Goal: Task Accomplishment & Management: Use online tool/utility

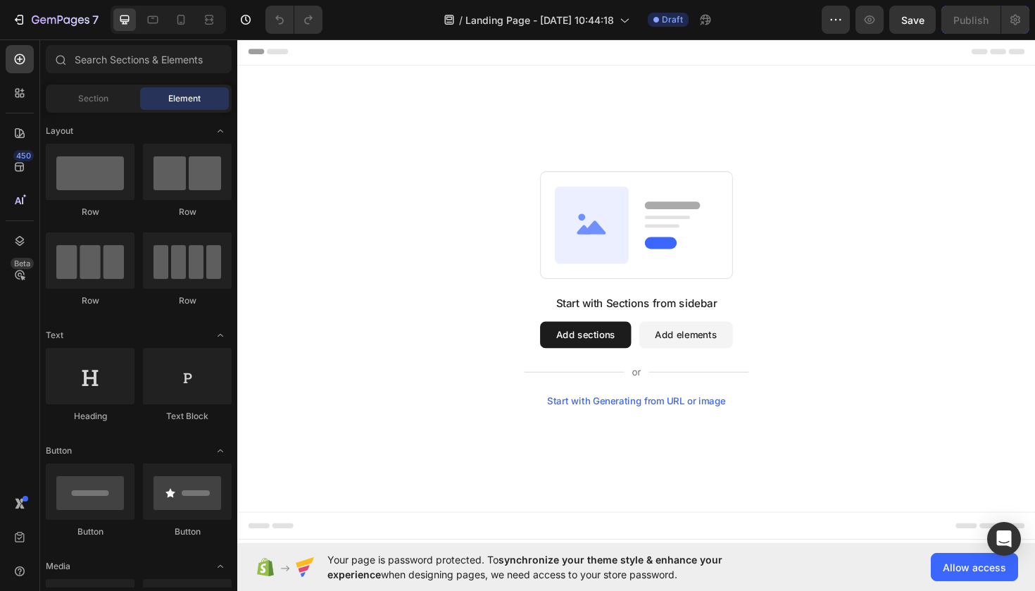
click at [725, 351] on button "Add elements" at bounding box center [712, 352] width 99 height 28
click at [728, 351] on button "Add elements" at bounding box center [712, 352] width 99 height 28
click at [608, 356] on button "Add sections" at bounding box center [606, 352] width 96 height 28
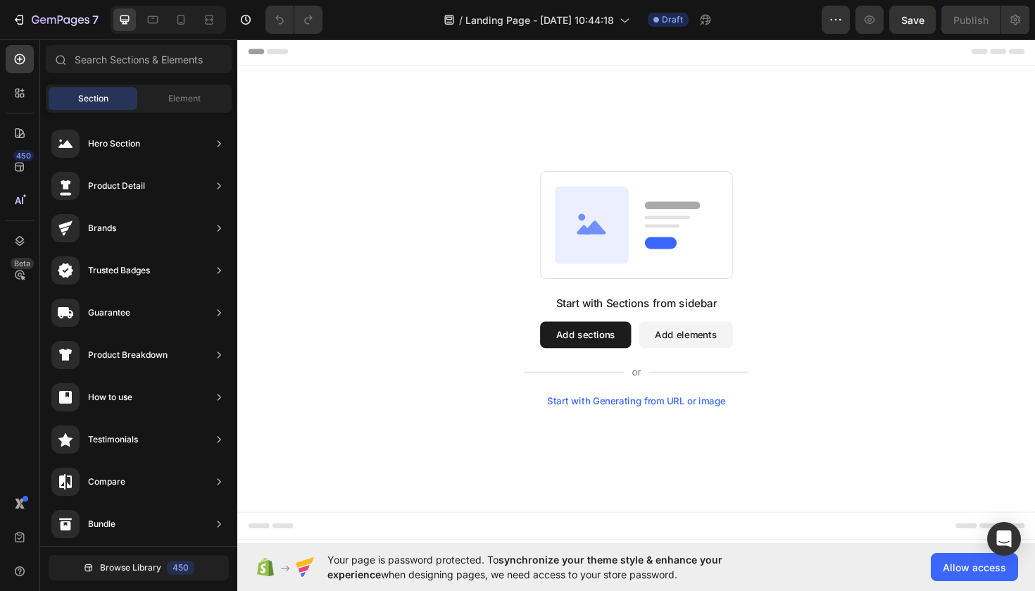
click at [614, 344] on button "Add sections" at bounding box center [606, 352] width 96 height 28
click at [717, 352] on button "Add elements" at bounding box center [712, 352] width 99 height 28
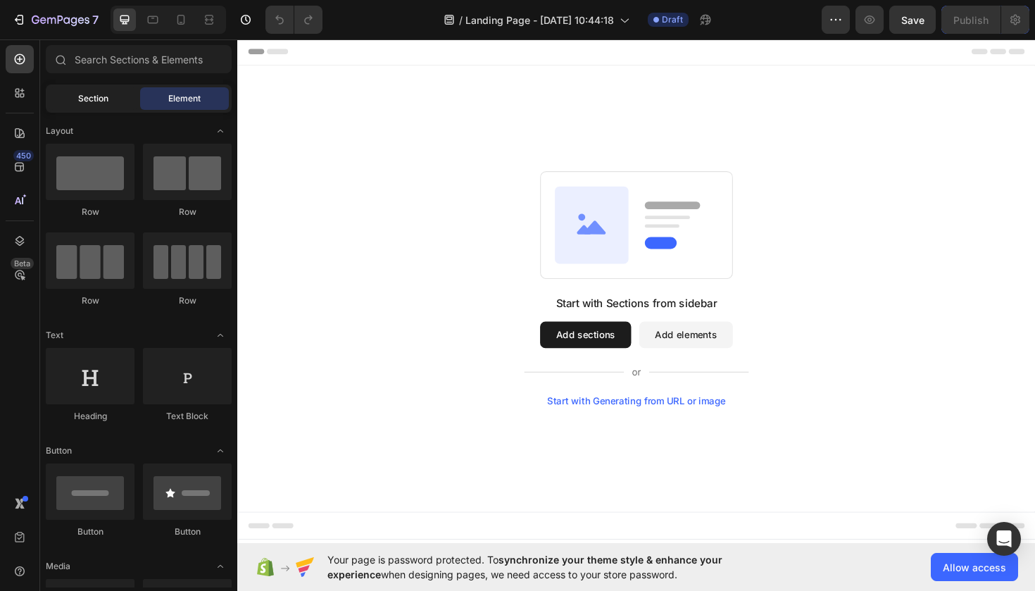
click at [97, 106] on div "Section" at bounding box center [93, 98] width 89 height 23
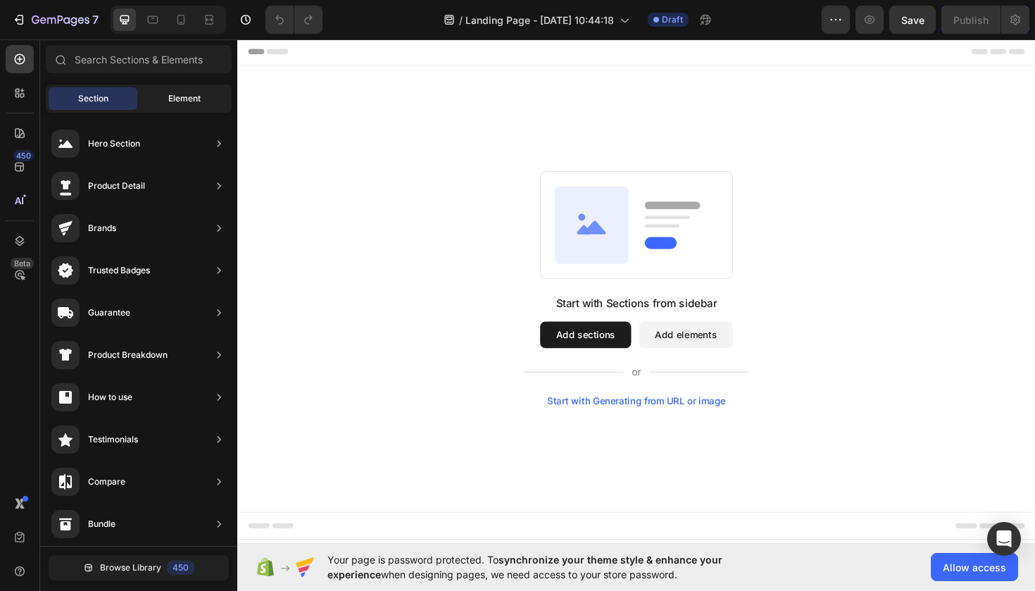
click at [185, 103] on span "Element" at bounding box center [184, 98] width 32 height 13
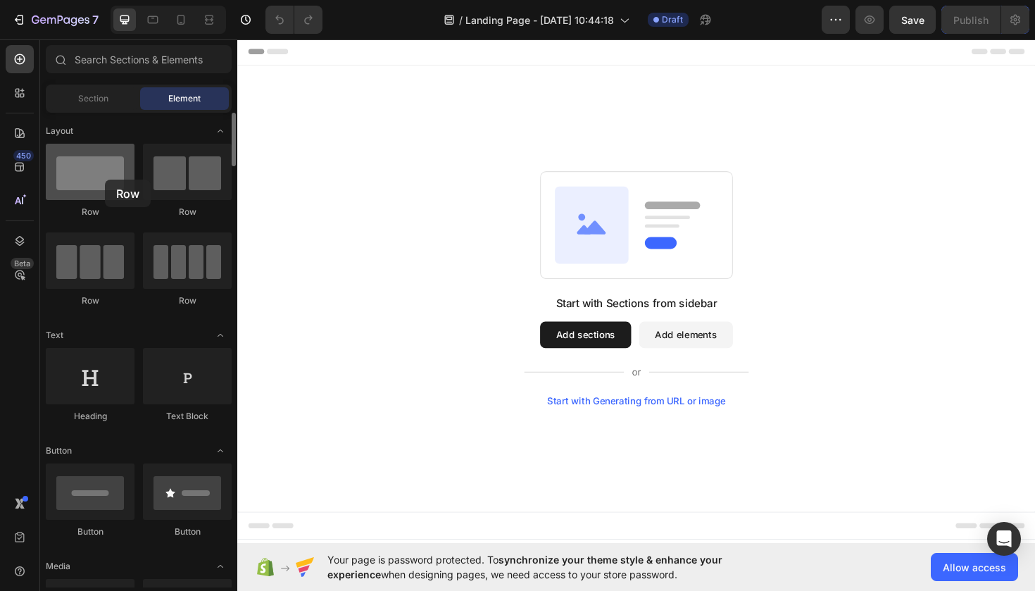
click at [105, 180] on div at bounding box center [90, 172] width 89 height 56
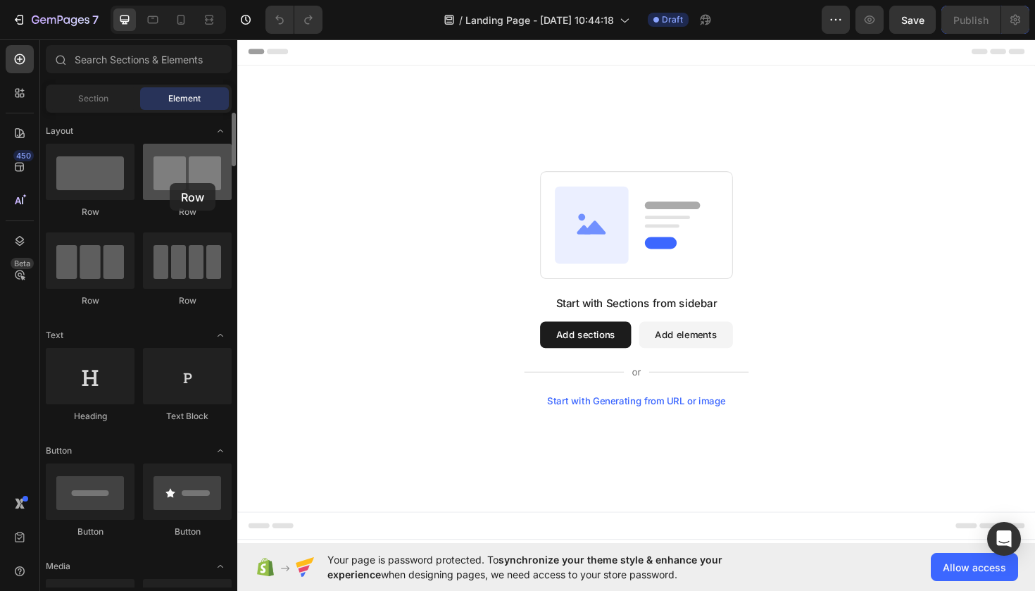
click at [170, 183] on div at bounding box center [187, 172] width 89 height 56
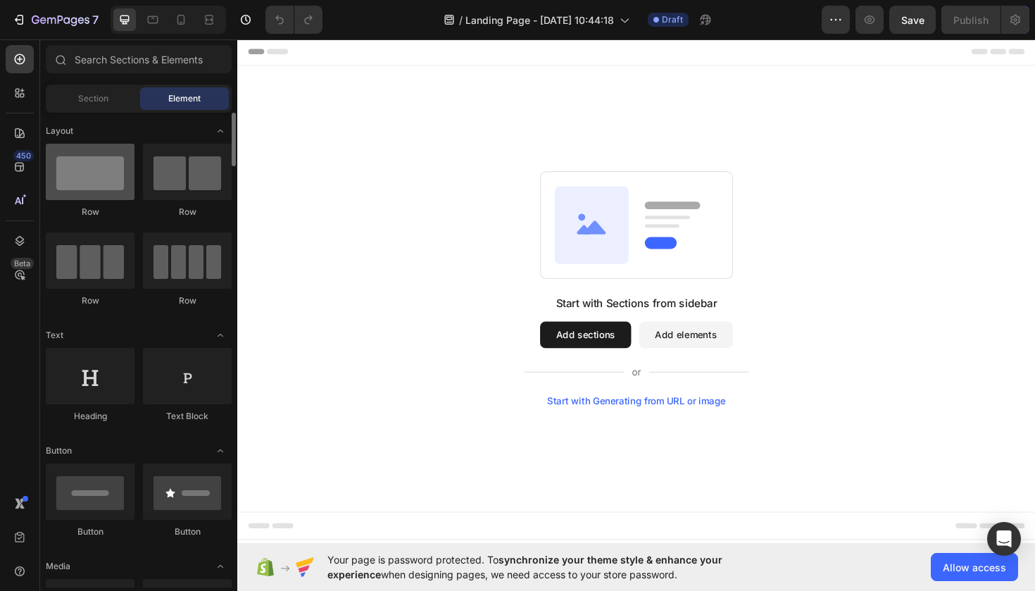
click at [94, 181] on div at bounding box center [90, 172] width 89 height 56
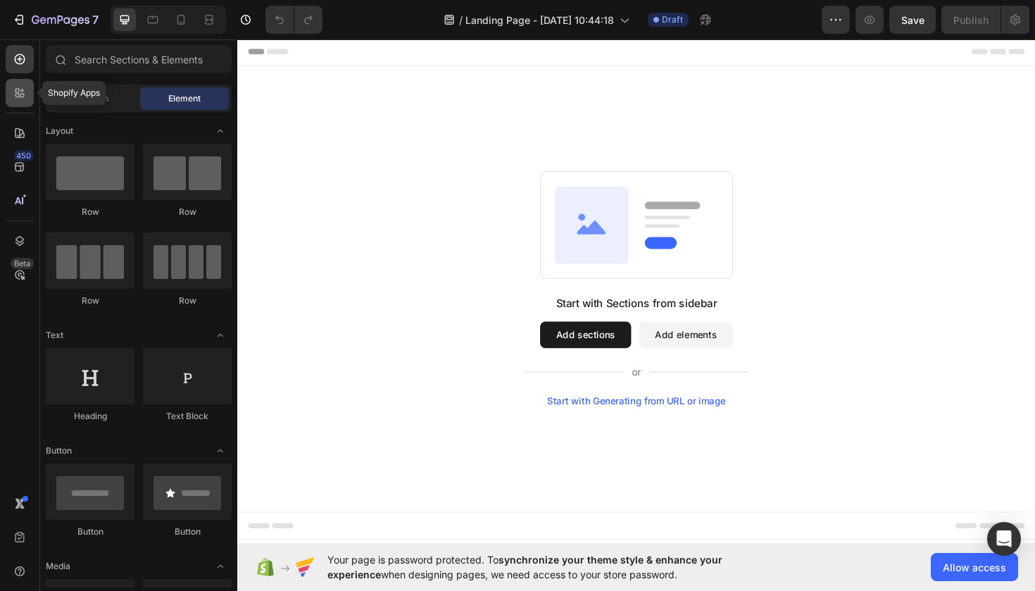
click at [23, 95] on icon at bounding box center [22, 96] width 4 height 4
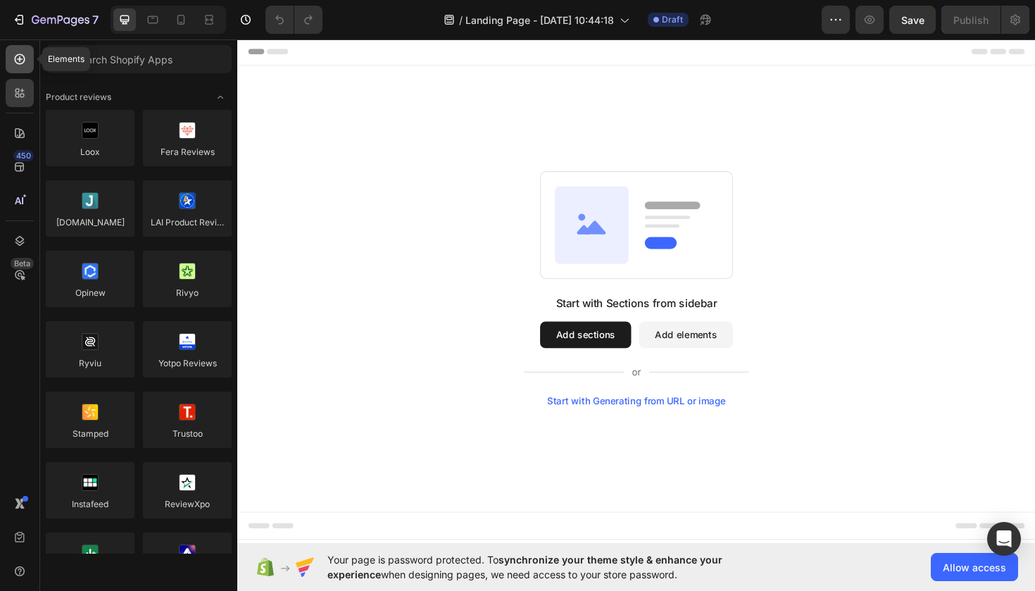
click at [18, 65] on icon at bounding box center [20, 59] width 14 height 14
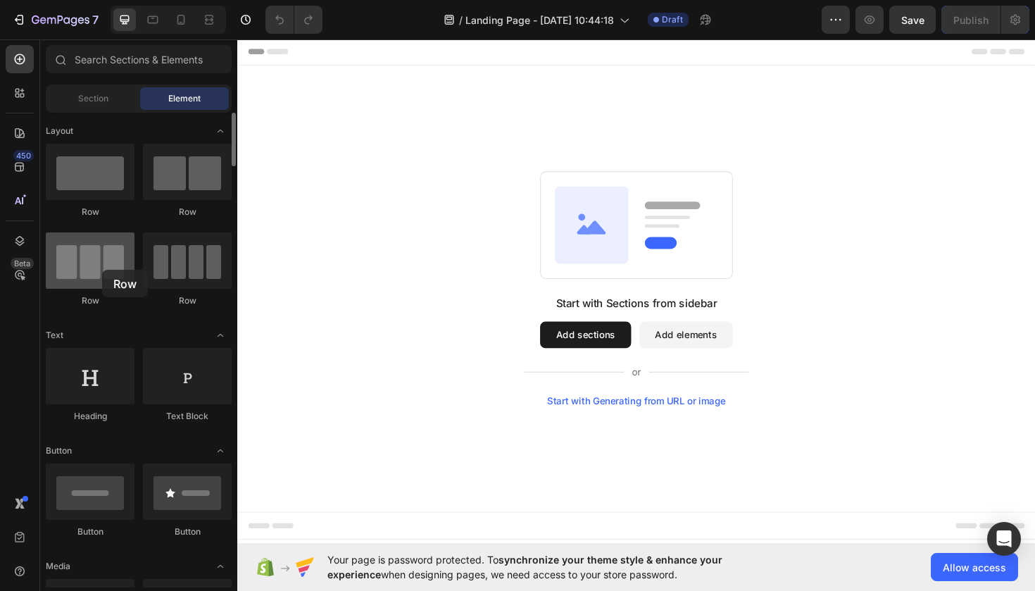
click at [102, 270] on div at bounding box center [90, 260] width 89 height 56
click at [194, 295] on div "Row" at bounding box center [187, 300] width 89 height 13
click at [568, 217] on rect at bounding box center [659, 235] width 203 height 113
click at [611, 356] on button "Add sections" at bounding box center [606, 352] width 96 height 28
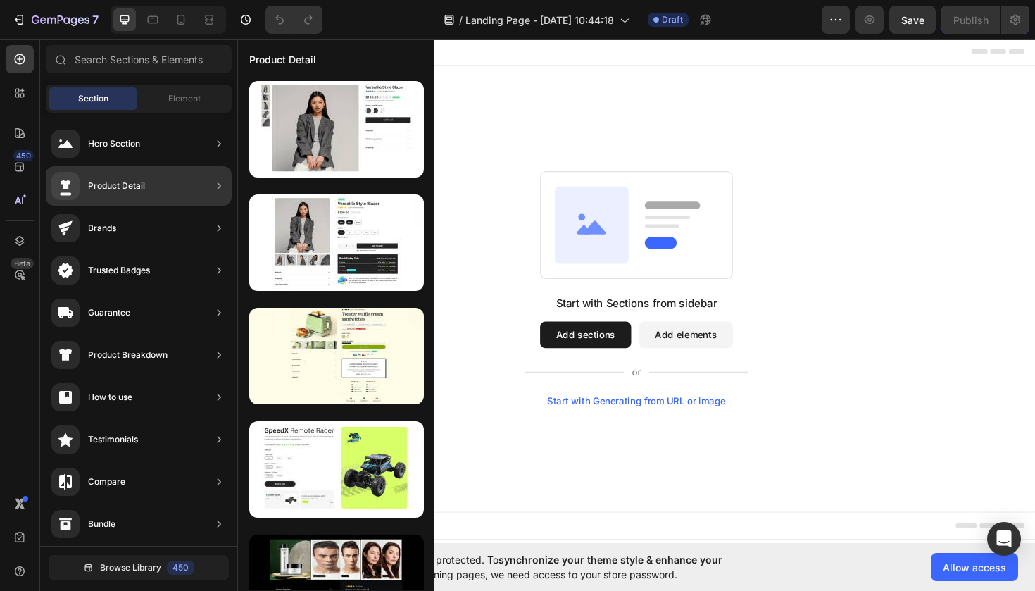
click at [101, 184] on div "Product Detail" at bounding box center [116, 186] width 57 height 14
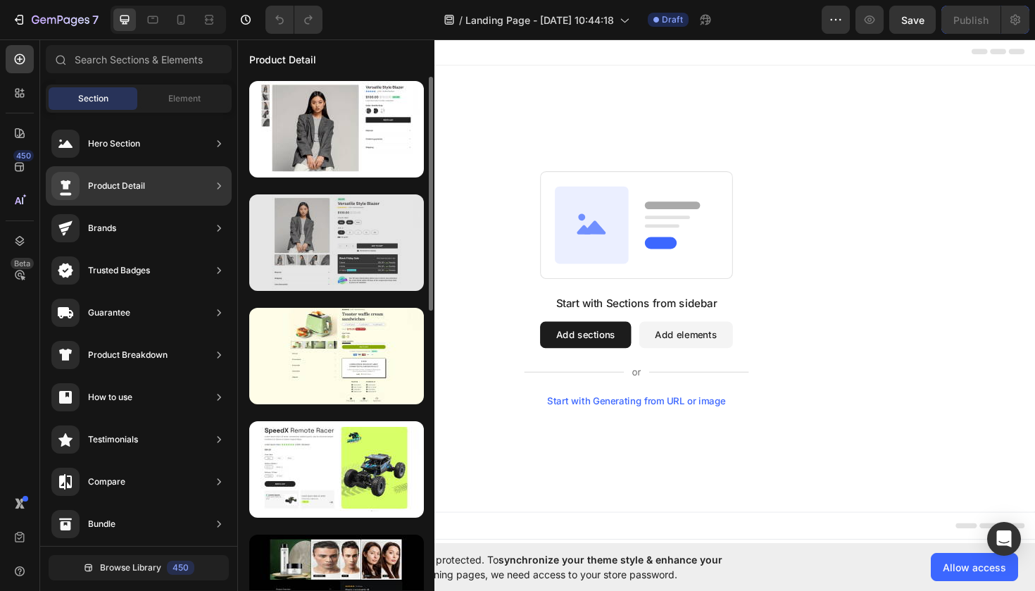
click at [313, 236] on div at bounding box center [336, 242] width 175 height 96
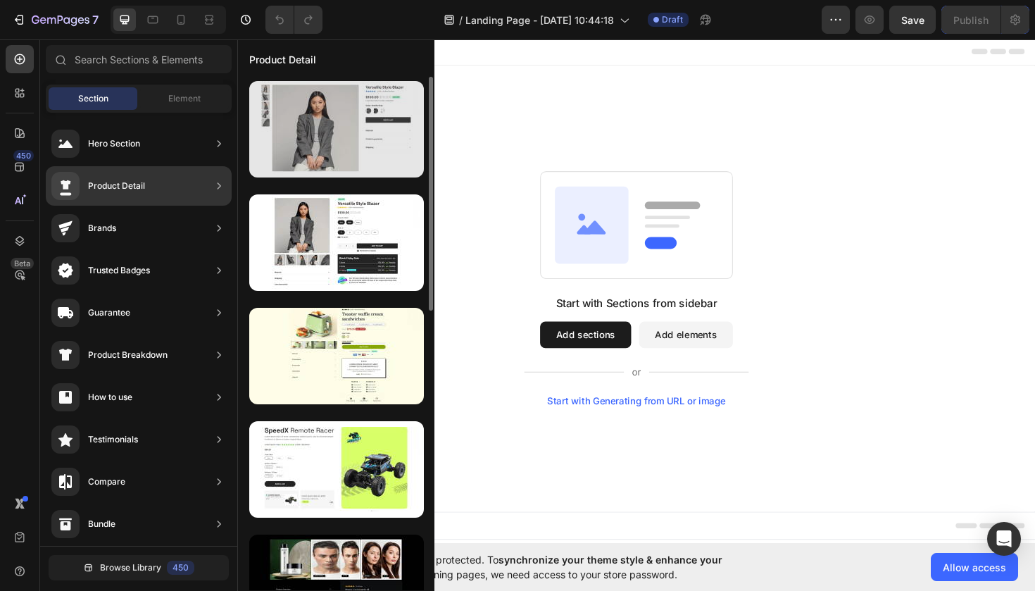
click at [338, 142] on div at bounding box center [336, 129] width 175 height 96
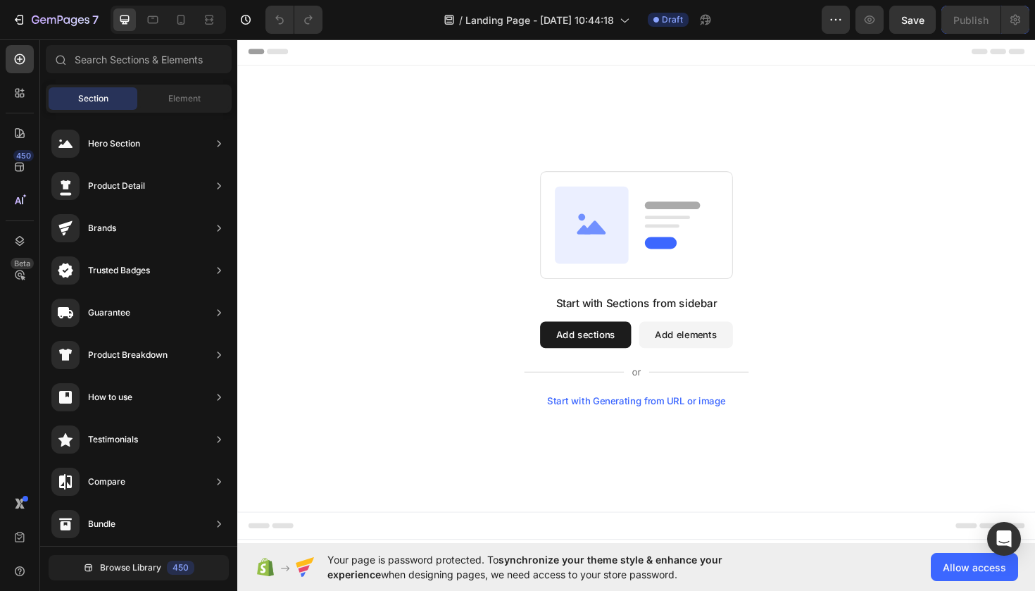
click at [615, 425] on div "Start with Generating from URL or image" at bounding box center [659, 422] width 189 height 11
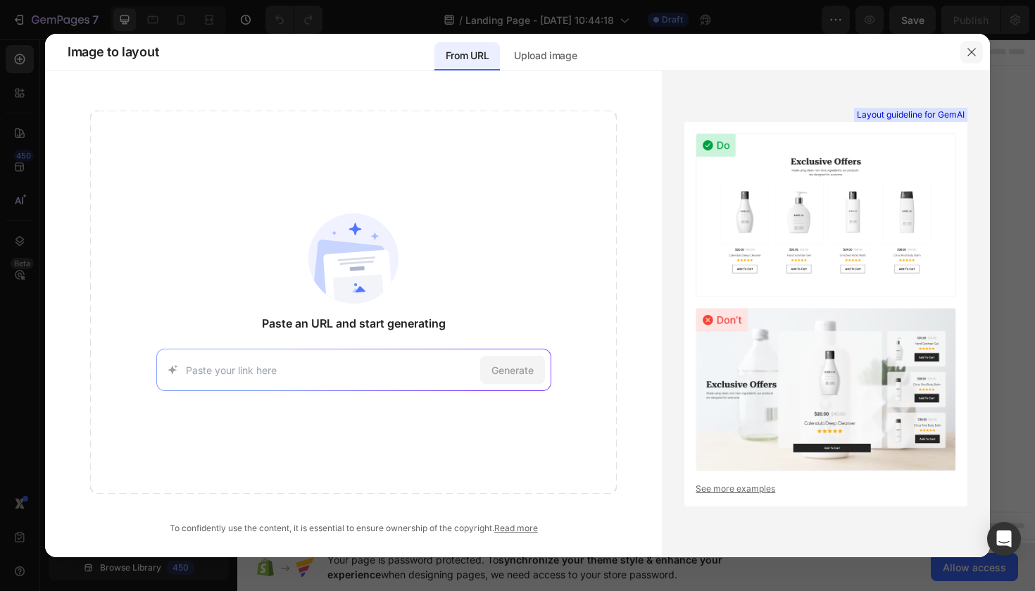
click at [974, 53] on icon "button" at bounding box center [971, 51] width 11 height 11
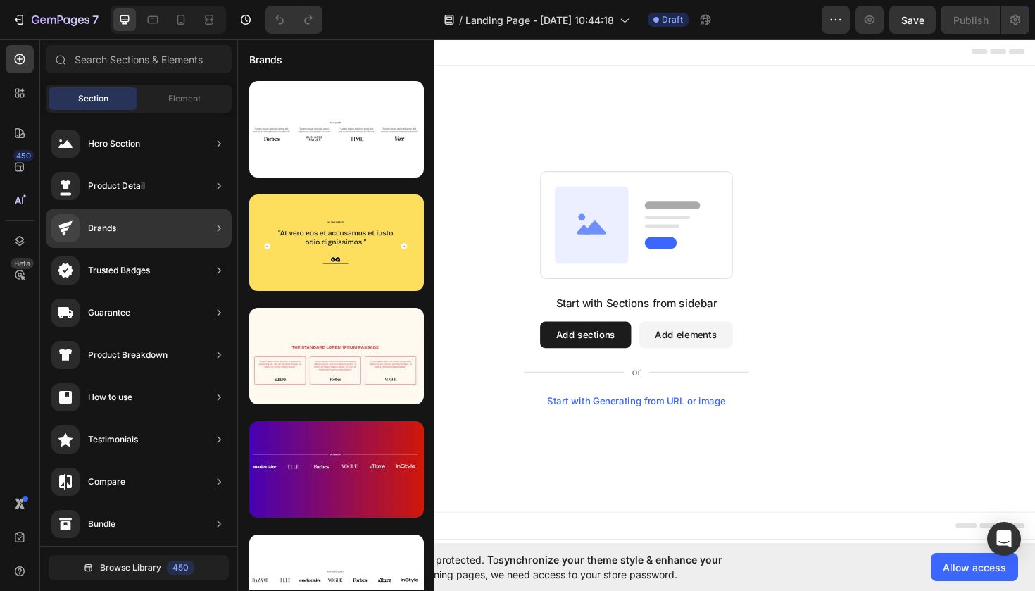
click at [108, 229] on div "Brands" at bounding box center [102, 228] width 28 height 14
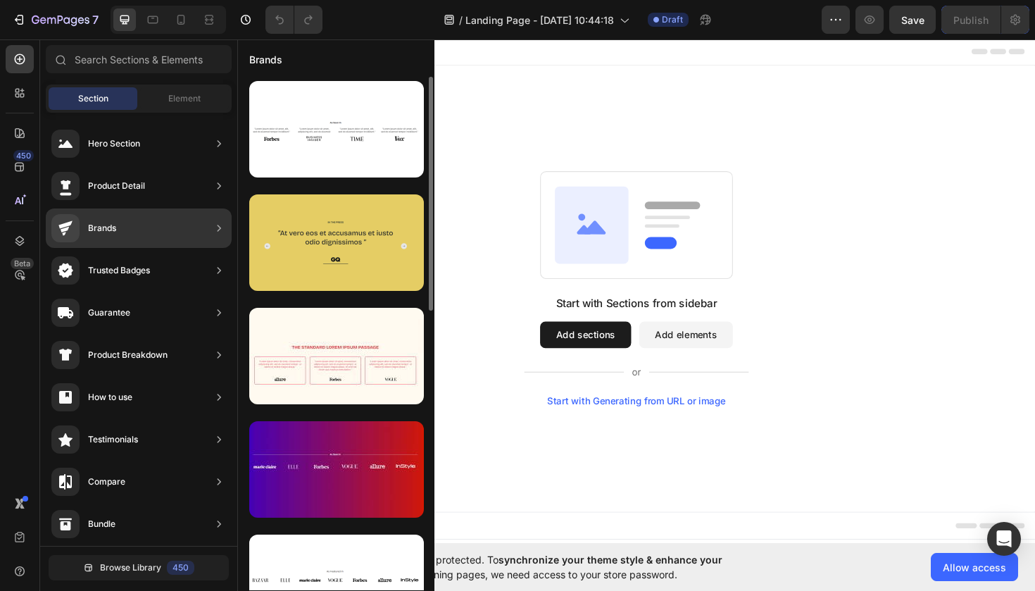
click at [340, 230] on div at bounding box center [336, 242] width 175 height 96
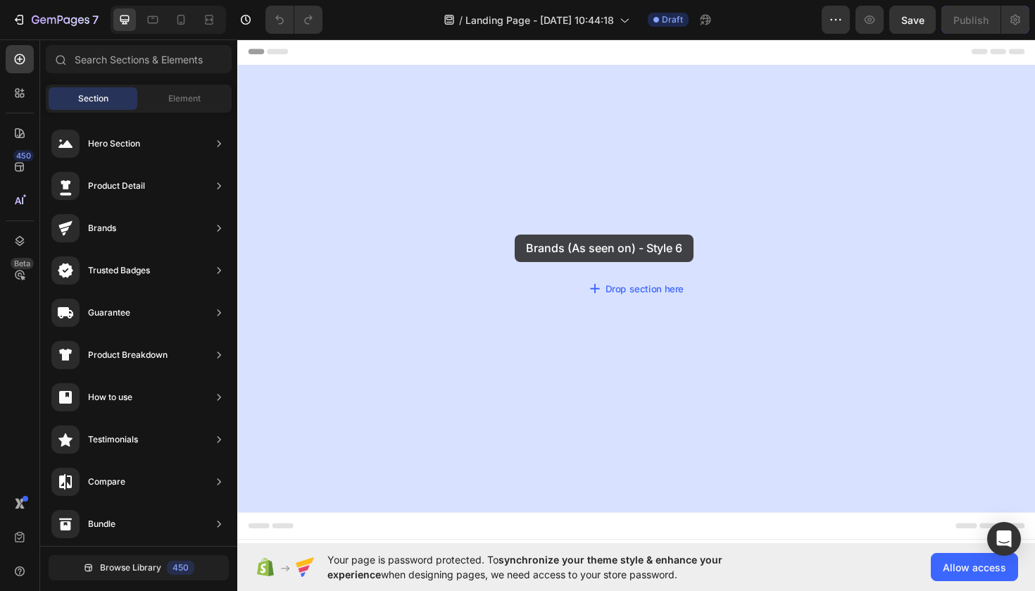
drag, startPoint x: 590, startPoint y: 287, endPoint x: 533, endPoint y: 246, distance: 70.6
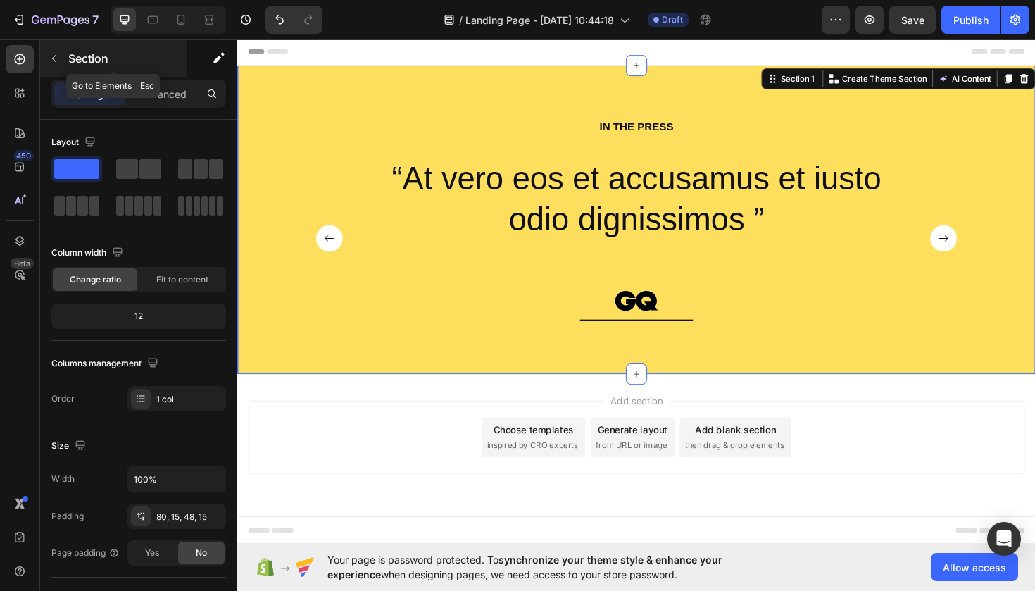
click at [58, 65] on button "button" at bounding box center [54, 58] width 23 height 23
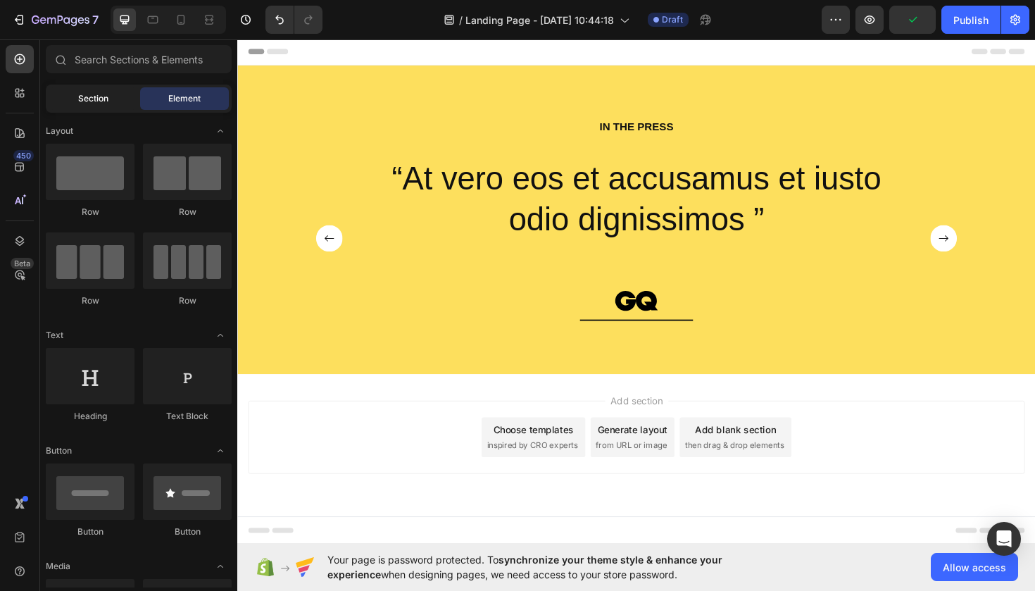
click at [93, 97] on span "Section" at bounding box center [93, 98] width 30 height 13
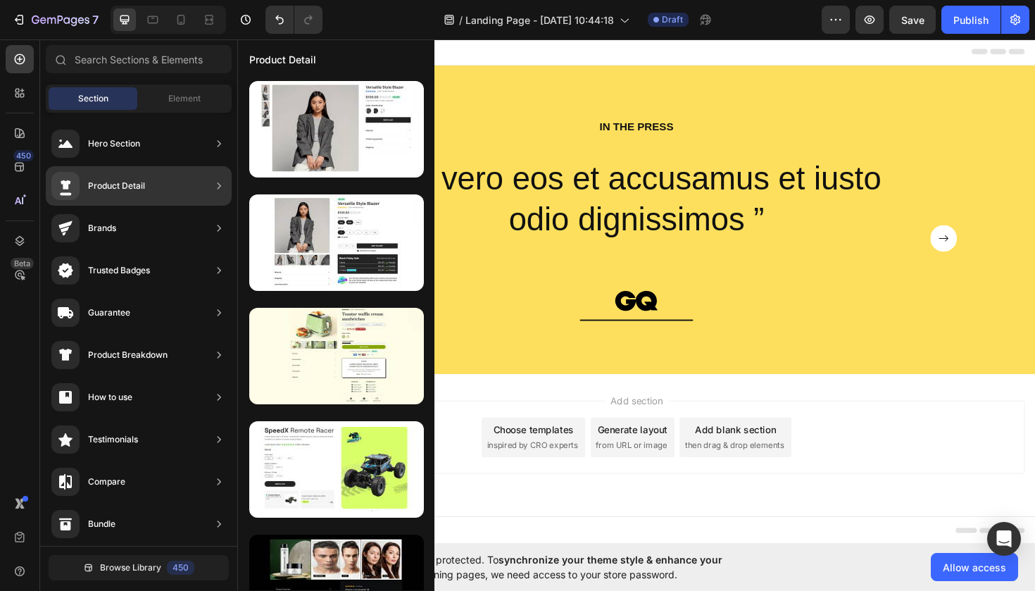
click at [108, 182] on div "Product Detail" at bounding box center [116, 186] width 57 height 14
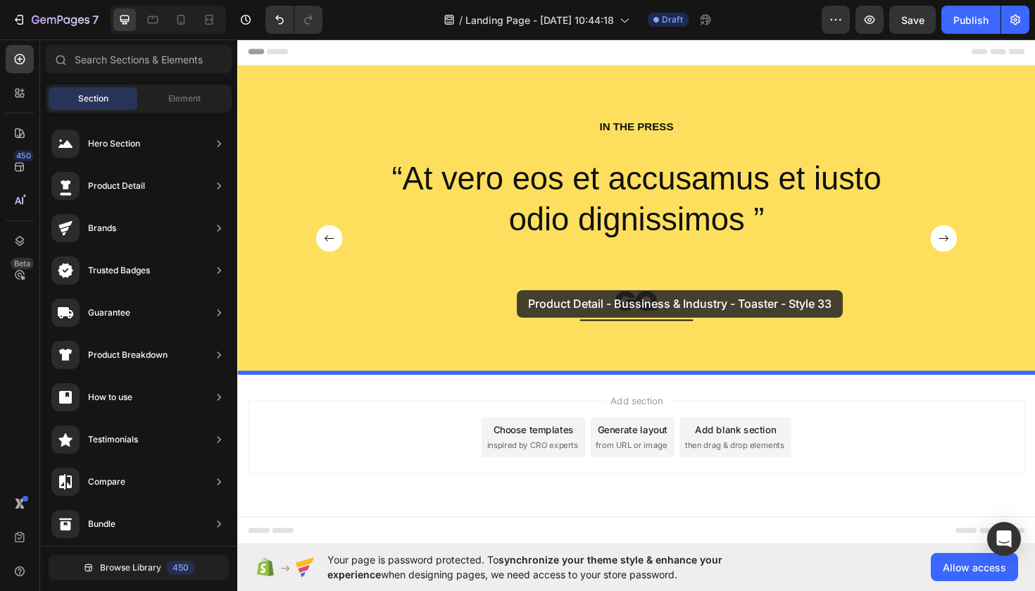
drag, startPoint x: 554, startPoint y: 384, endPoint x: 533, endPoint y: 305, distance: 82.3
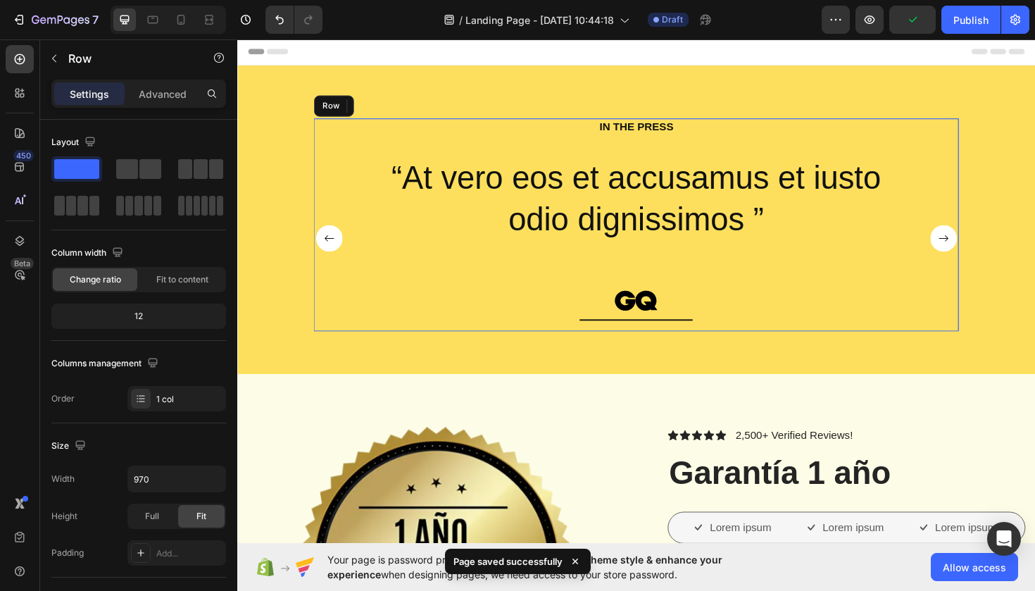
click at [947, 156] on div "IN THE PRESS Heading “At vero eos et accusamus et iusto odio dignissimos ” Text…" at bounding box center [659, 235] width 683 height 225
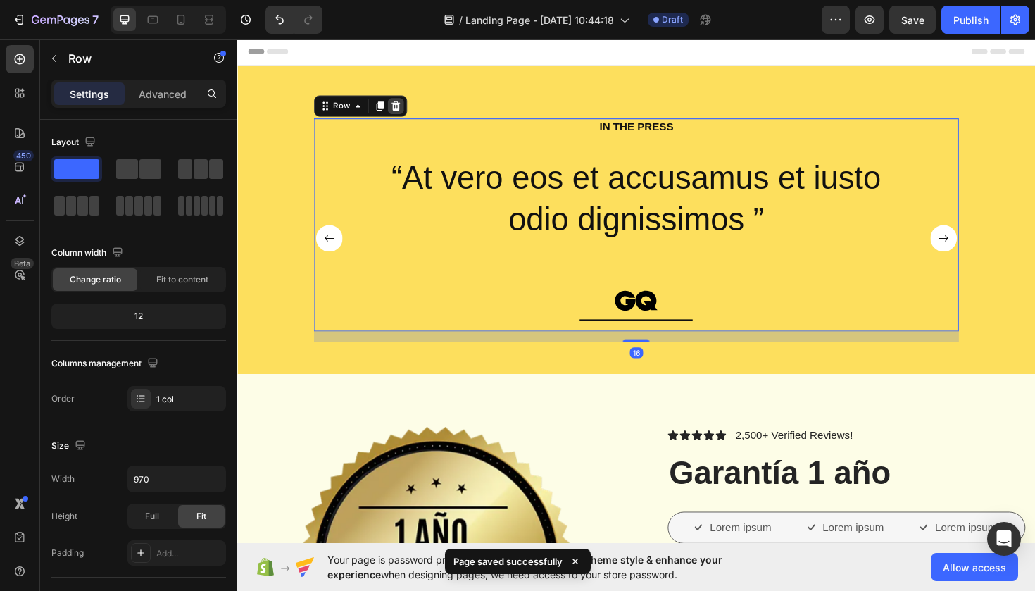
click at [404, 108] on icon at bounding box center [405, 110] width 9 height 10
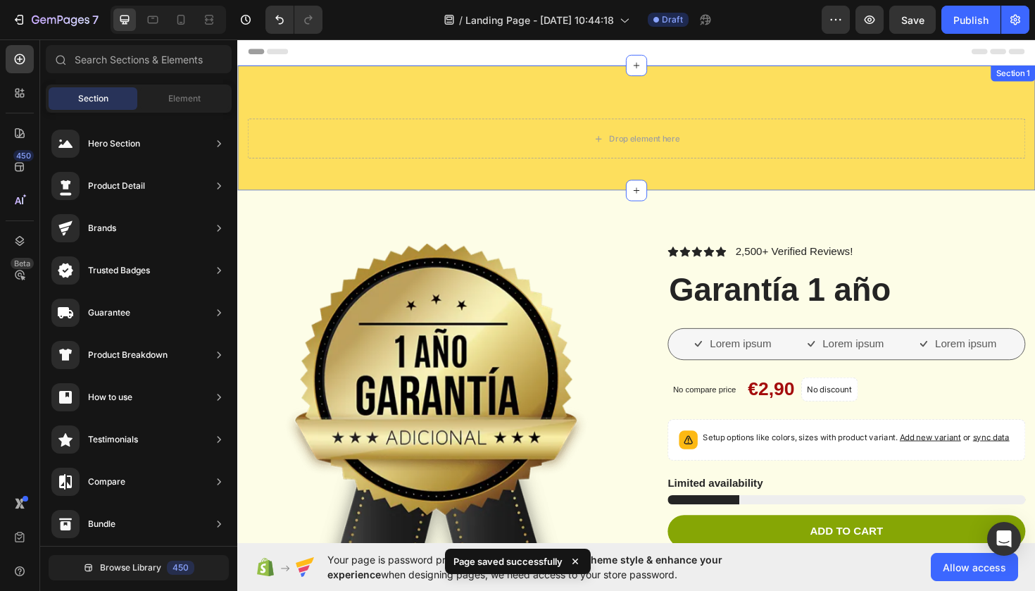
click at [482, 98] on div "Drop element here Section 1" at bounding box center [659, 133] width 845 height 132
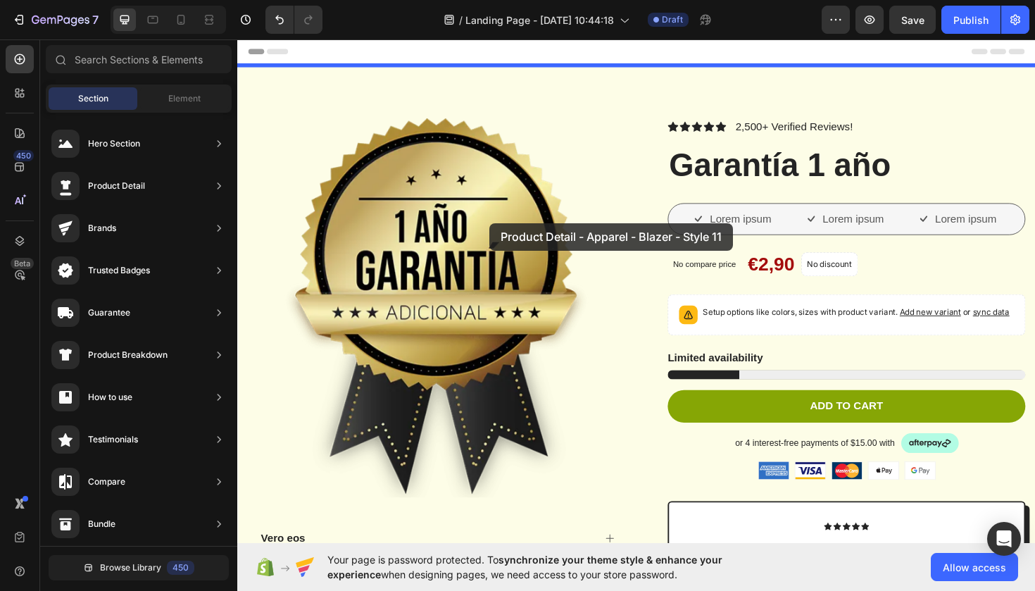
drag, startPoint x: 543, startPoint y: 295, endPoint x: 504, endPoint y: 233, distance: 73.1
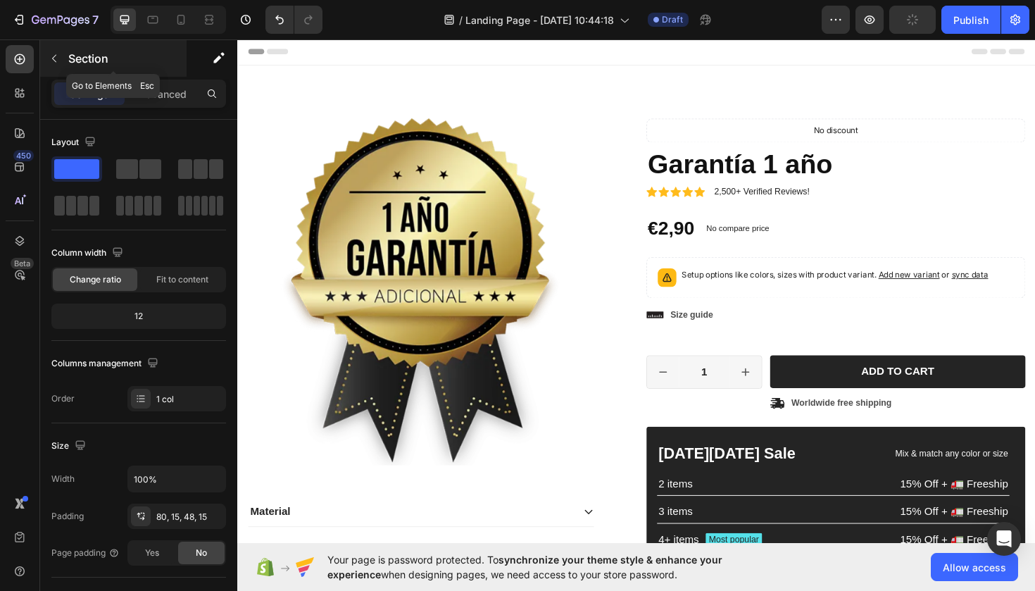
click at [63, 56] on button "button" at bounding box center [54, 58] width 23 height 23
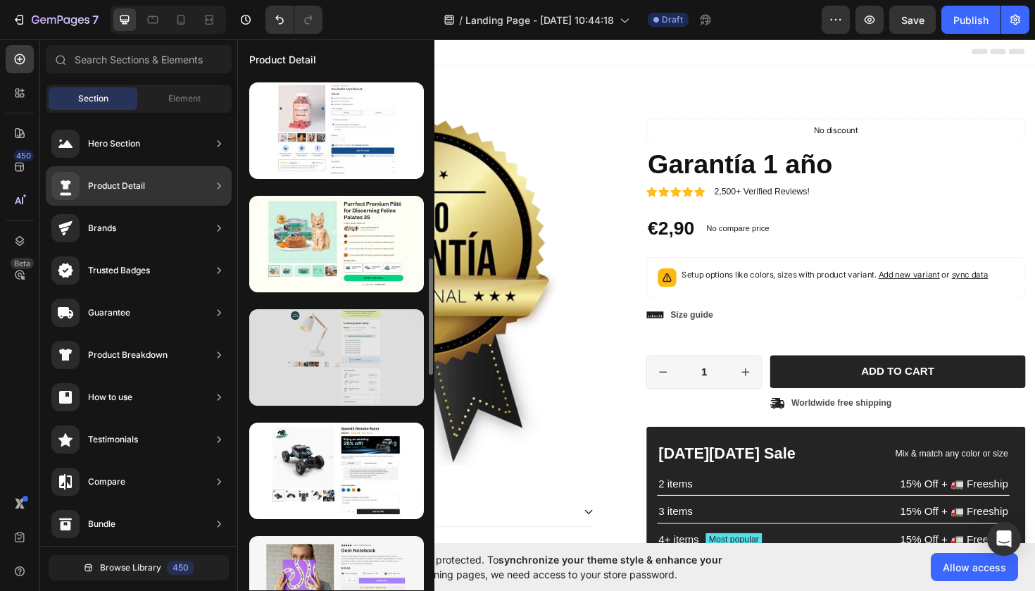
scroll to position [794, 0]
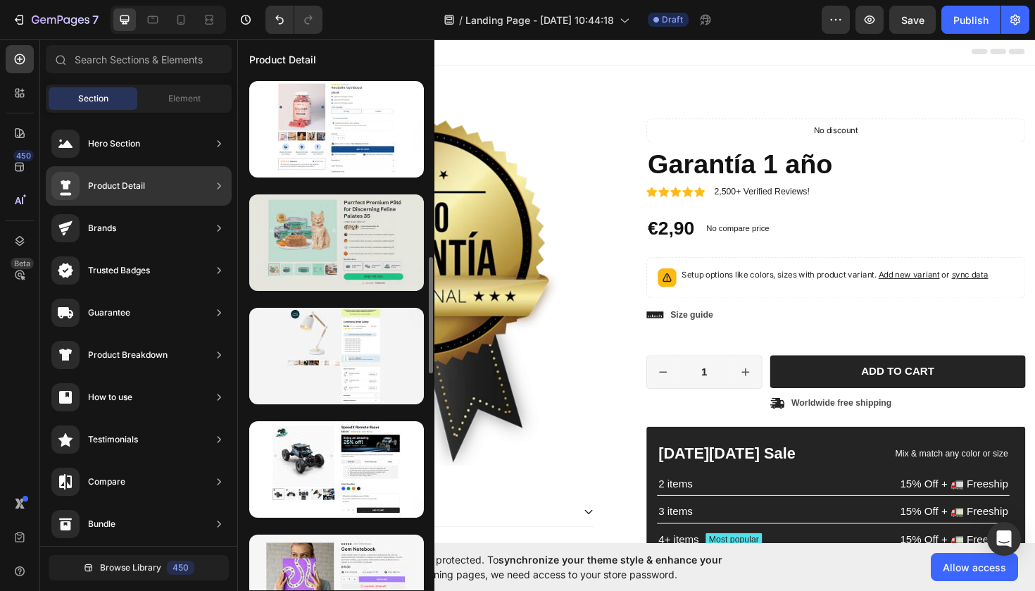
click at [306, 249] on div at bounding box center [336, 242] width 175 height 96
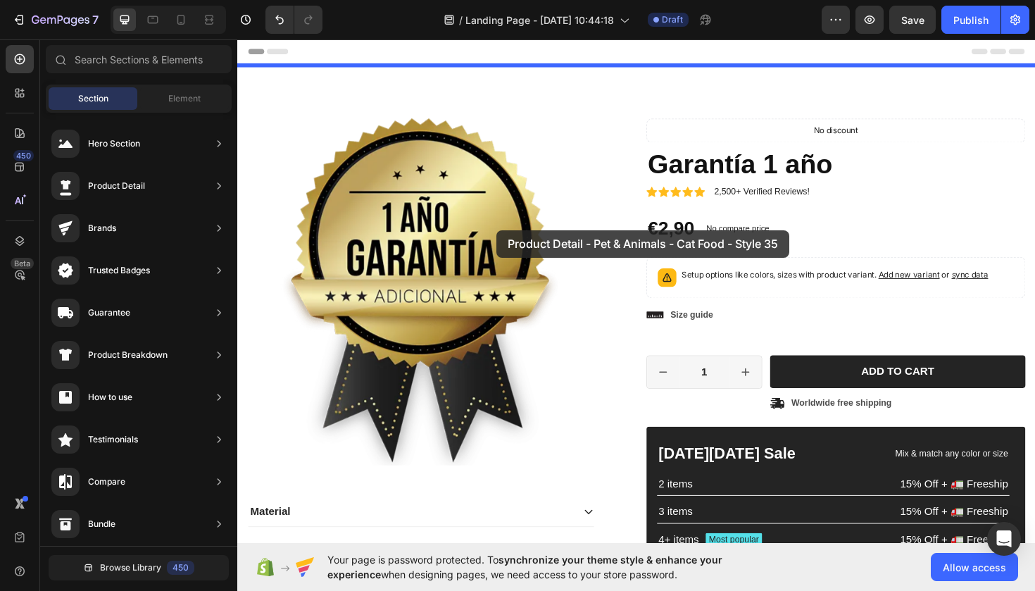
drag, startPoint x: 544, startPoint y: 287, endPoint x: 512, endPoint y: 242, distance: 55.7
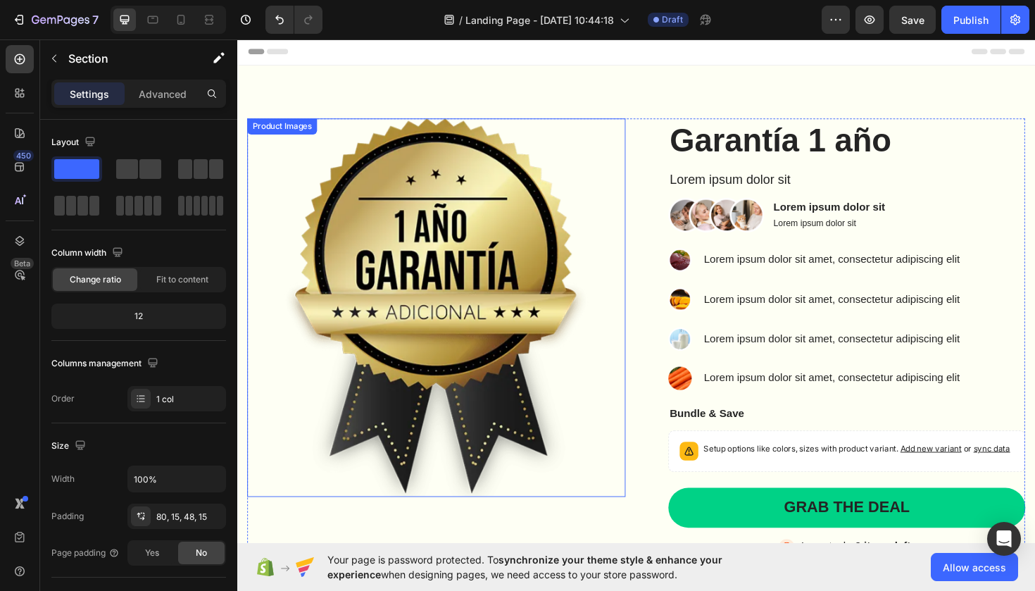
scroll to position [0, 0]
click at [1034, 78] on div "Product Images Garantía 1 año Product Title Lorem ipsum dolor sit Text Block Im…" at bounding box center [659, 356] width 845 height 579
click at [924, 127] on h1 "Garantía 1 año" at bounding box center [883, 146] width 378 height 46
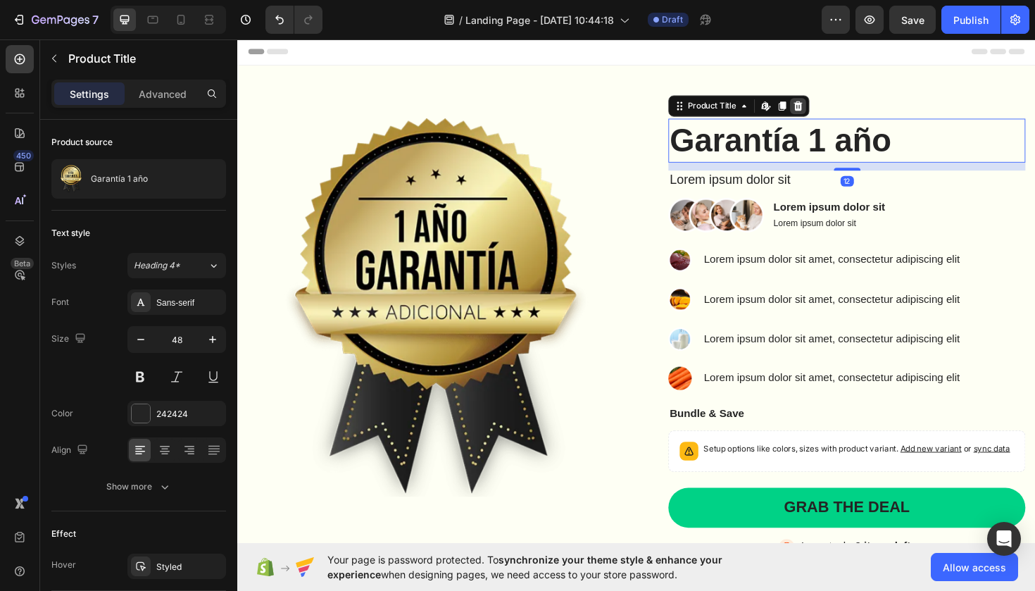
click at [833, 111] on icon at bounding box center [831, 110] width 9 height 10
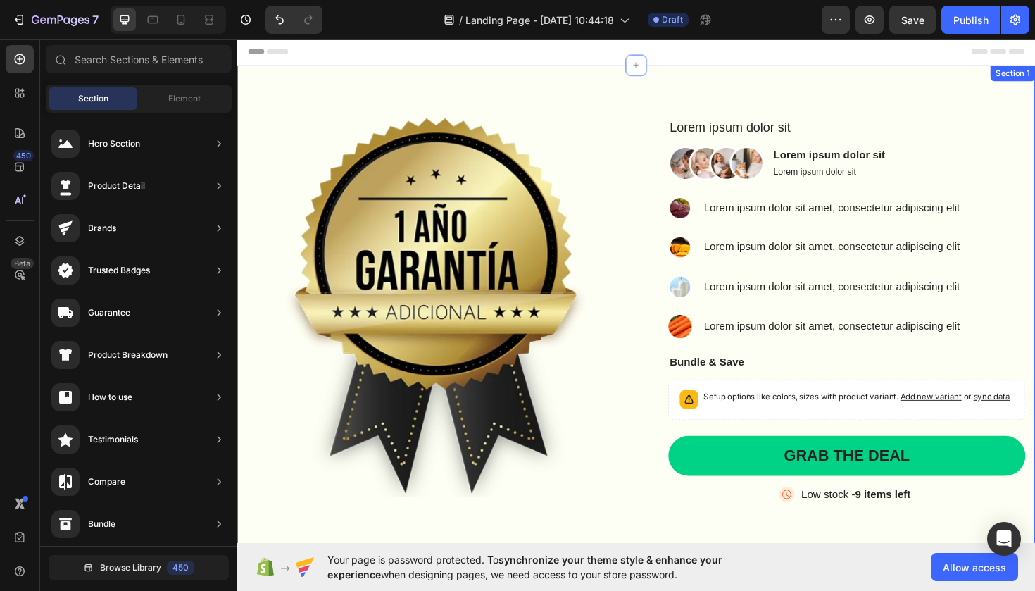
click at [981, 82] on div "Product Images Lorem ipsum dolor sit Text Block Image Lorem ipsum dolor sit Tex…" at bounding box center [659, 329] width 845 height 524
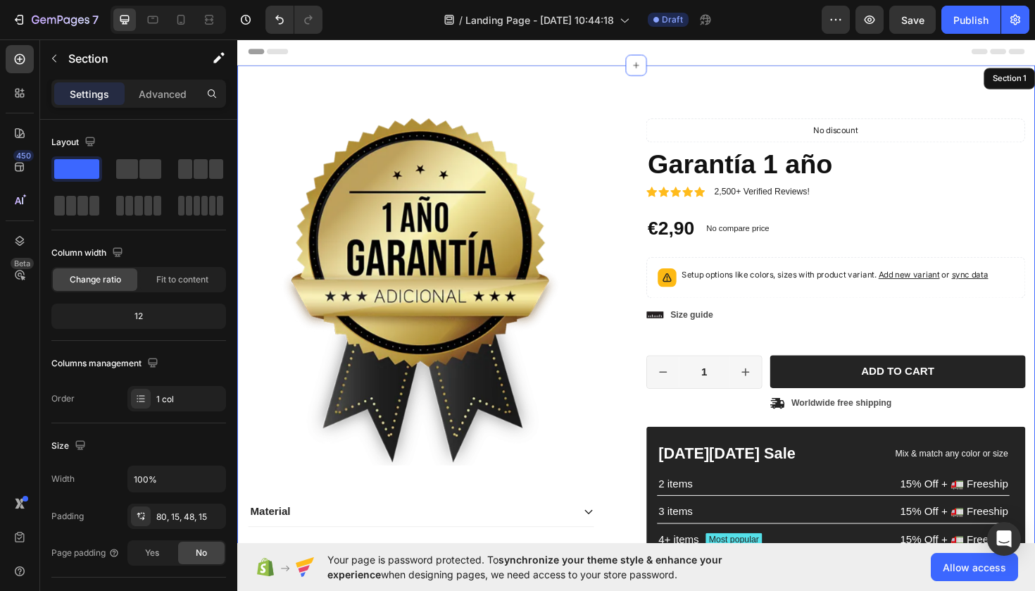
click at [1031, 94] on div "Product Images Material Shipping Care instruction Accordion Icon Icon Icon Icon…" at bounding box center [659, 385] width 845 height 637
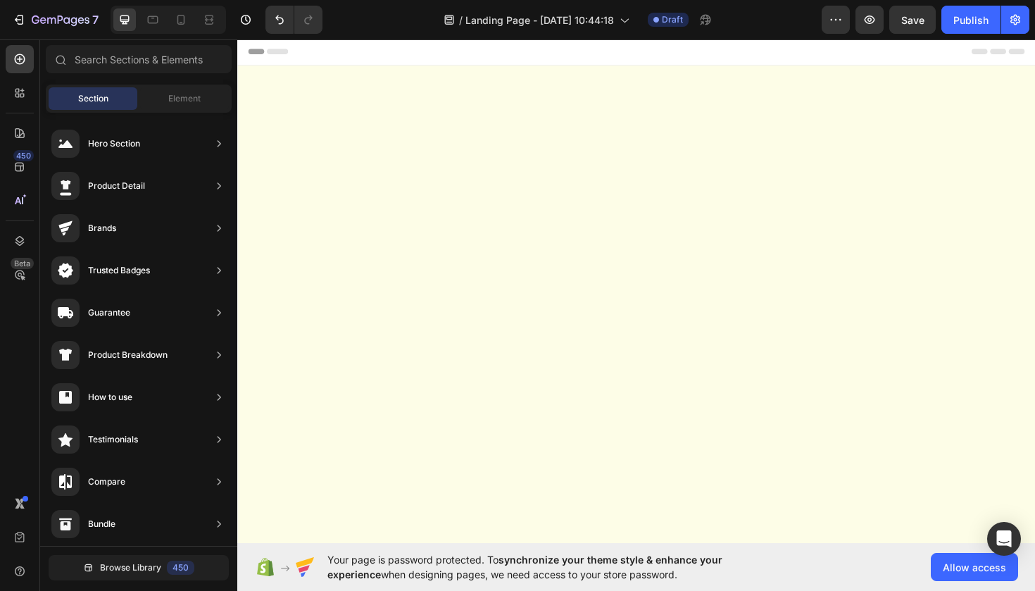
click at [982, 195] on div at bounding box center [659, 539] width 845 height 944
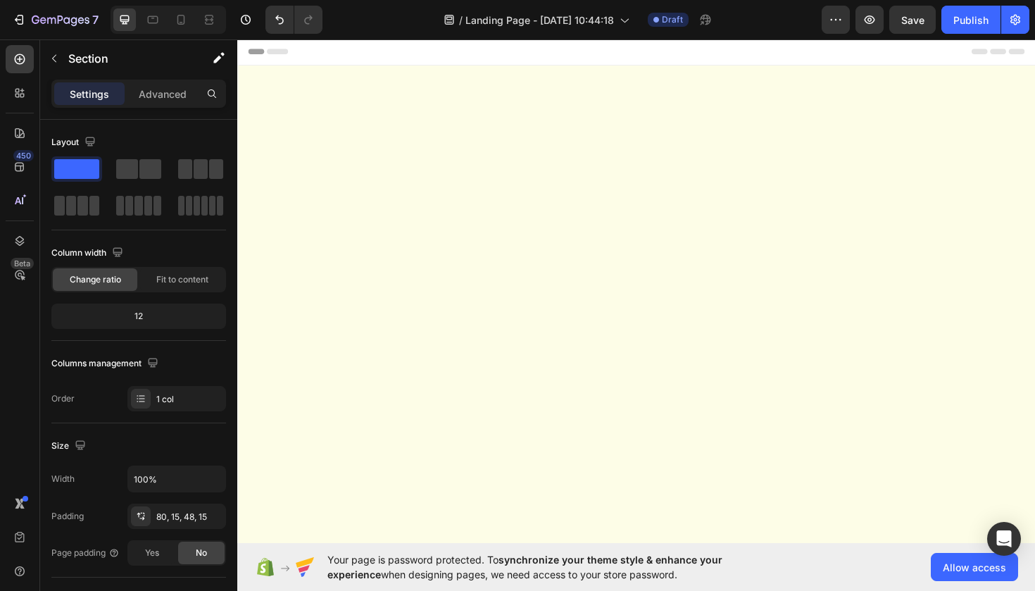
click at [984, 161] on div at bounding box center [659, 539] width 845 height 944
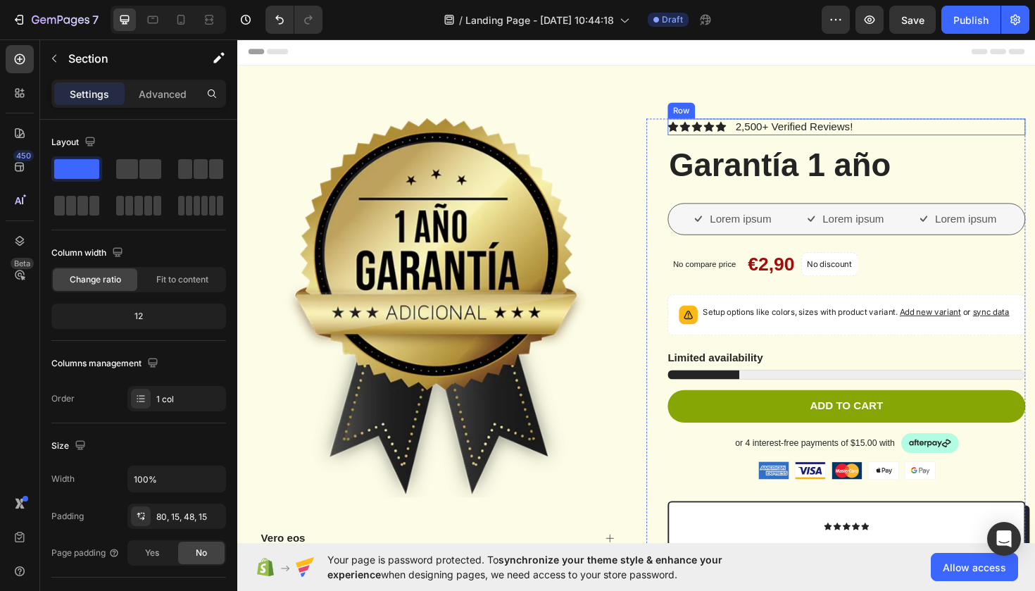
click at [997, 125] on div "Icon Icon Icon Icon Icon Icon List 2,500+ Verified Reviews! Text Block Row" at bounding box center [882, 132] width 379 height 18
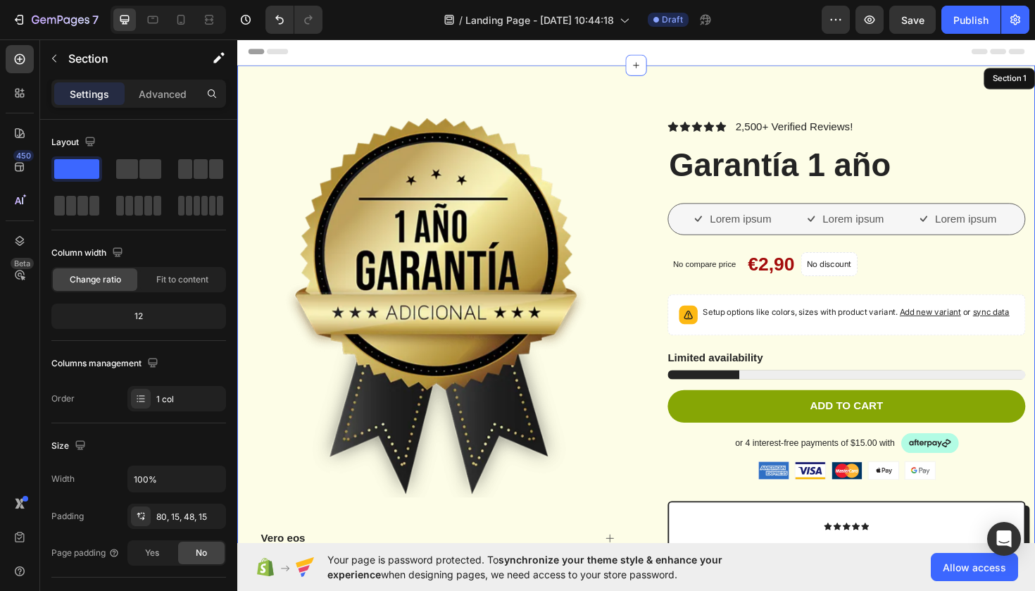
click at [1010, 89] on div "Product Images Vero eos At accusamus Et iusto odio Consectetur Adipiscin Accord…" at bounding box center [659, 531] width 845 height 928
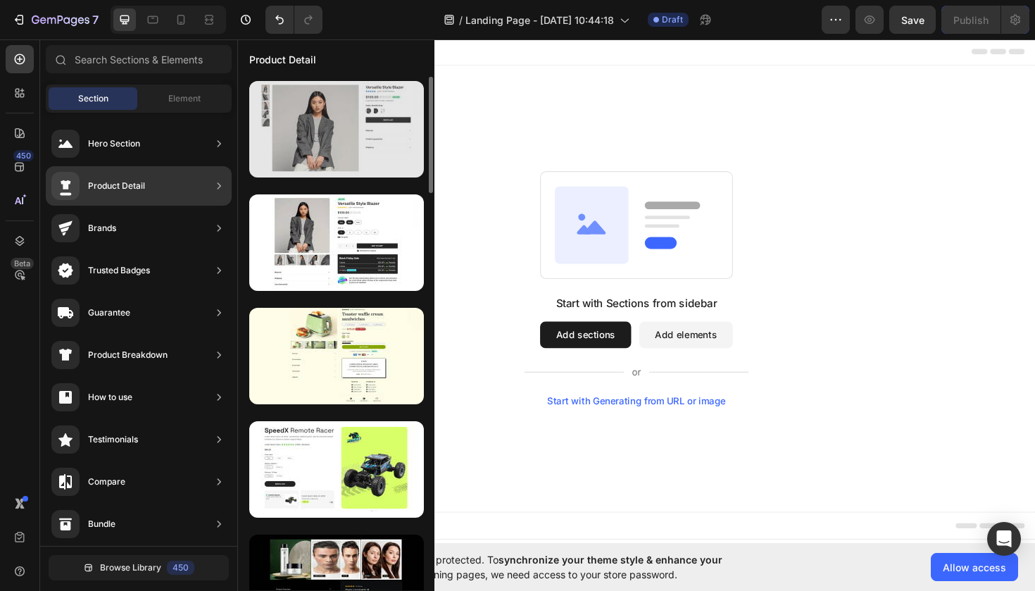
click at [321, 129] on div at bounding box center [336, 129] width 175 height 96
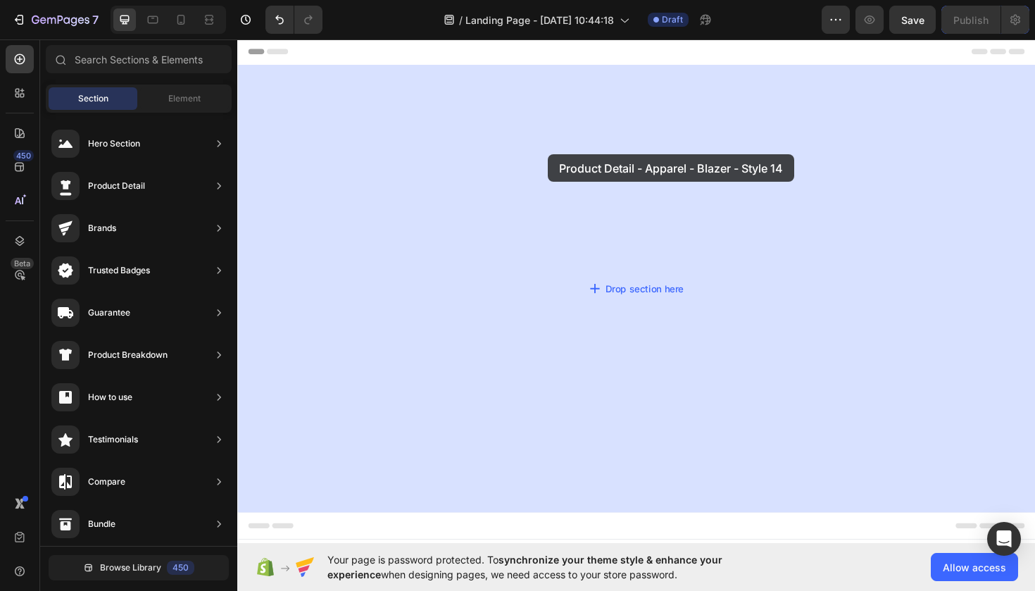
drag, startPoint x: 556, startPoint y: 189, endPoint x: 578, endPoint y: 157, distance: 39.1
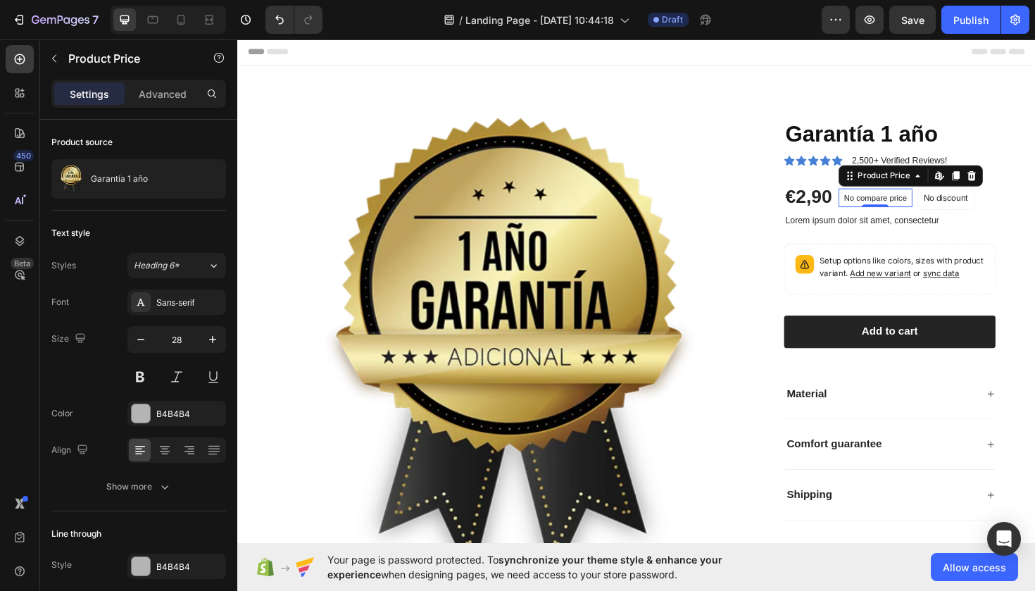
click at [917, 203] on p "No compare price" at bounding box center [912, 207] width 67 height 8
click at [917, 188] on div "Product Price" at bounding box center [921, 183] width 61 height 13
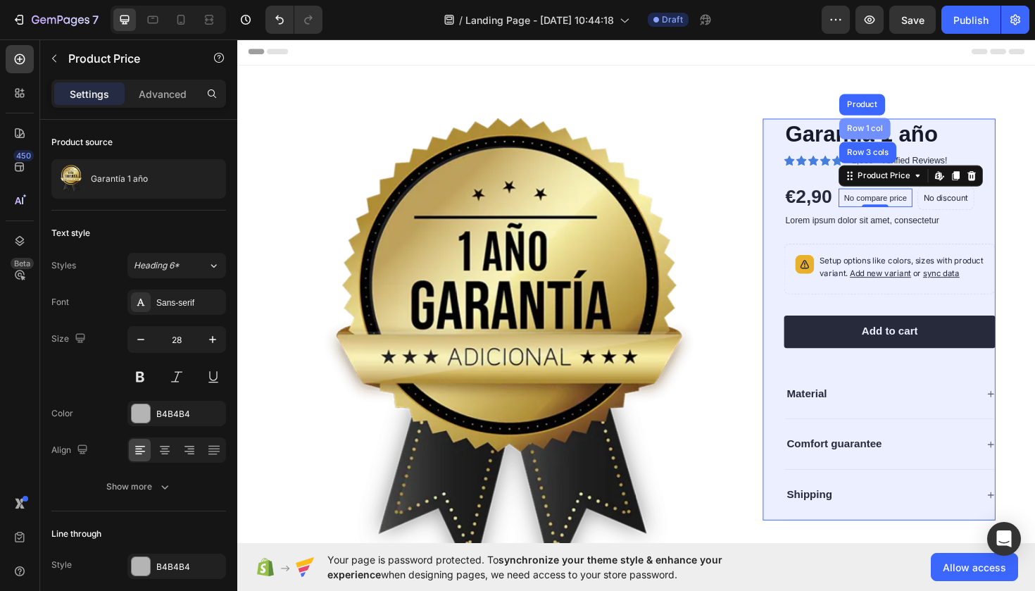
click at [903, 137] on div "Row 1 col" at bounding box center [902, 134] width 54 height 23
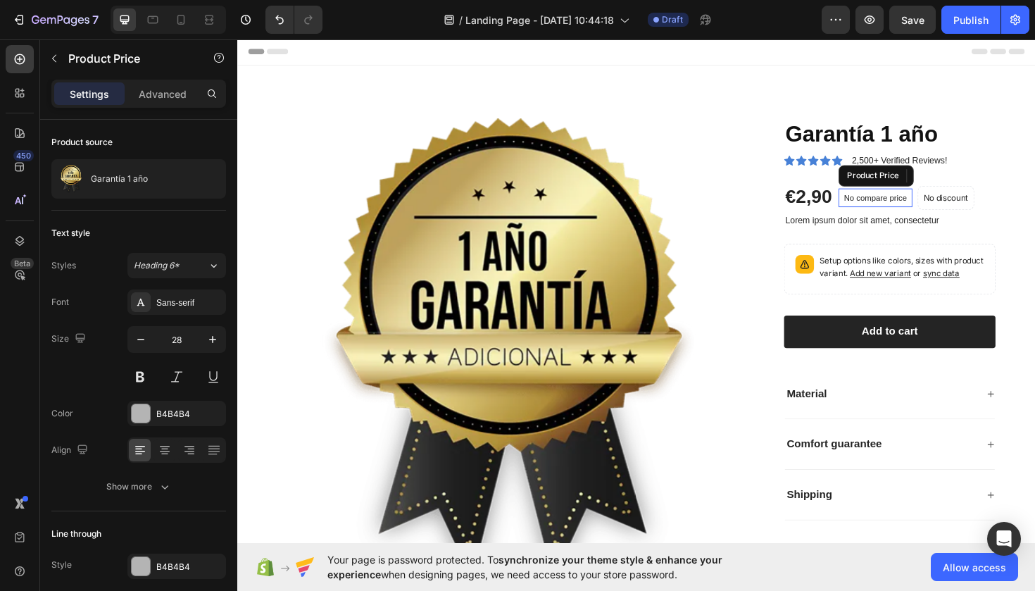
click at [921, 203] on p "No compare price" at bounding box center [912, 207] width 67 height 8
click at [924, 184] on div "Product Price" at bounding box center [921, 183] width 61 height 13
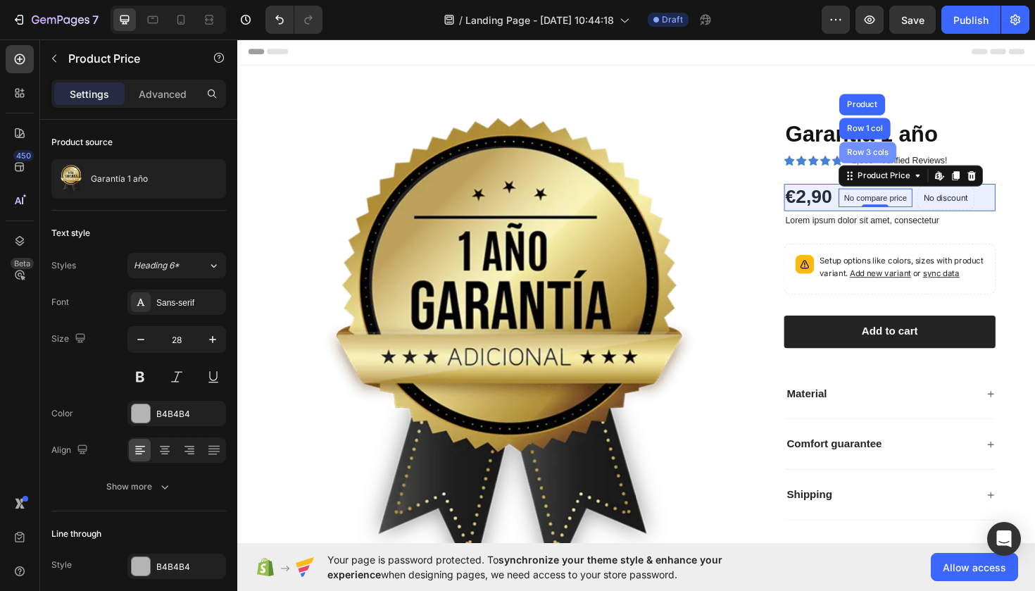
click at [907, 165] on div "Row 3 cols" at bounding box center [905, 159] width 61 height 23
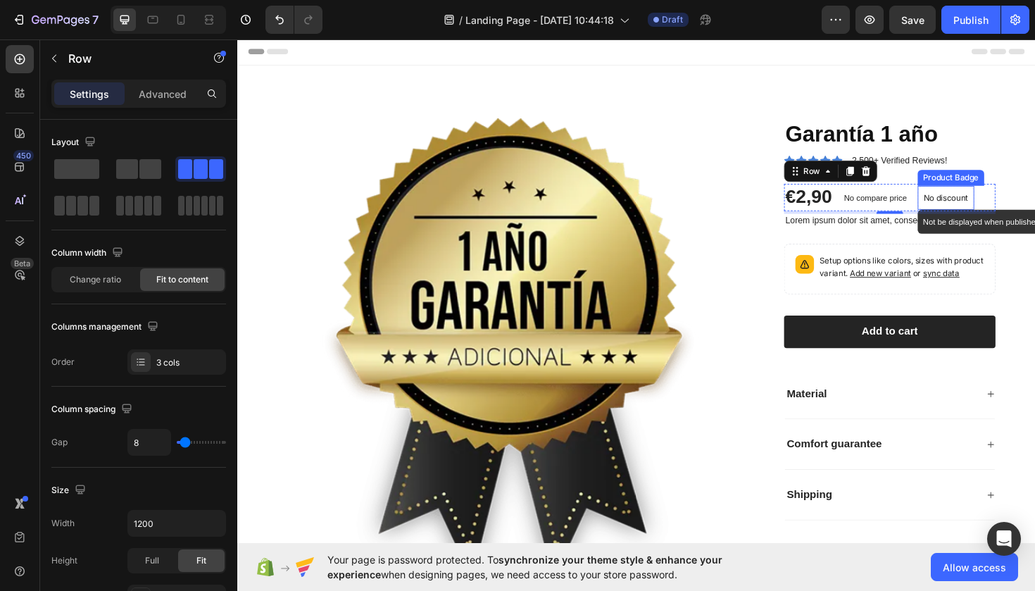
click at [1003, 208] on p "No discount" at bounding box center [987, 207] width 47 height 13
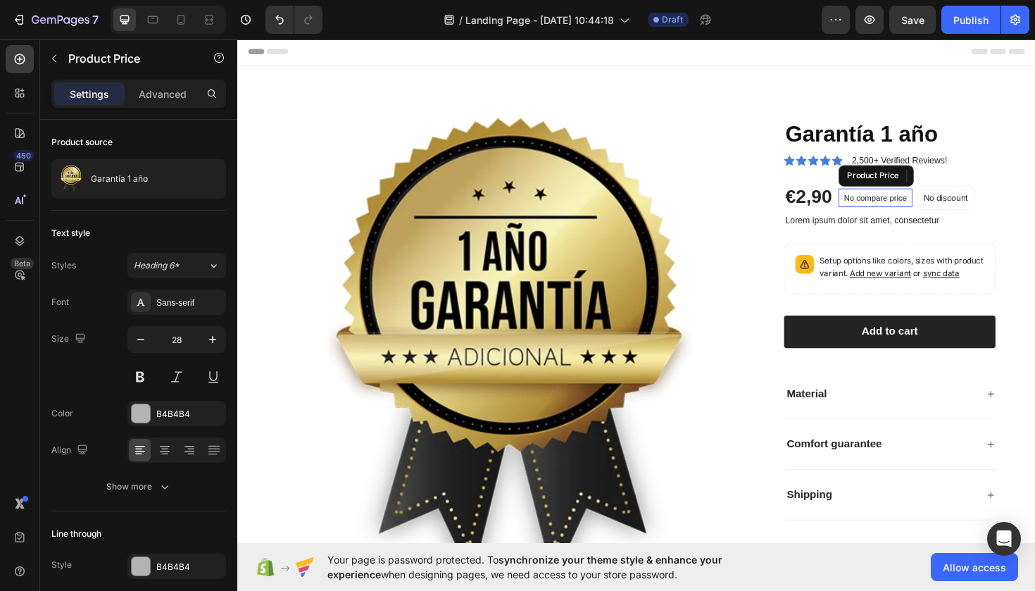
click at [927, 206] on p "No compare price" at bounding box center [912, 207] width 67 height 8
click at [895, 187] on div "Product Price" at bounding box center [921, 183] width 61 height 13
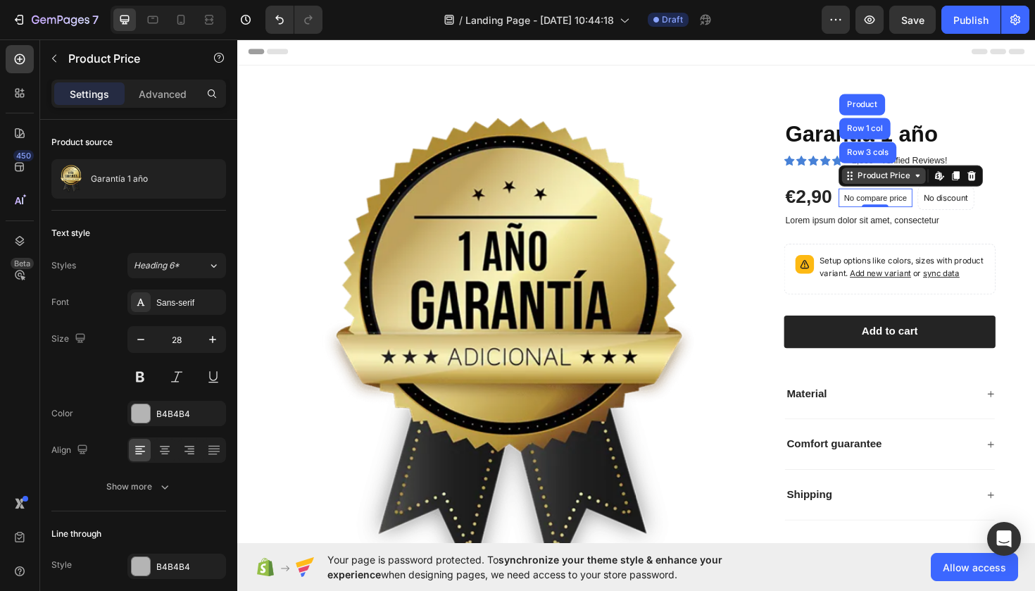
click at [960, 187] on icon at bounding box center [957, 183] width 11 height 11
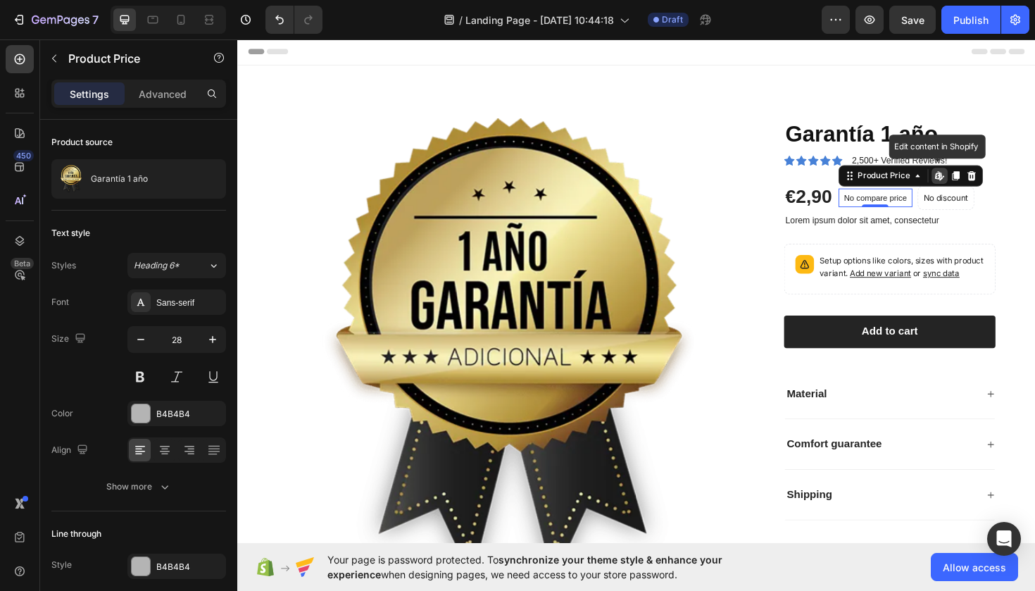
click at [982, 185] on icon at bounding box center [979, 183] width 6 height 8
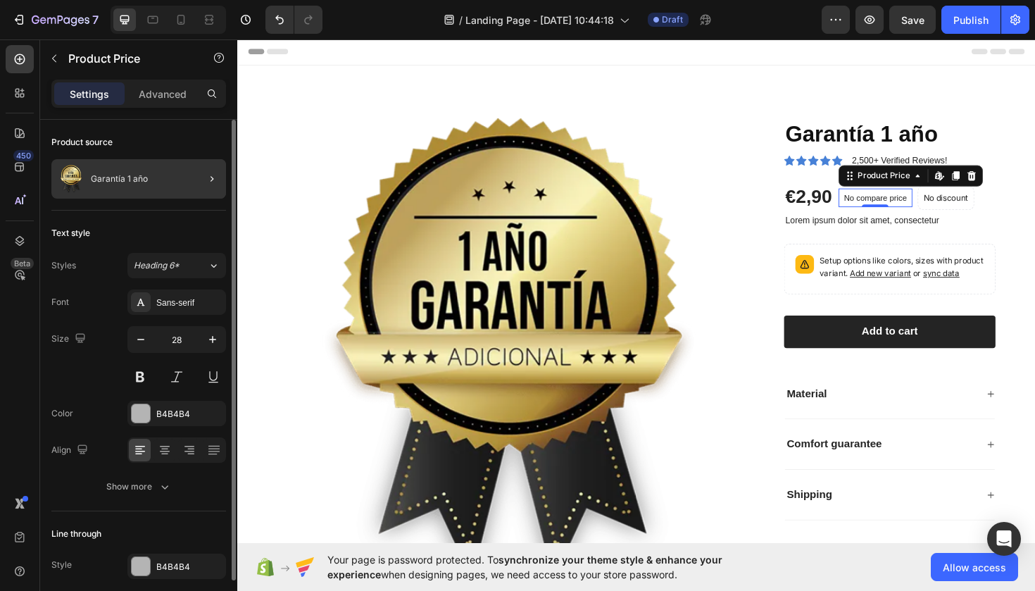
click at [194, 182] on div at bounding box center [206, 178] width 39 height 39
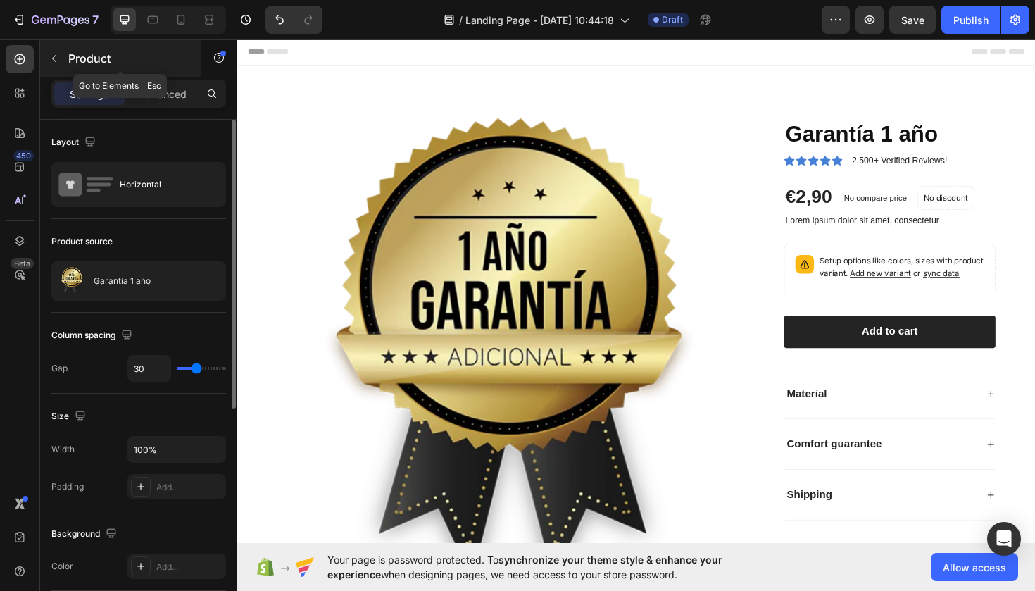
click at [99, 65] on p "Product" at bounding box center [128, 58] width 120 height 17
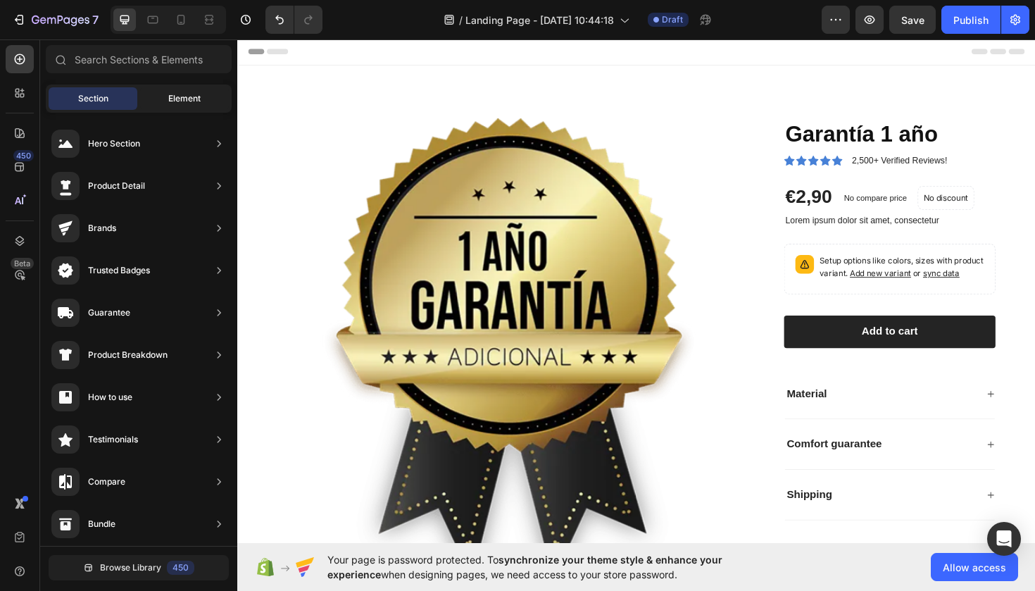
click at [186, 103] on span "Element" at bounding box center [184, 98] width 32 height 13
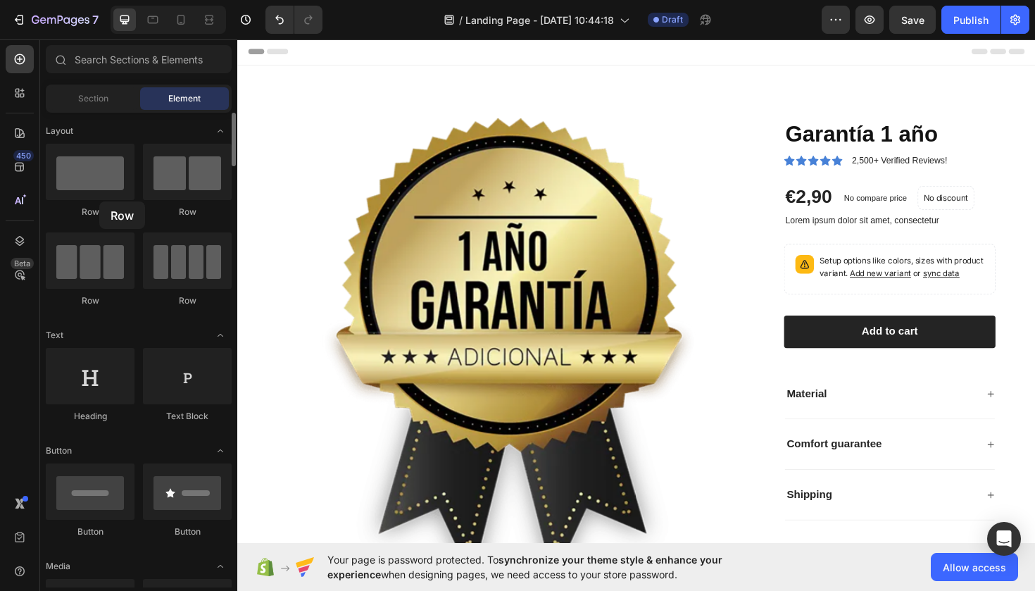
click at [99, 201] on div "Row" at bounding box center [90, 181] width 89 height 75
click at [100, 187] on div at bounding box center [90, 172] width 89 height 56
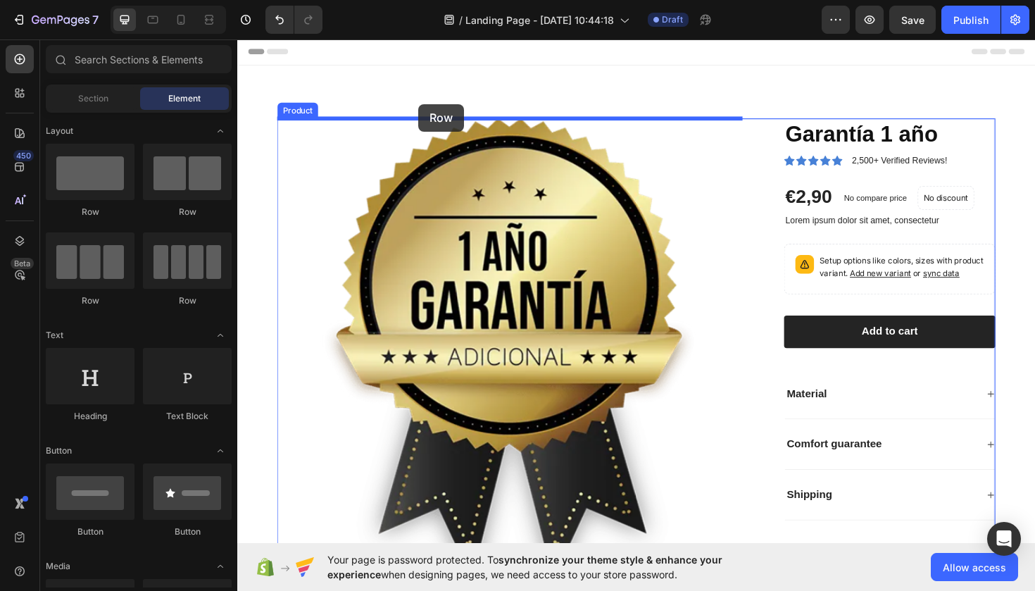
drag, startPoint x: 337, startPoint y: 225, endPoint x: 429, endPoint y: 106, distance: 150.1
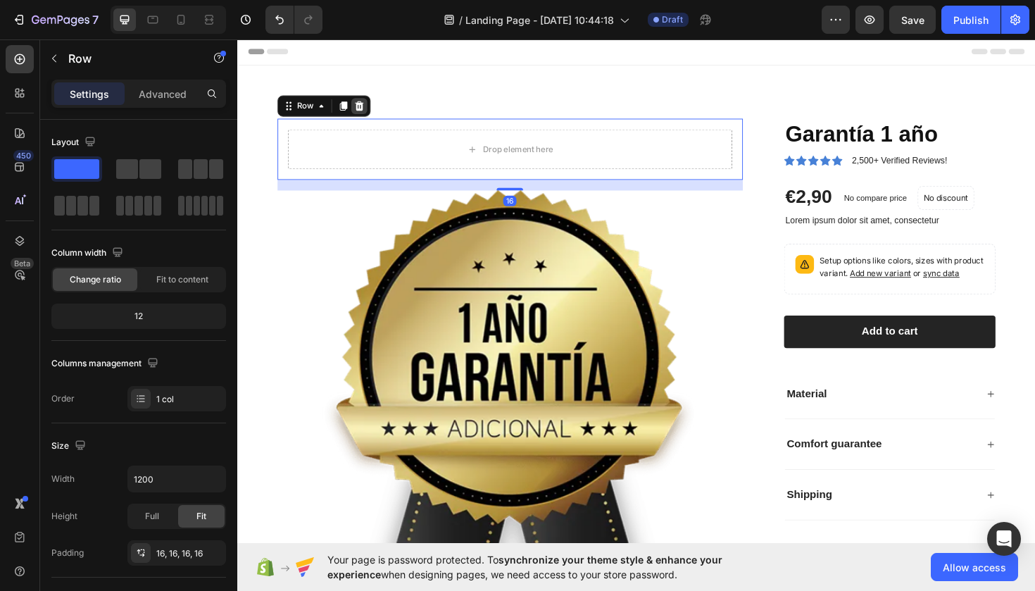
click at [367, 111] on icon at bounding box center [366, 109] width 11 height 11
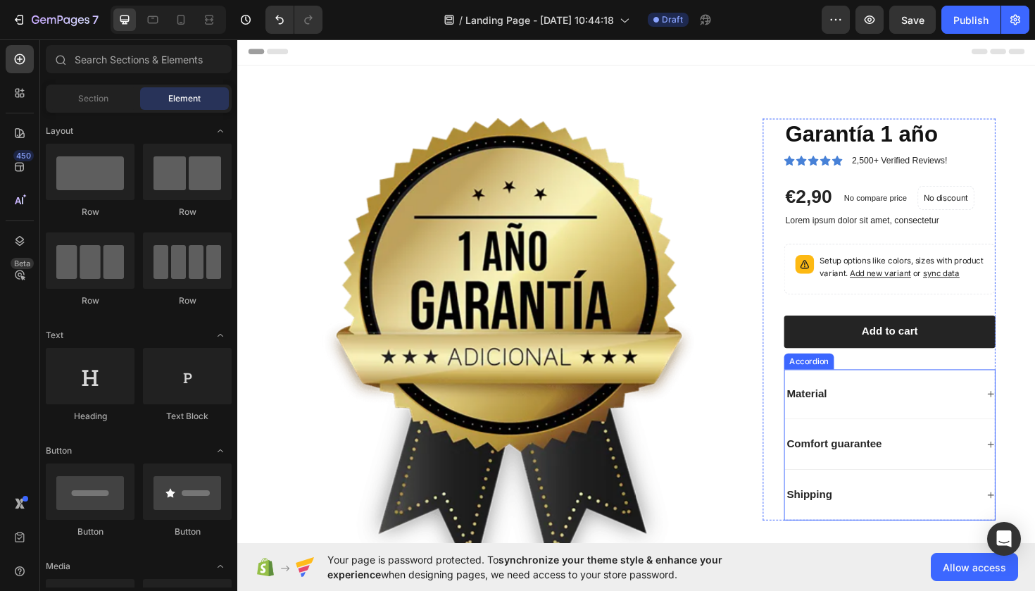
click at [1034, 419] on icon at bounding box center [1035, 415] width 8 height 8
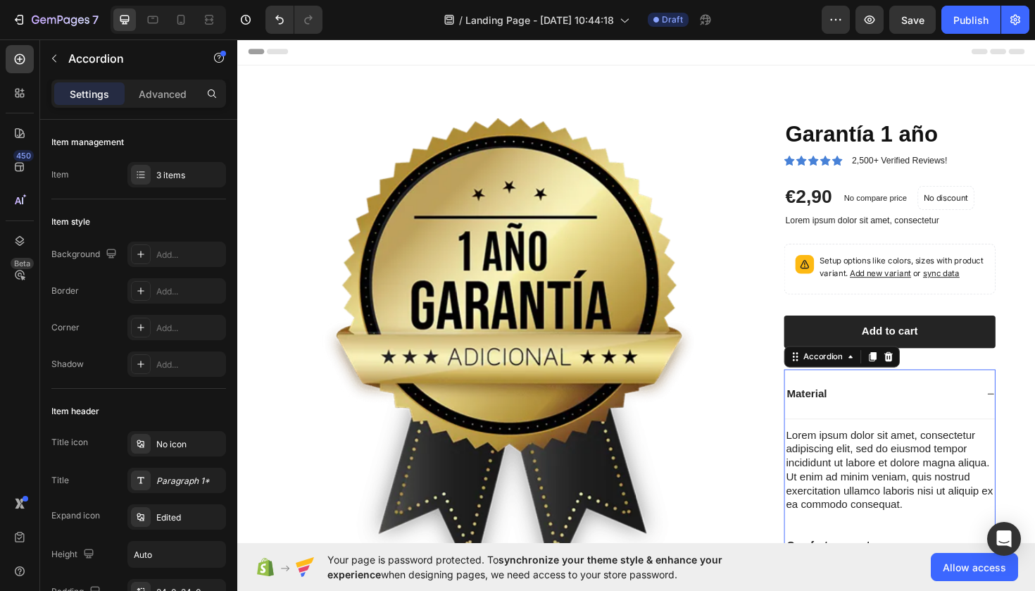
click at [1034, 419] on icon at bounding box center [1035, 415] width 8 height 8
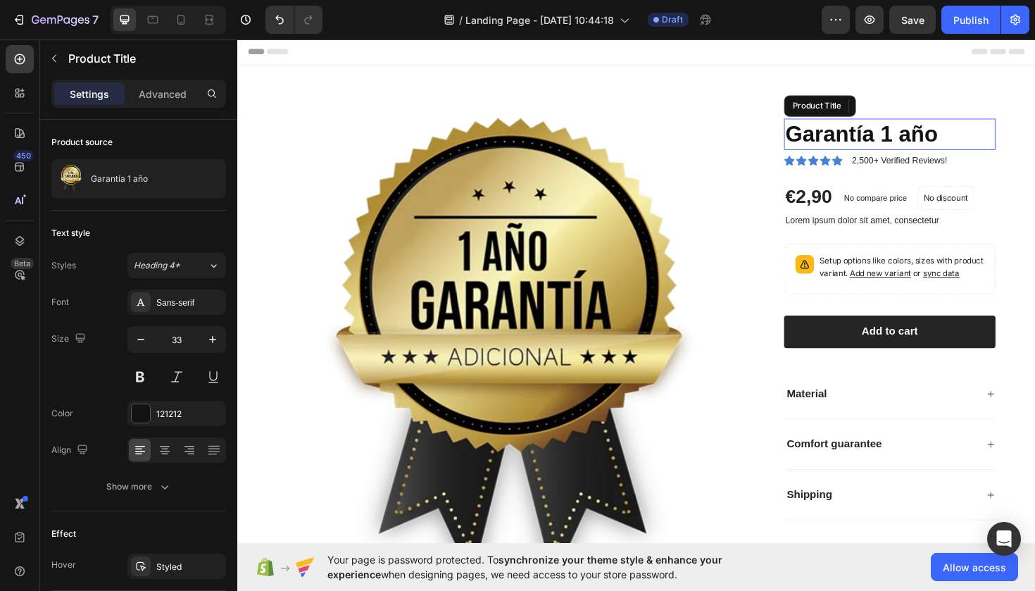
click at [884, 135] on h1 "Garantía 1 año" at bounding box center [928, 139] width 224 height 33
click at [954, 108] on icon at bounding box center [953, 110] width 9 height 10
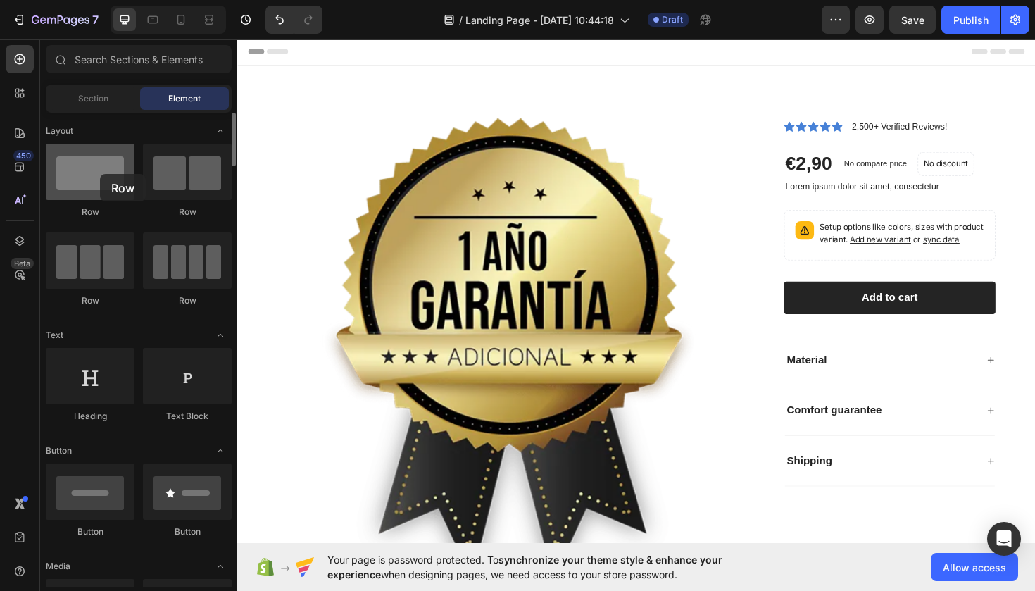
click at [100, 174] on div at bounding box center [90, 172] width 89 height 56
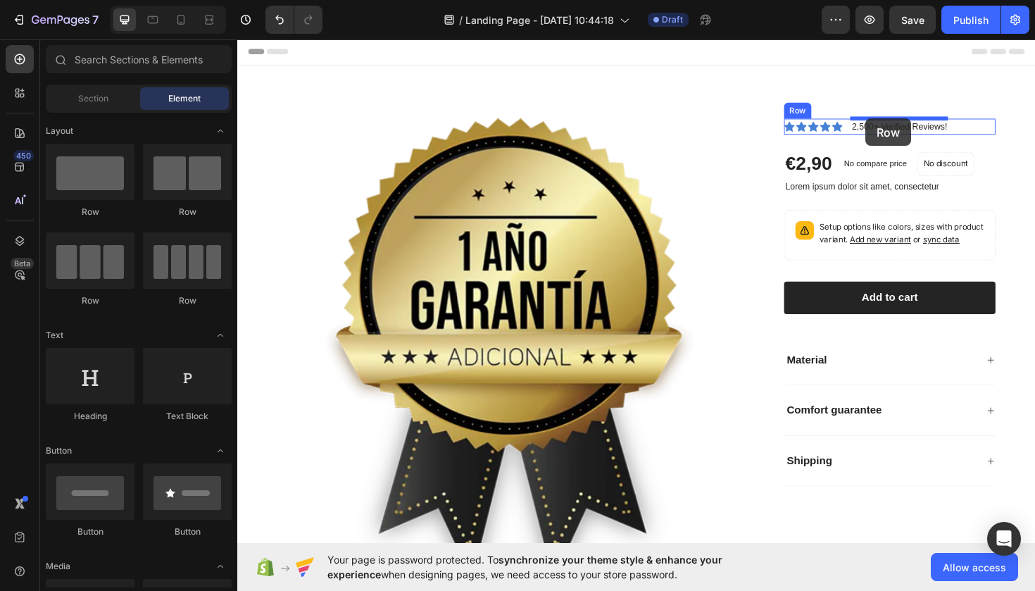
drag, startPoint x: 337, startPoint y: 212, endPoint x: 903, endPoint y: 123, distance: 572.4
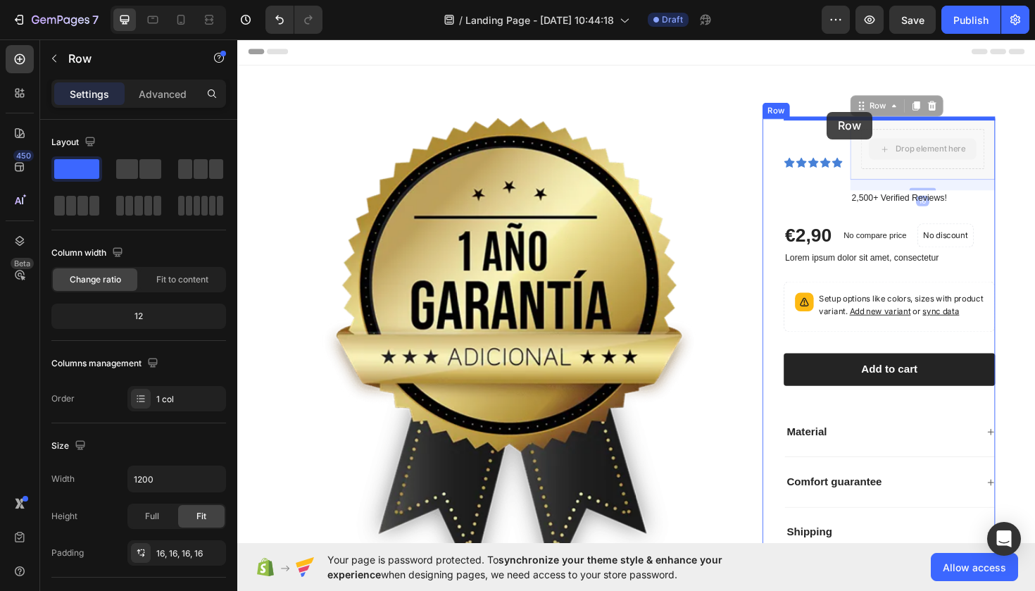
drag, startPoint x: 972, startPoint y: 168, endPoint x: 860, endPoint y: 110, distance: 125.7
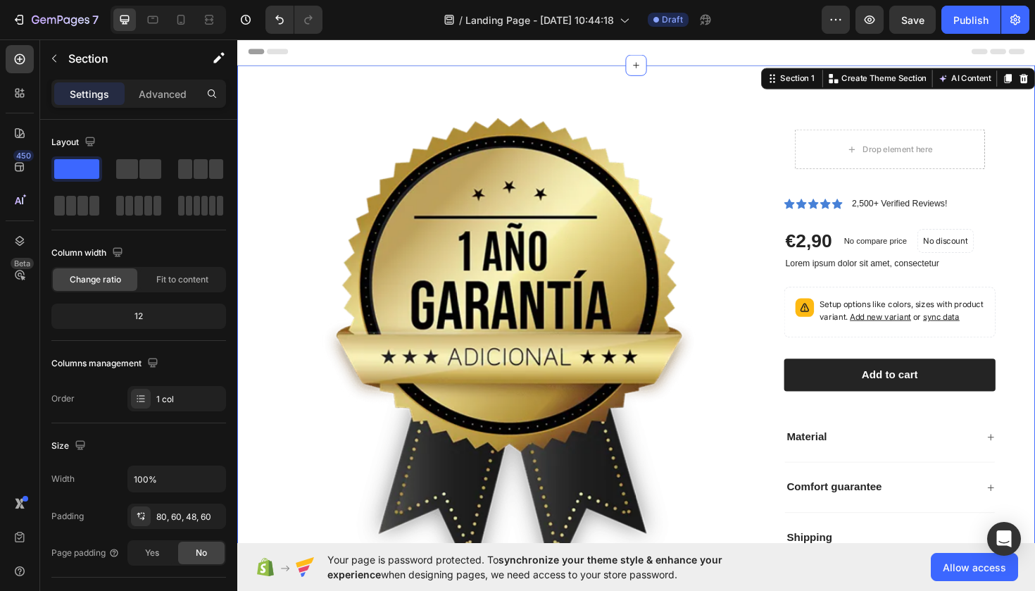
click at [1034, 193] on div "Product Images Drop element here Row Icon Icon Icon Icon Icon Icon List 2,500+ …" at bounding box center [659, 370] width 845 height 606
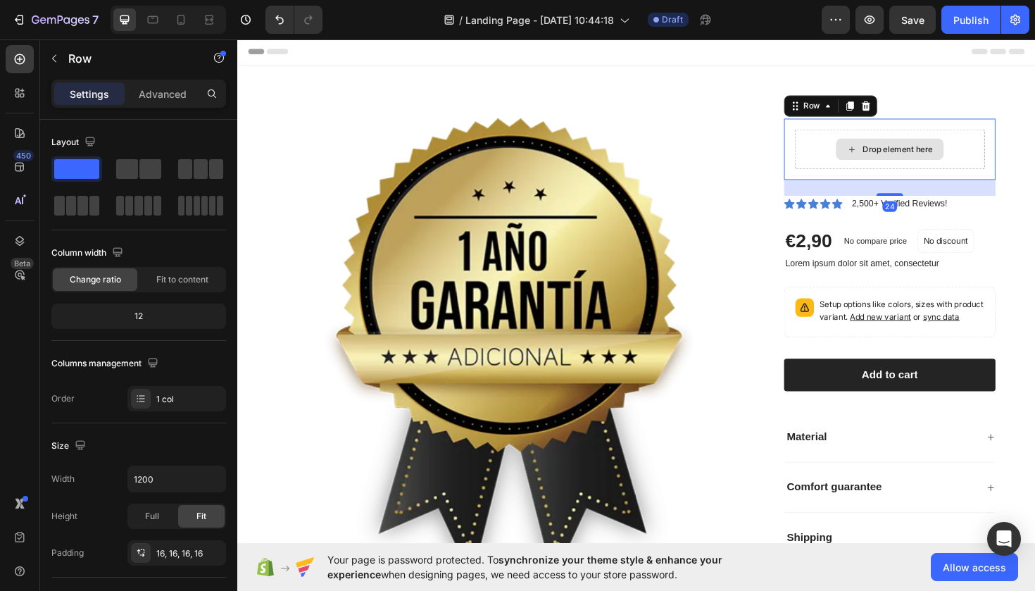
click at [848, 153] on div "Drop element here" at bounding box center [927, 155] width 201 height 42
click at [890, 108] on icon at bounding box center [885, 109] width 11 height 11
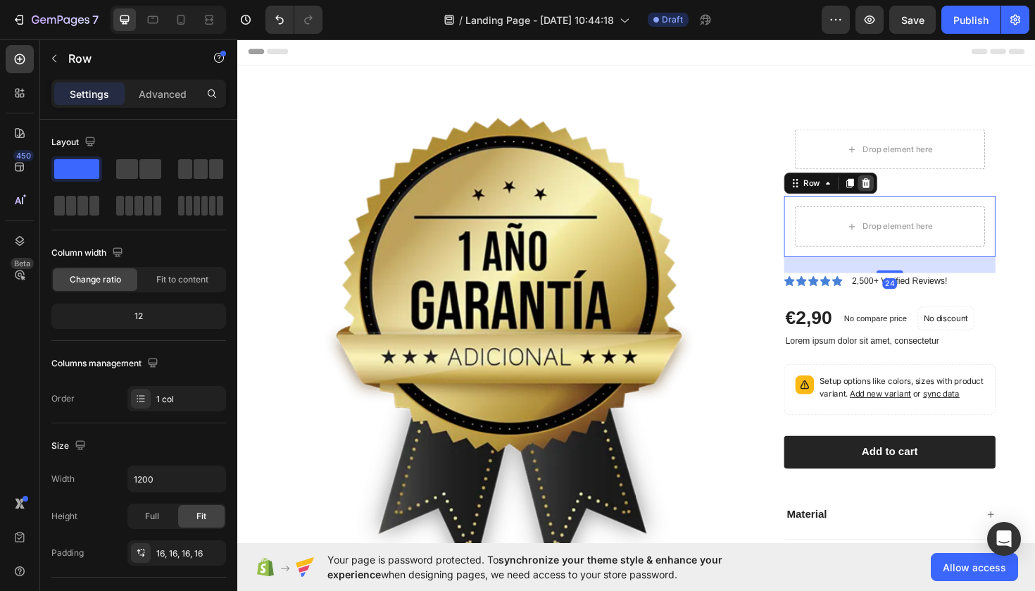
click at [908, 193] on icon at bounding box center [902, 191] width 11 height 11
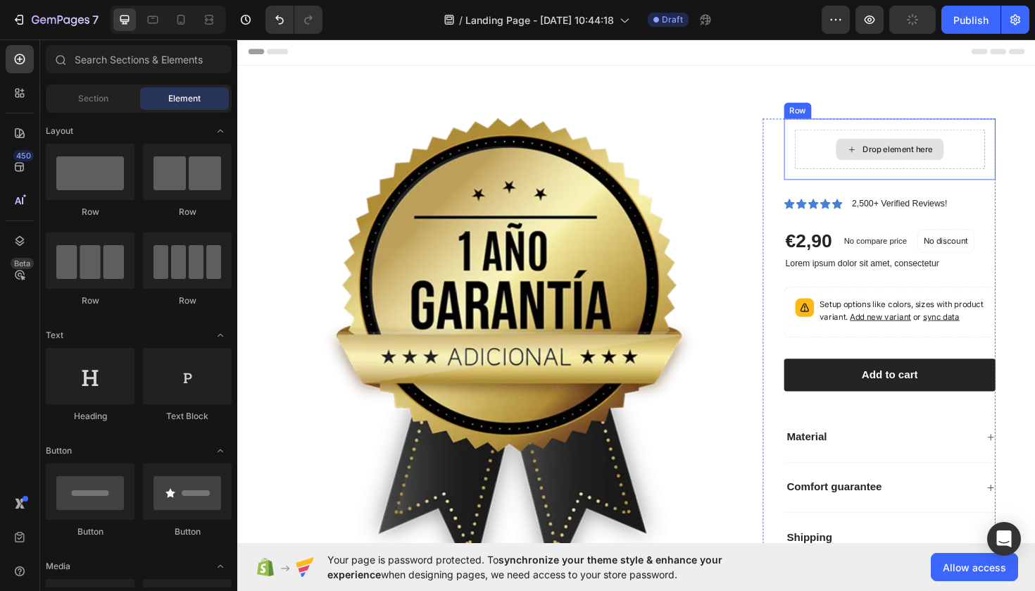
click at [885, 157] on icon at bounding box center [887, 156] width 11 height 12
click at [889, 156] on icon at bounding box center [887, 156] width 11 height 12
click at [889, 155] on icon at bounding box center [887, 156] width 11 height 12
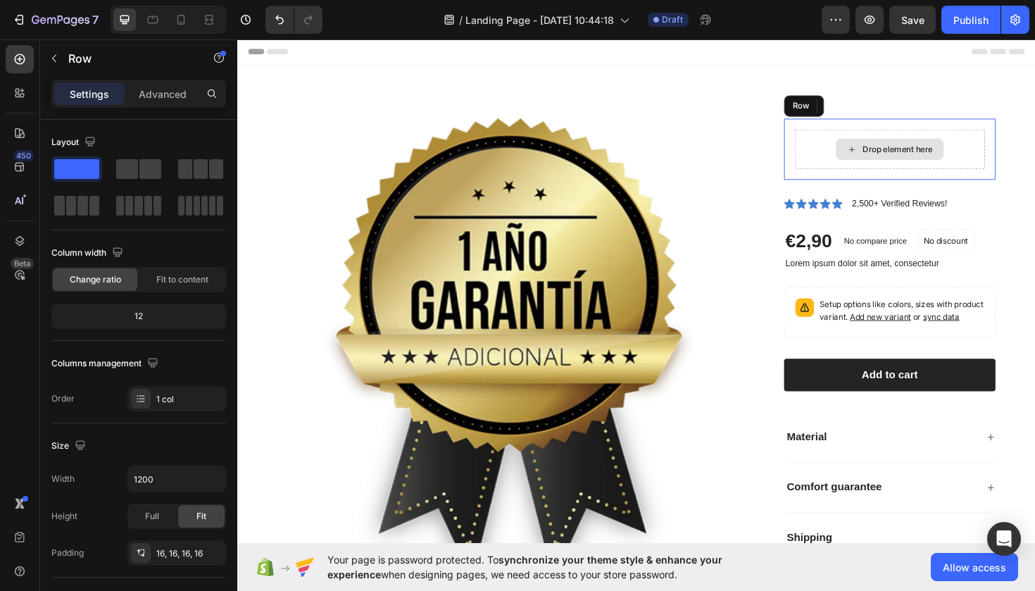
click at [848, 156] on div "Drop element here" at bounding box center [927, 155] width 201 height 42
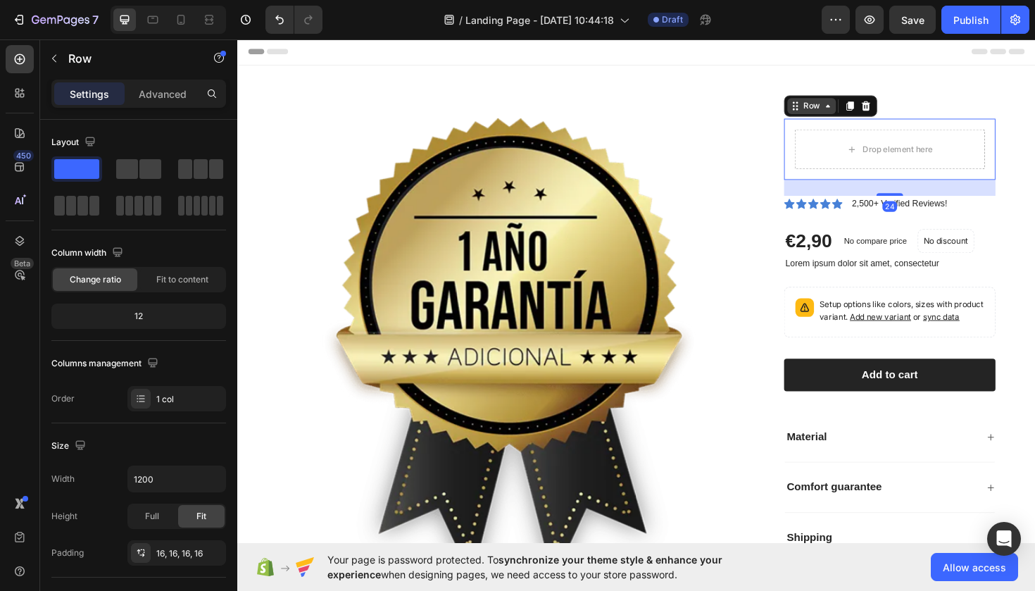
click at [865, 111] on icon at bounding box center [862, 109] width 11 height 11
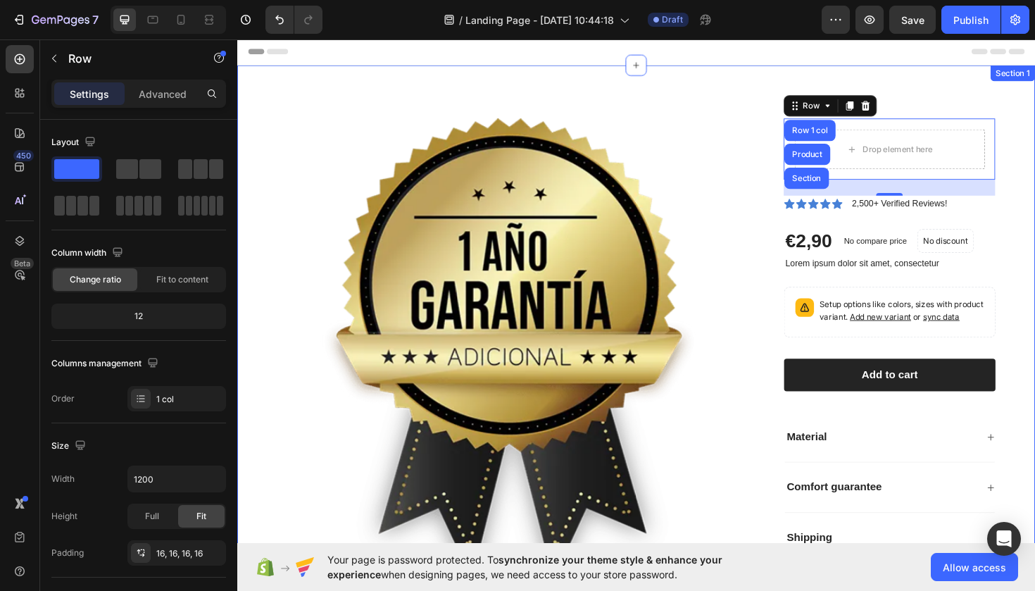
click at [971, 94] on div "Product Images Drop element here Row Row 1 col Product Section 24 Icon Icon Ico…" at bounding box center [659, 370] width 845 height 606
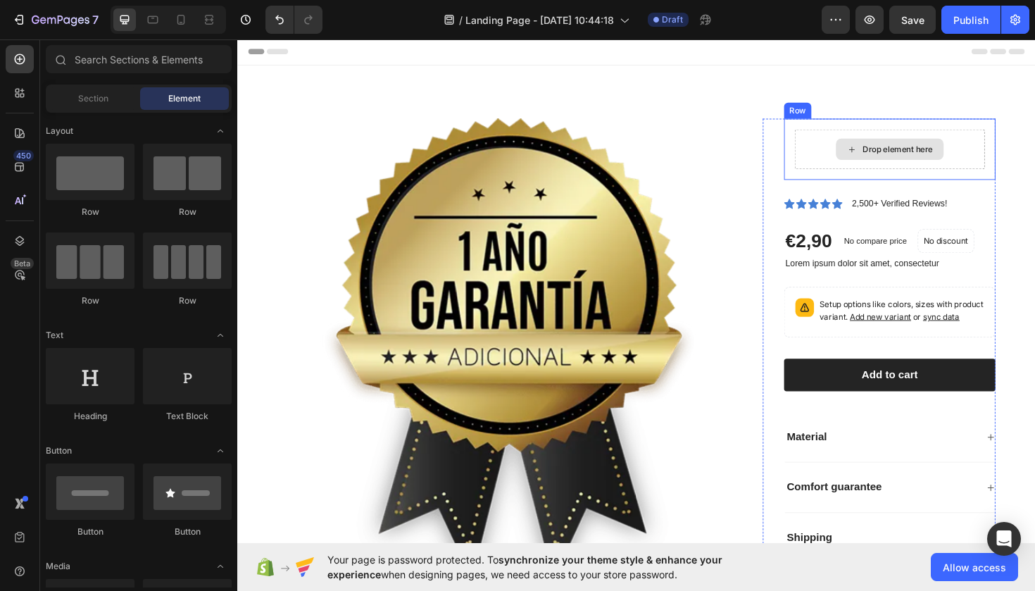
click at [905, 157] on div "Drop element here" at bounding box center [936, 155] width 75 height 11
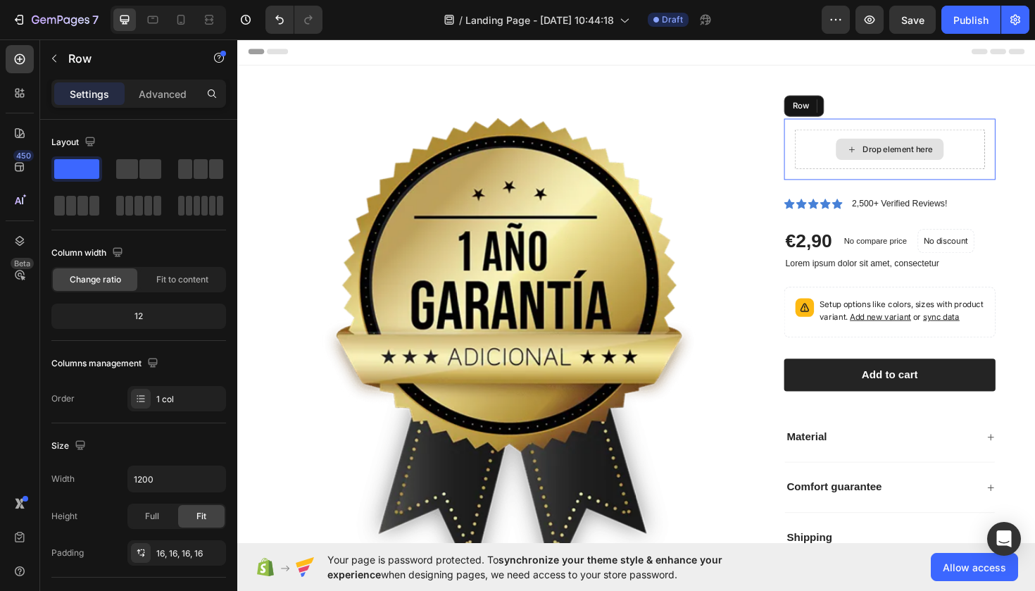
click at [846, 167] on div "Drop element here" at bounding box center [927, 155] width 201 height 42
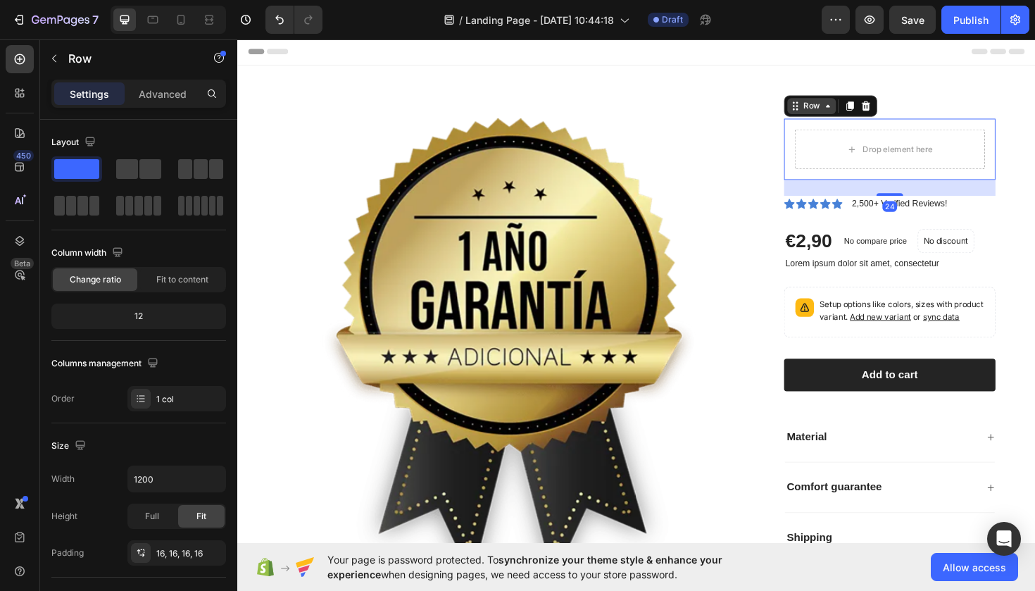
click at [828, 112] on icon at bounding box center [827, 109] width 11 height 11
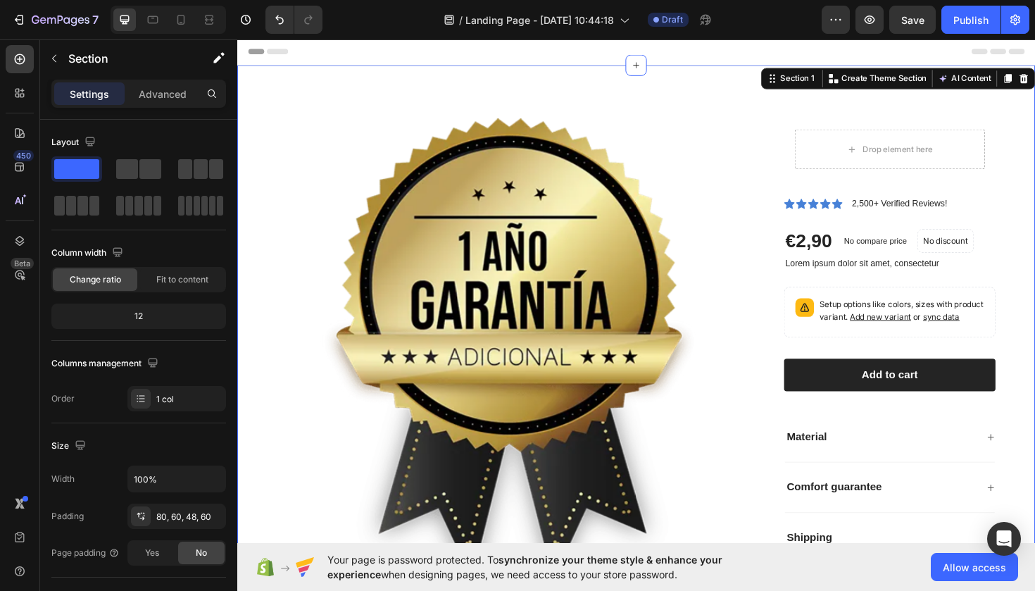
click at [958, 99] on div "Product Images Drop element here Row Icon Icon Icon Icon Icon Icon List 2,500+ …" at bounding box center [659, 370] width 845 height 606
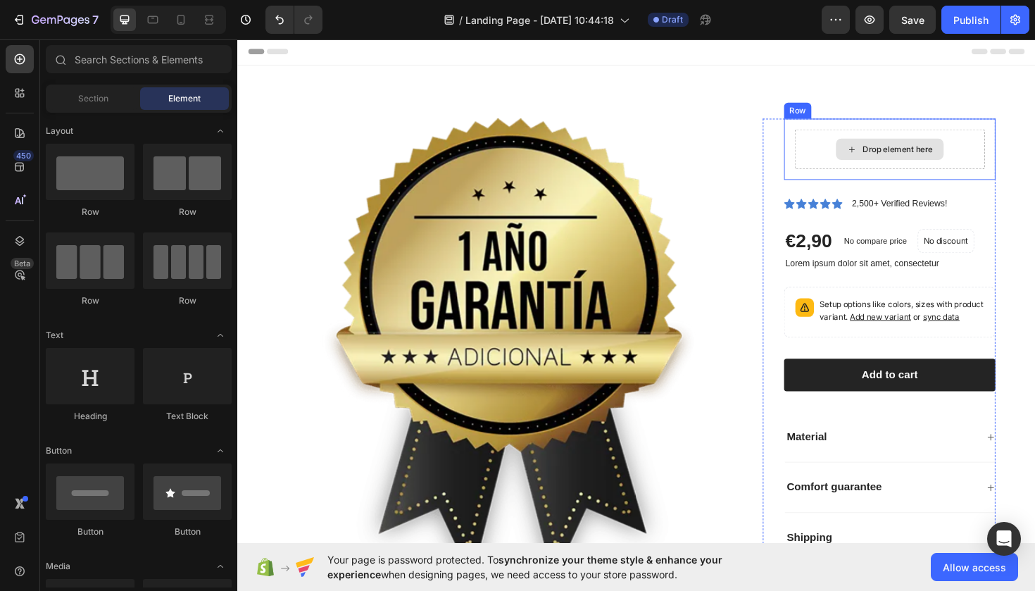
click at [943, 162] on div "Drop element here" at bounding box center [928, 155] width 114 height 23
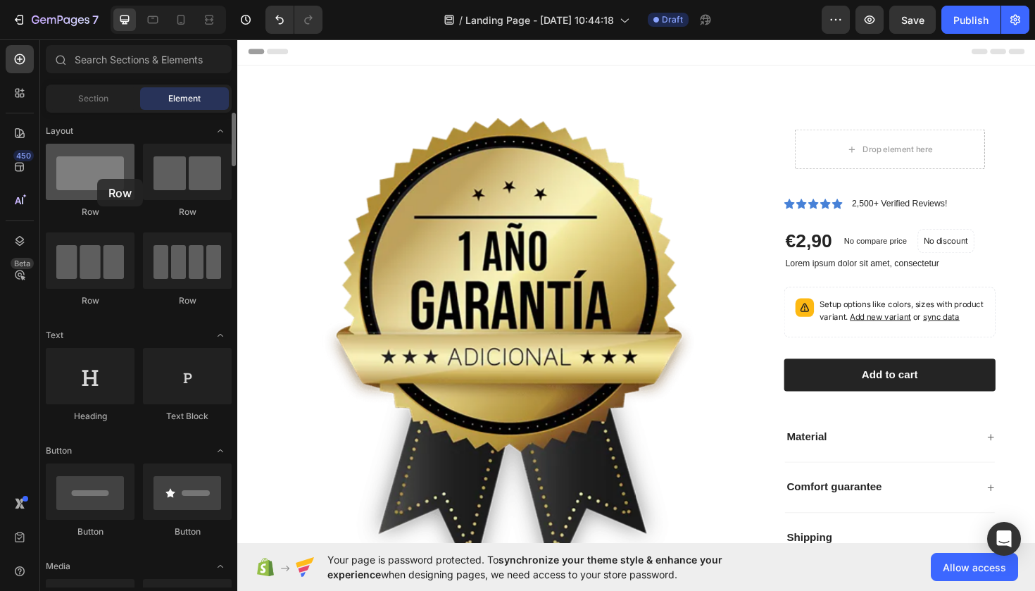
click at [97, 179] on div at bounding box center [90, 172] width 89 height 56
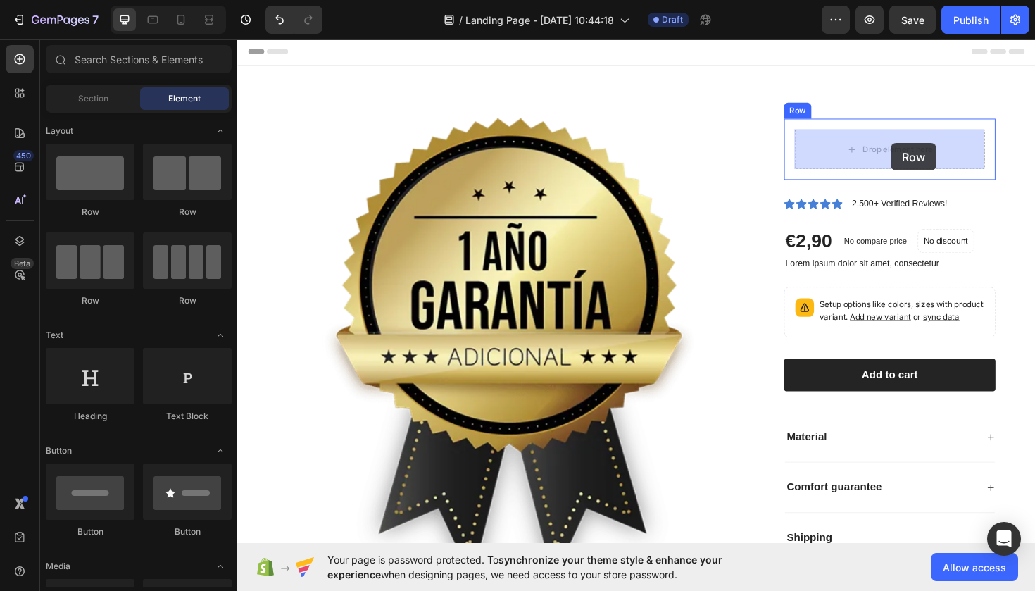
drag, startPoint x: 334, startPoint y: 217, endPoint x: 929, endPoint y: 149, distance: 598.9
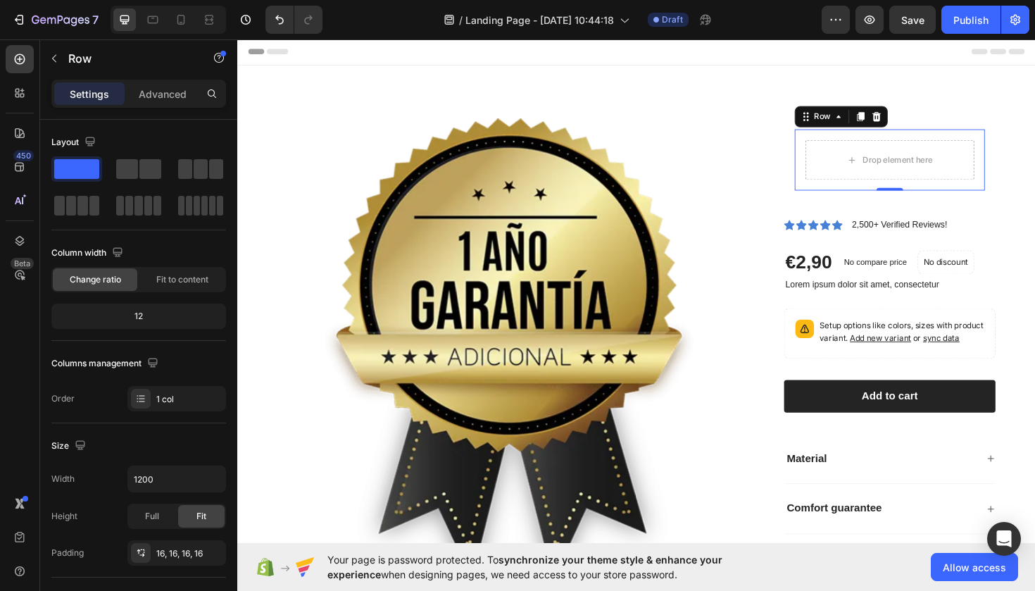
click at [905, 192] on div "Drop element here Row 0" at bounding box center [927, 166] width 201 height 65
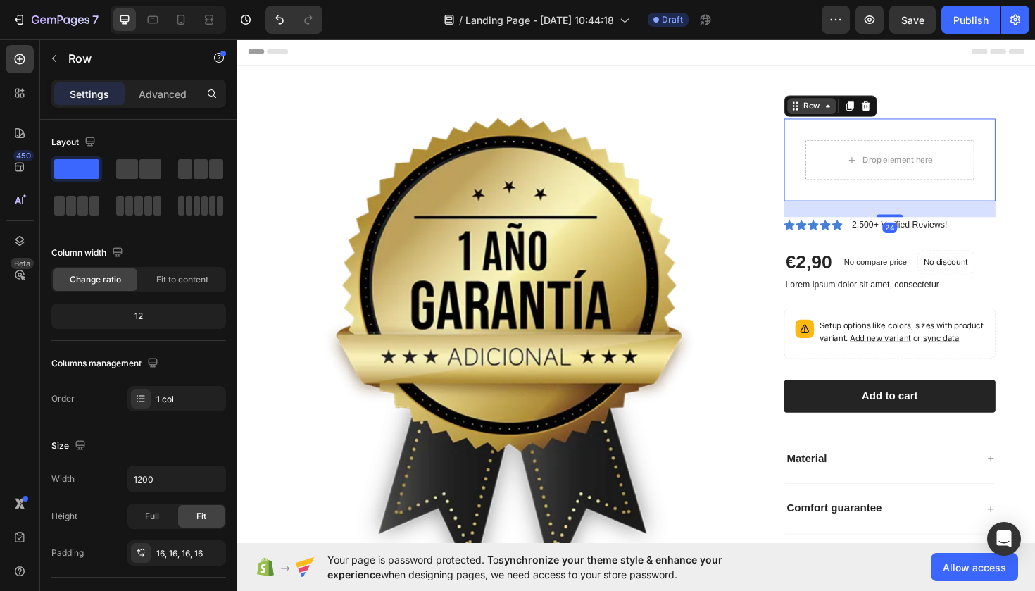
click at [902, 206] on div "Drop element here Row Row 24" at bounding box center [928, 166] width 224 height 87
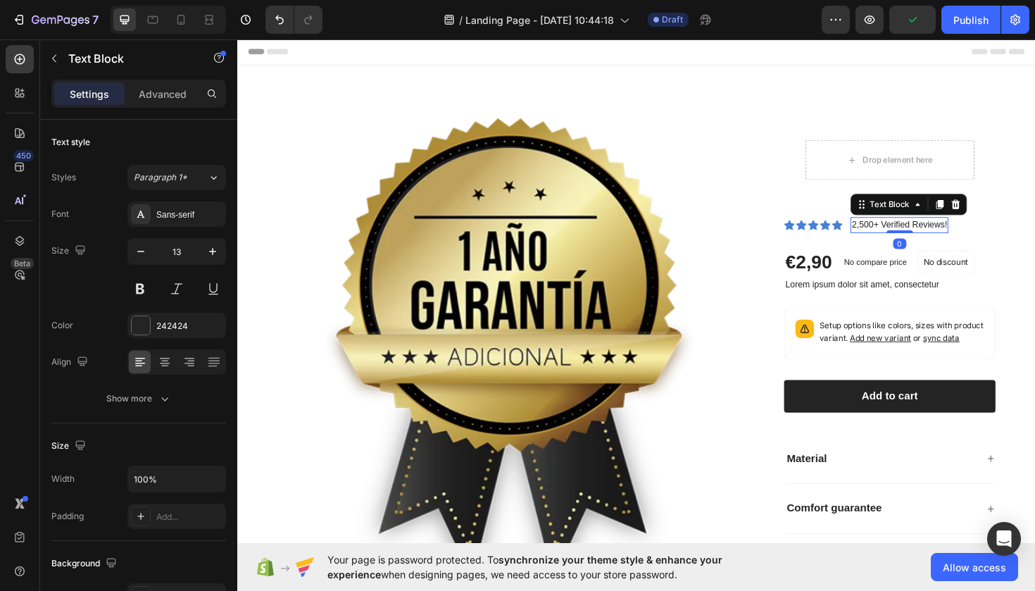
click at [909, 236] on p "2,500+ Verified Reviews!" at bounding box center [938, 236] width 101 height 14
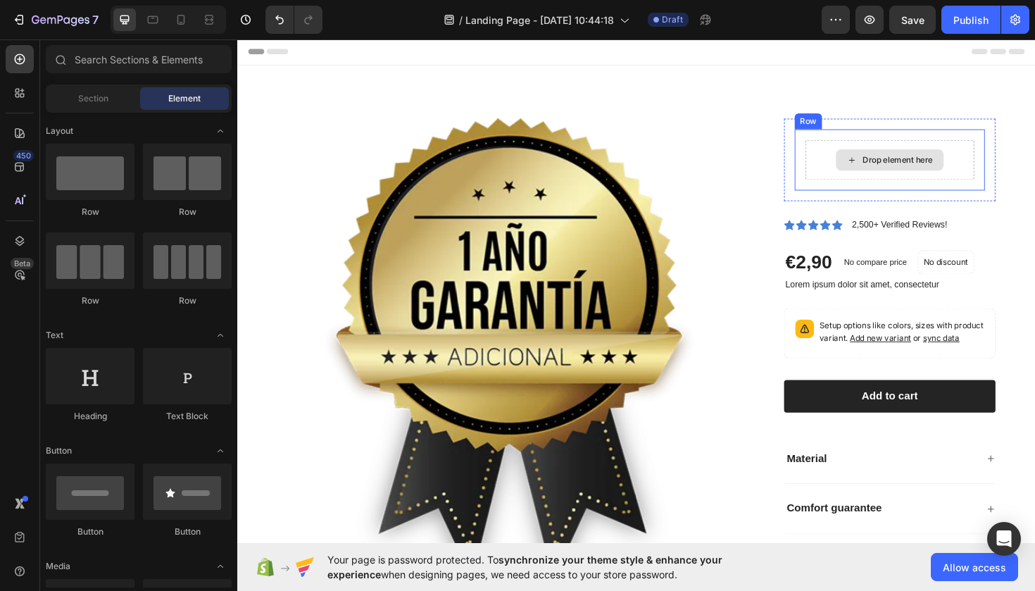
click at [879, 176] on div "Drop element here" at bounding box center [928, 167] width 114 height 23
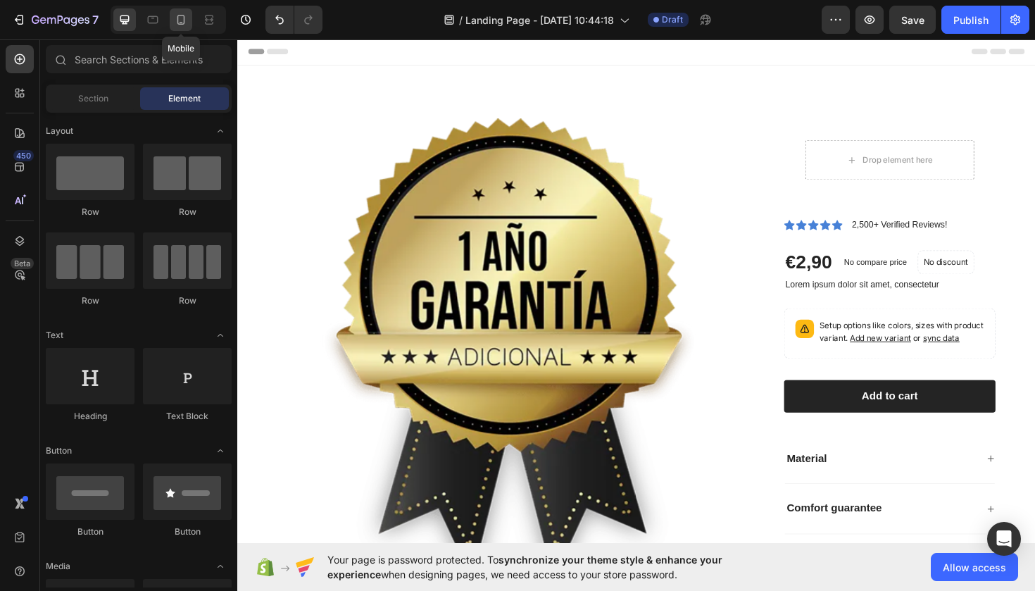
click at [183, 23] on icon at bounding box center [181, 20] width 14 height 14
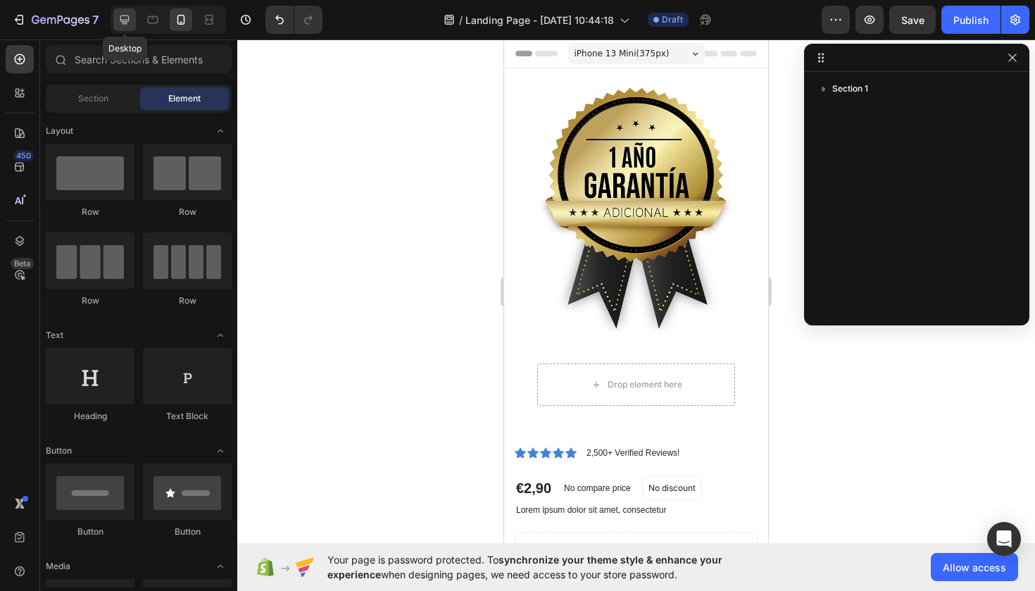
click at [122, 21] on icon at bounding box center [124, 19] width 9 height 9
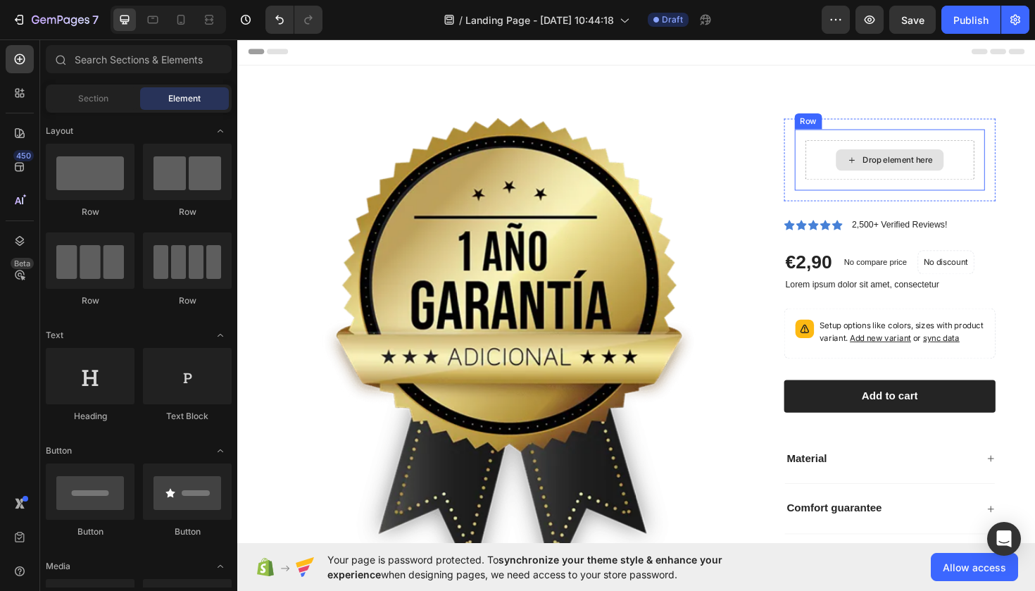
click at [940, 170] on div "Drop element here" at bounding box center [936, 166] width 75 height 11
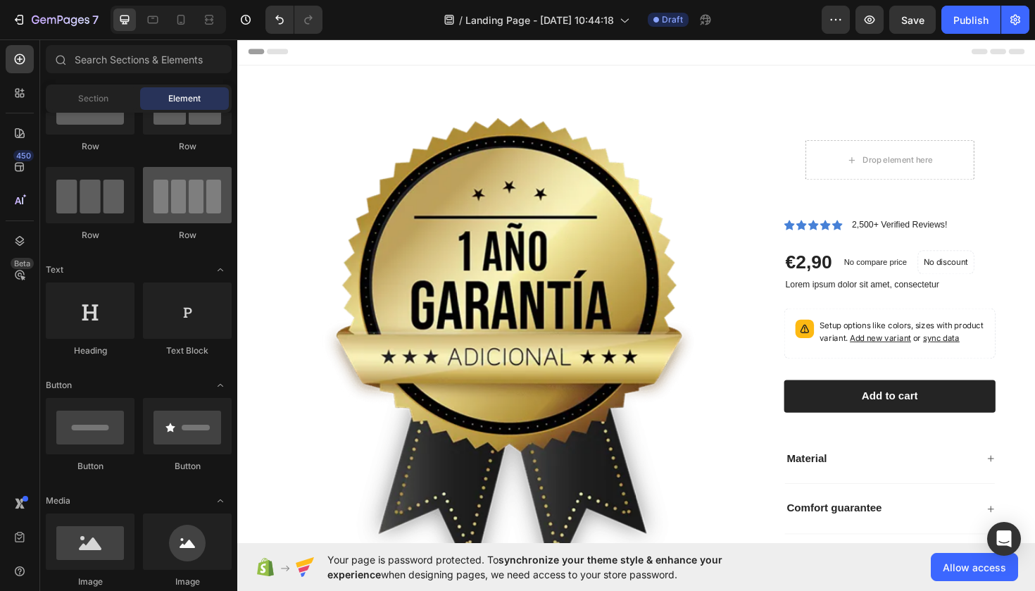
scroll to position [66, 0]
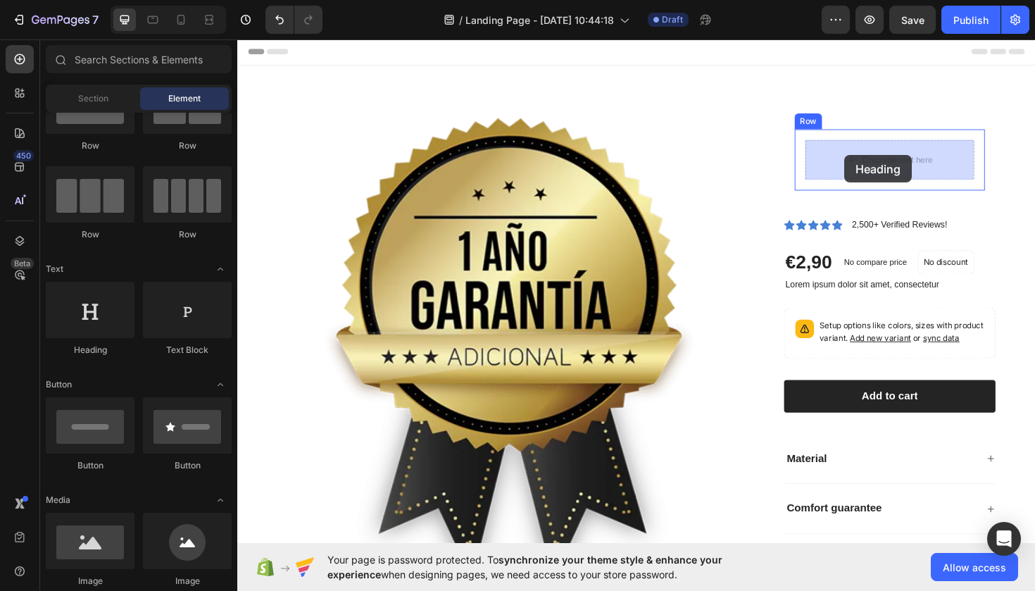
drag, startPoint x: 323, startPoint y: 351, endPoint x: 880, endPoint y: 162, distance: 588.3
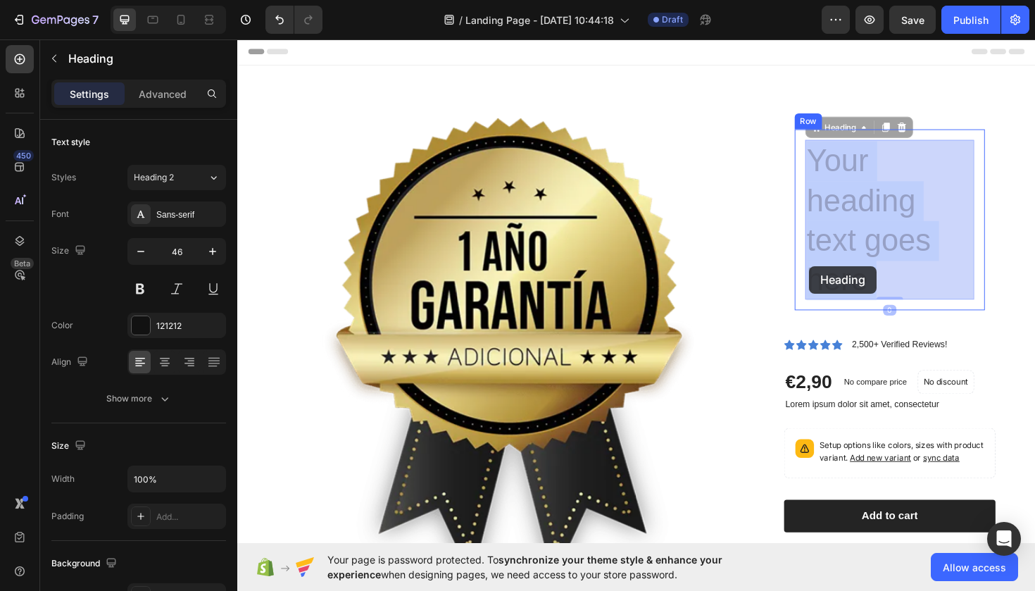
drag, startPoint x: 908, startPoint y: 294, endPoint x: 860, endPoint y: 270, distance: 54.2
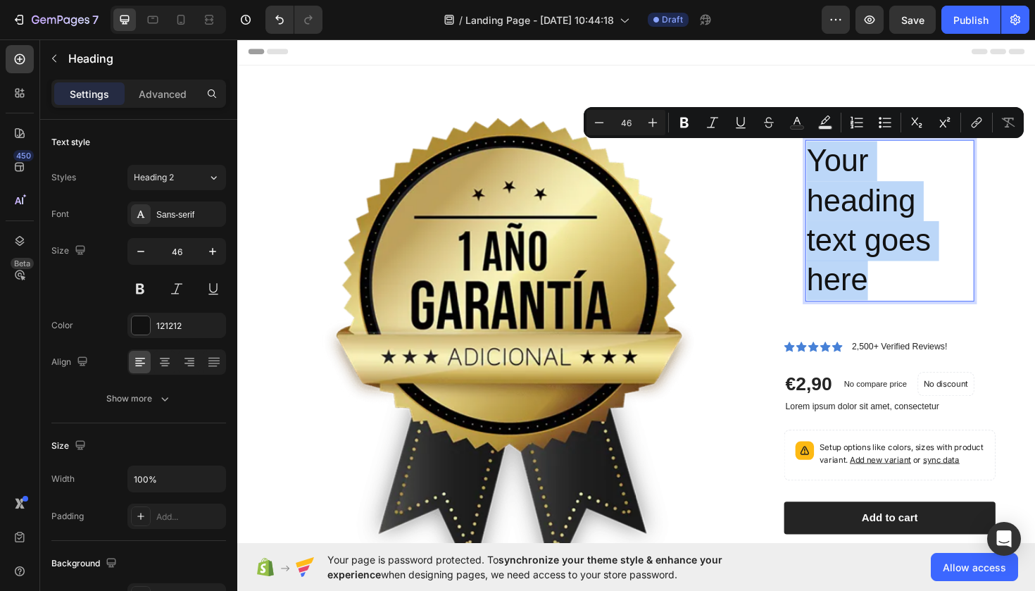
drag, startPoint x: 844, startPoint y: 163, endPoint x: 948, endPoint y: 282, distance: 158.7
click at [948, 282] on p "Your heading text goes here" at bounding box center [928, 231] width 176 height 168
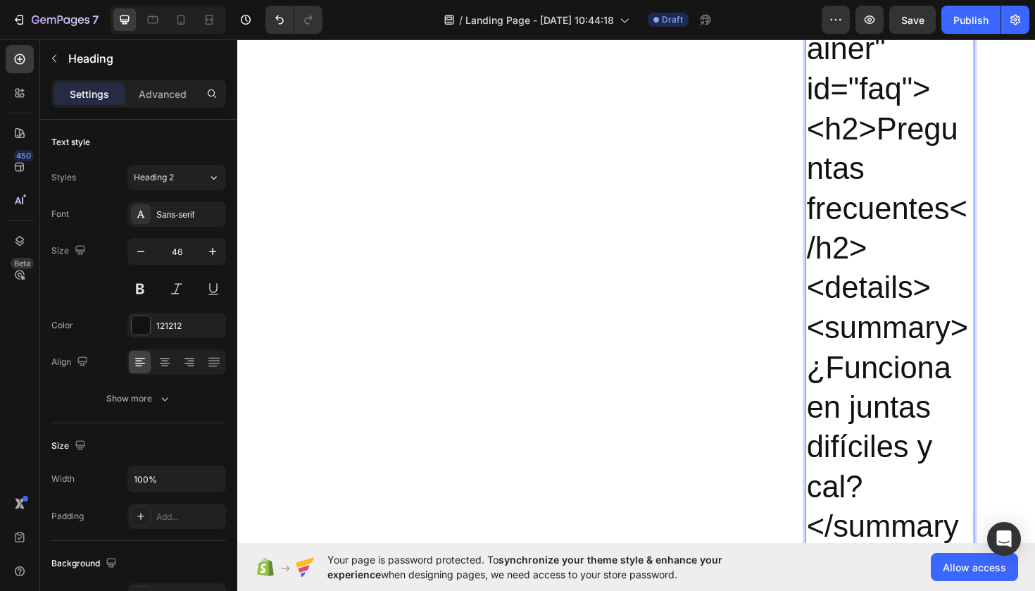
scroll to position [50680, 0]
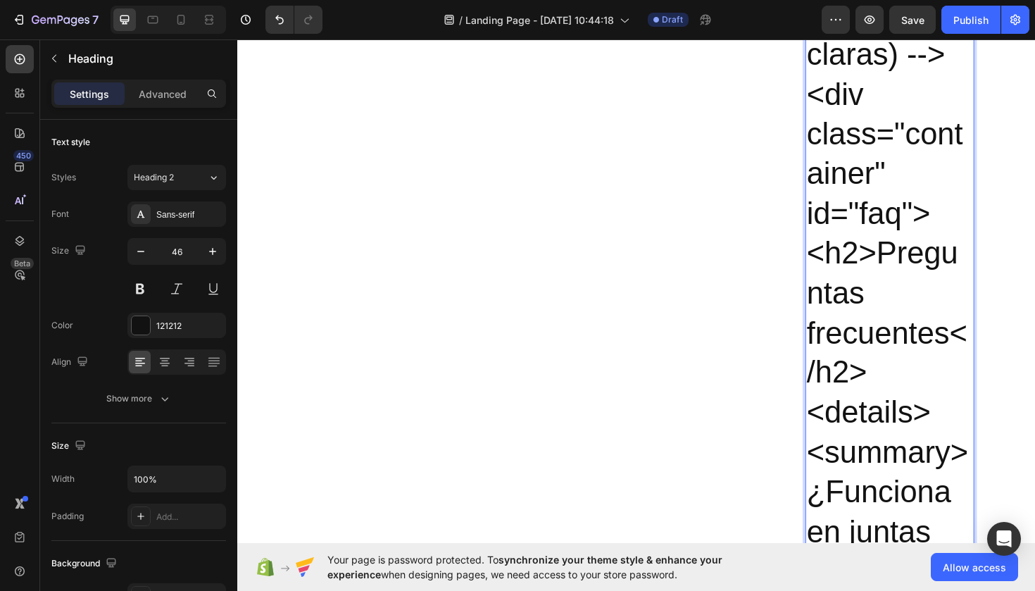
drag, startPoint x: 946, startPoint y: 185, endPoint x: 948, endPoint y: 261, distance: 76.1
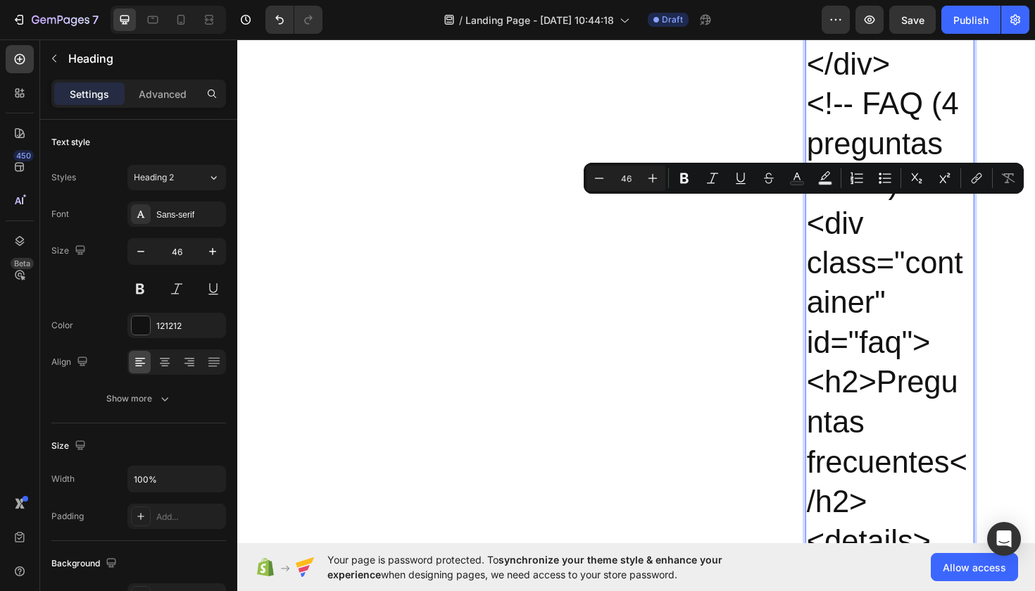
scroll to position [50540, 0]
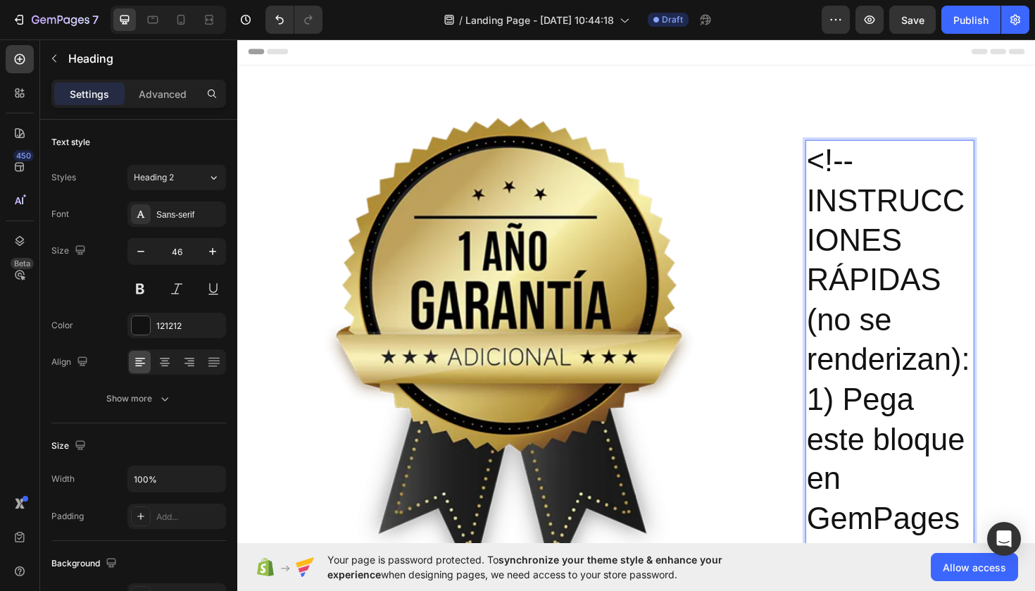
scroll to position [0, 0]
drag, startPoint x: 974, startPoint y: 163, endPoint x: 983, endPoint y: 162, distance: 9.3
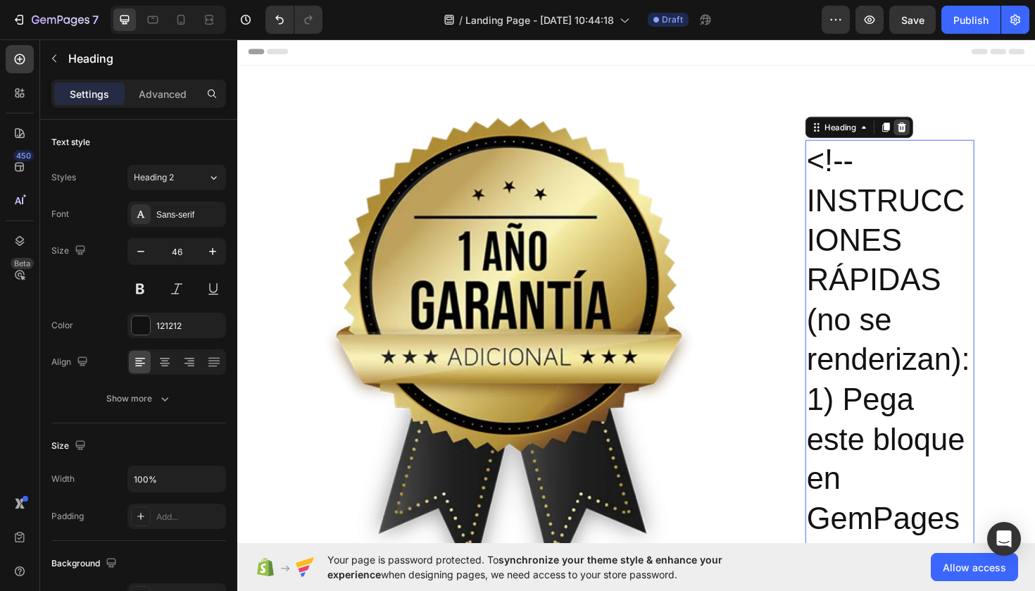
click at [944, 133] on icon at bounding box center [940, 132] width 9 height 10
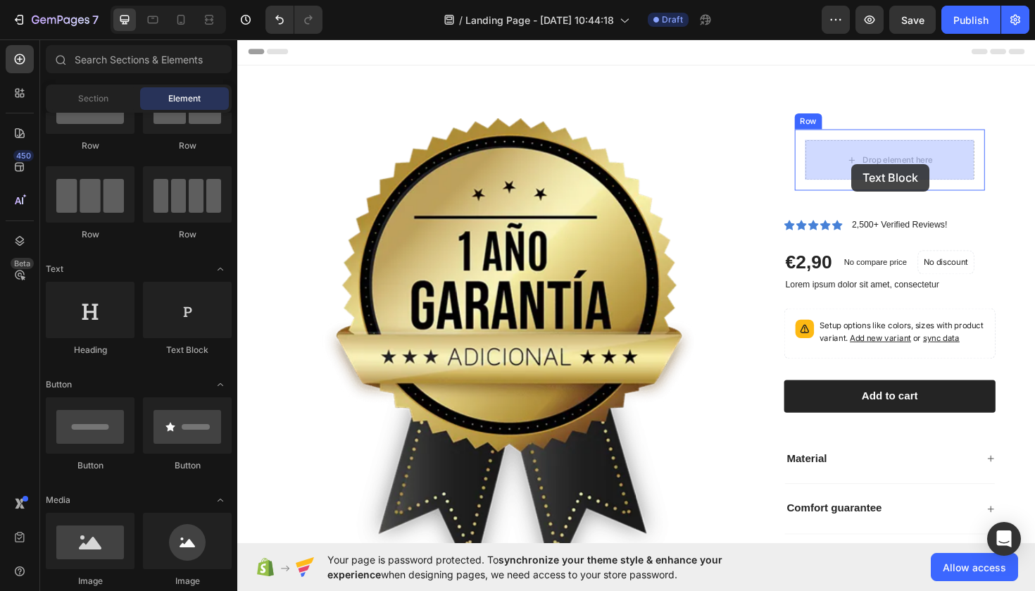
drag, startPoint x: 421, startPoint y: 360, endPoint x: 888, endPoint y: 171, distance: 503.5
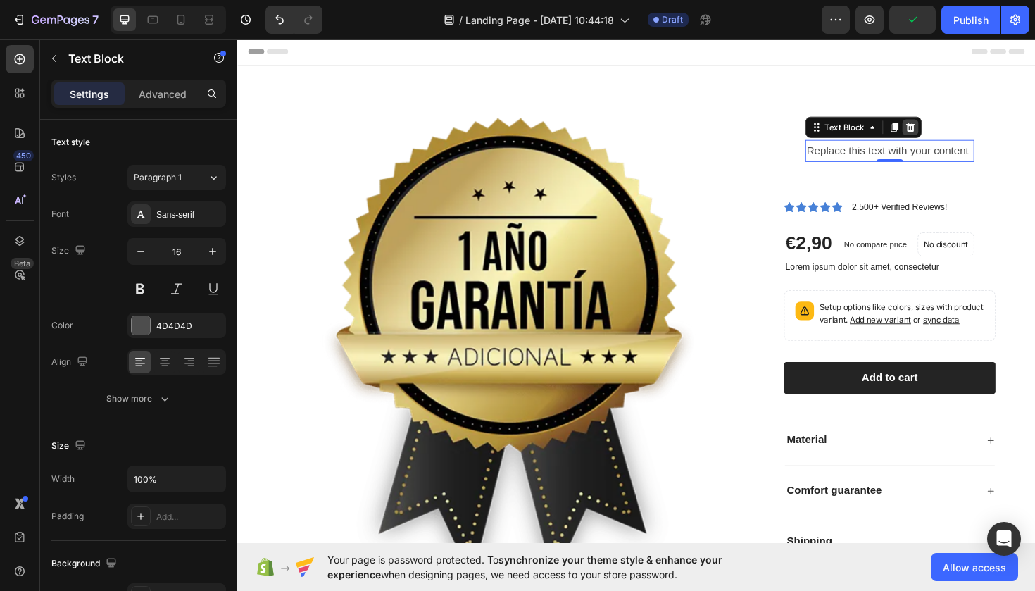
click at [951, 131] on icon at bounding box center [950, 132] width 9 height 10
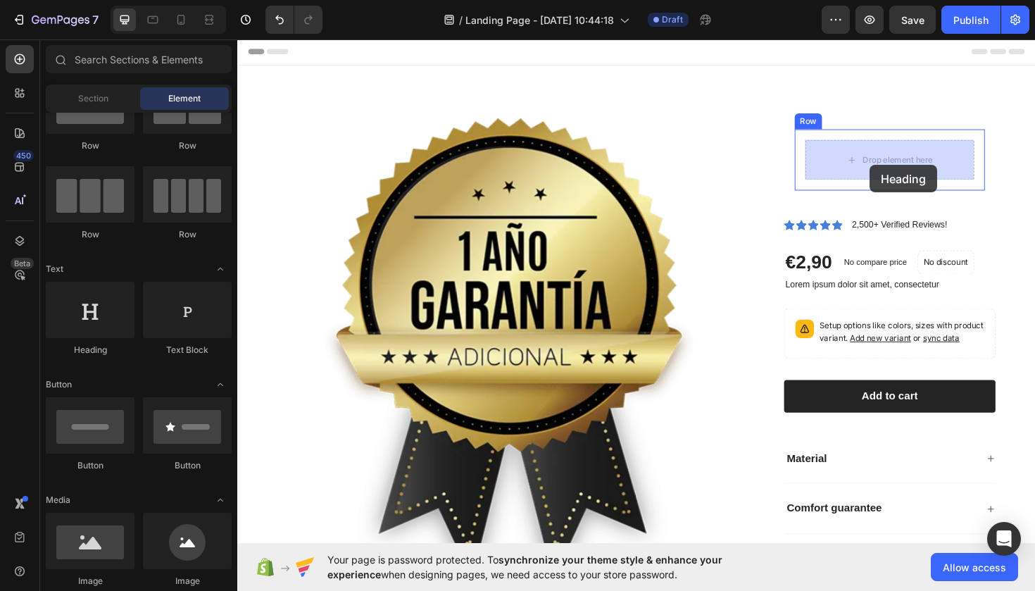
drag, startPoint x: 332, startPoint y: 371, endPoint x: 907, endPoint y: 171, distance: 609.0
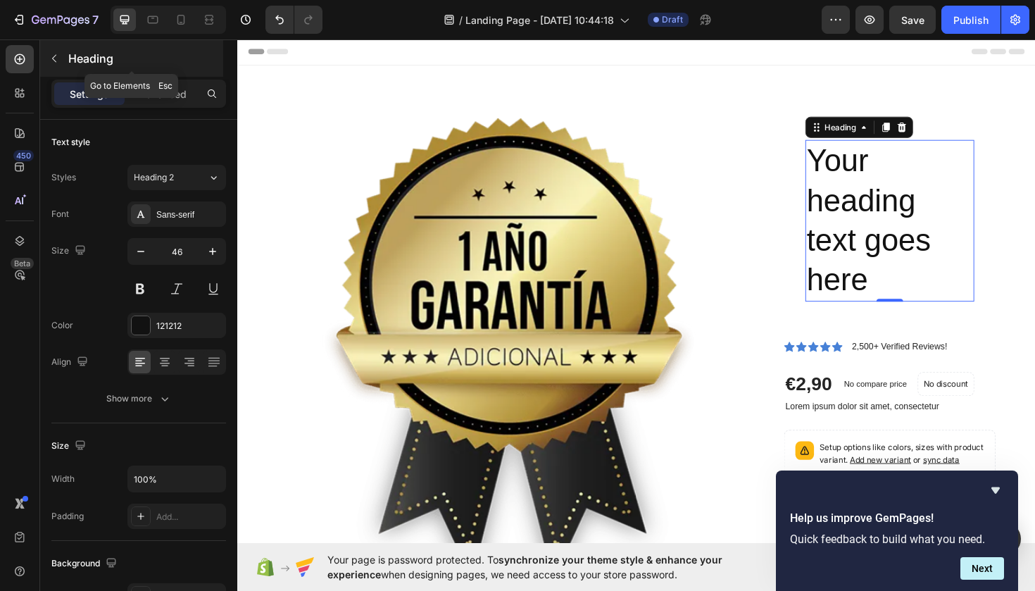
click at [70, 63] on p "Heading" at bounding box center [144, 58] width 152 height 17
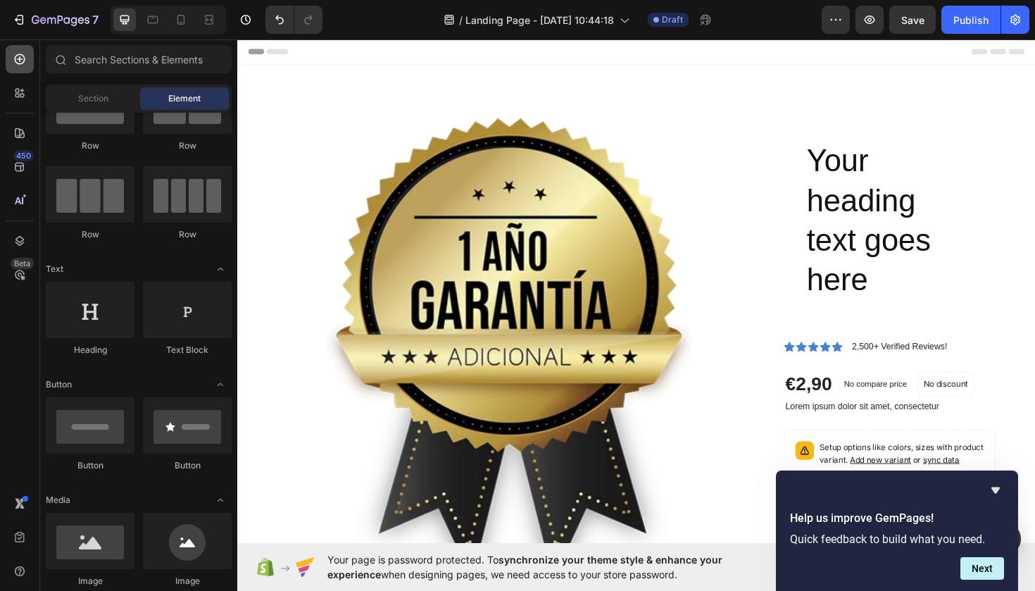
click at [20, 63] on icon at bounding box center [20, 59] width 11 height 11
click at [99, 109] on div "Section" at bounding box center [93, 98] width 89 height 23
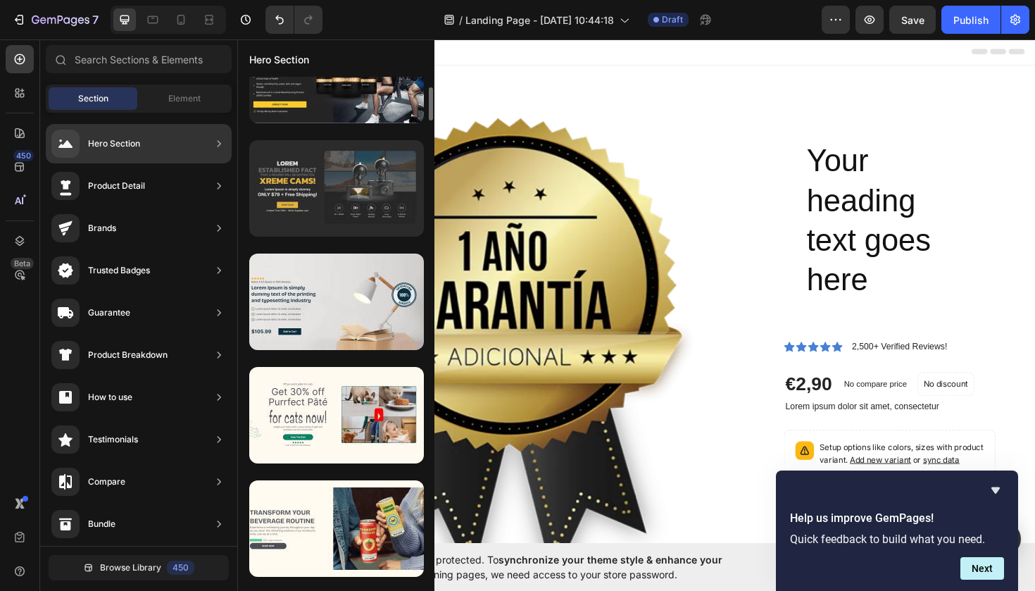
scroll to position [169, 0]
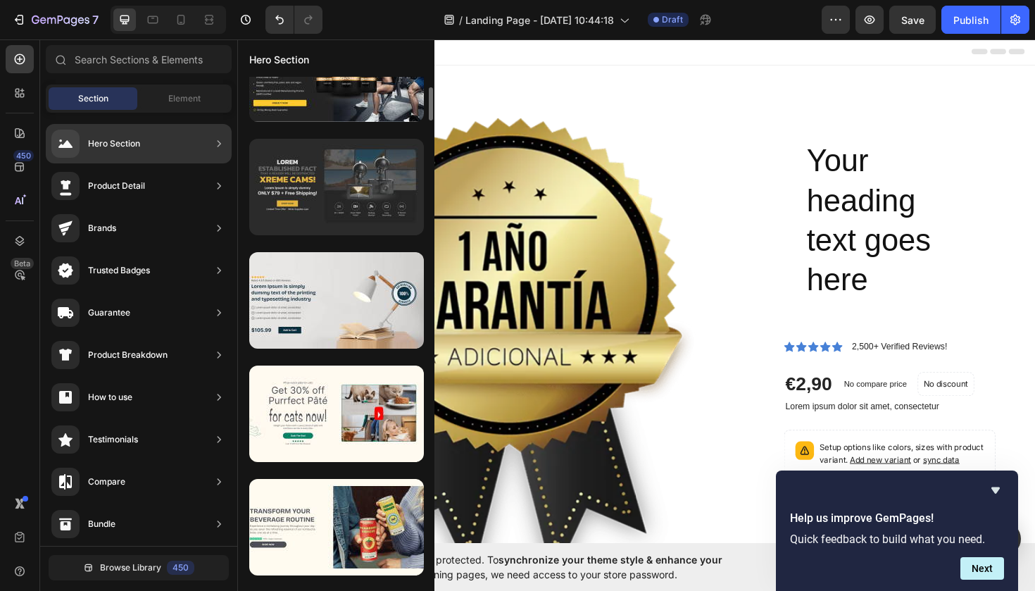
click at [338, 190] on div at bounding box center [336, 187] width 175 height 96
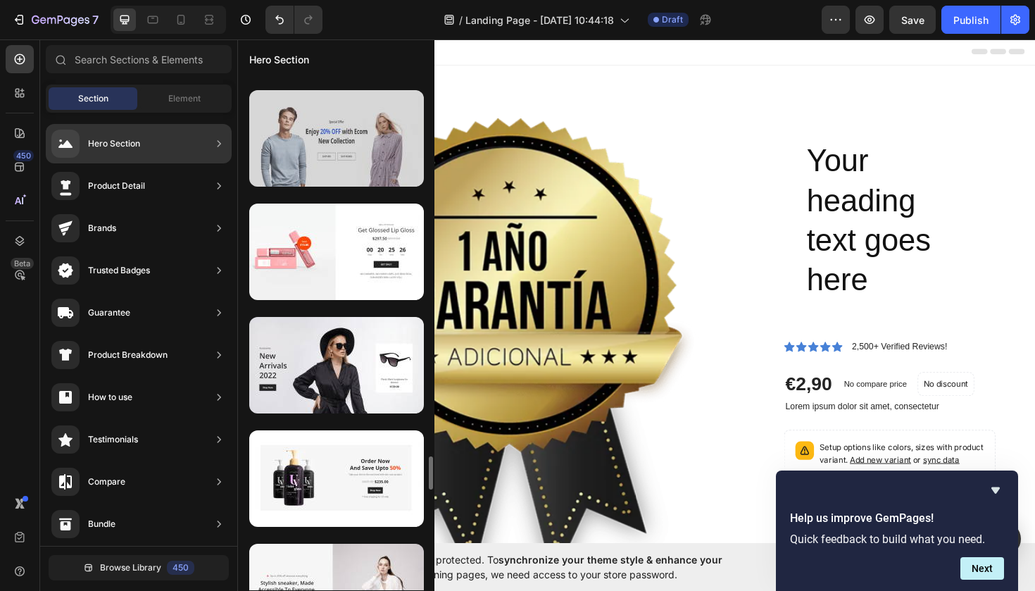
scroll to position [5767, 0]
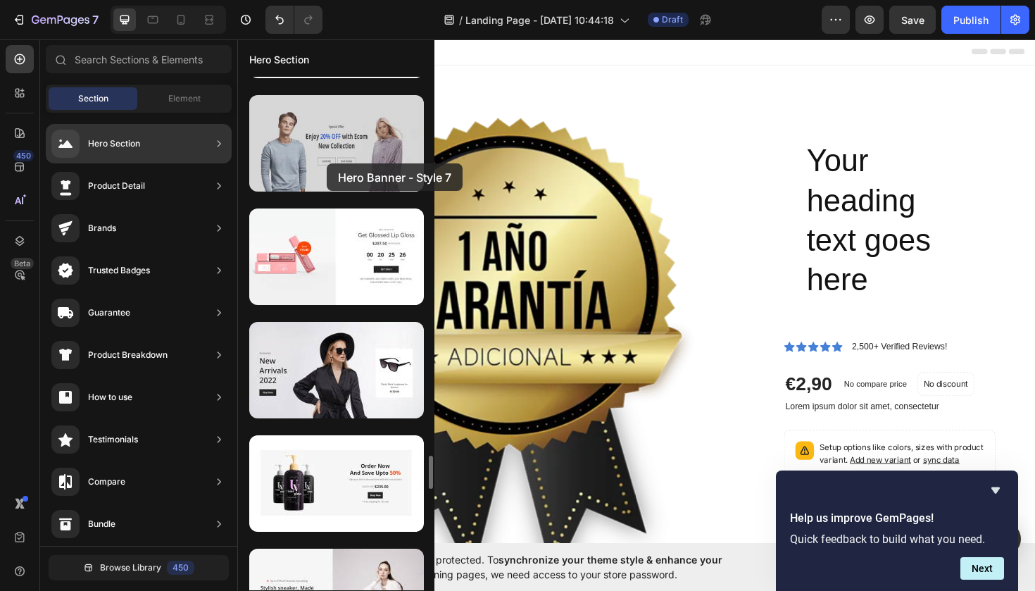
click at [327, 163] on div at bounding box center [336, 143] width 175 height 96
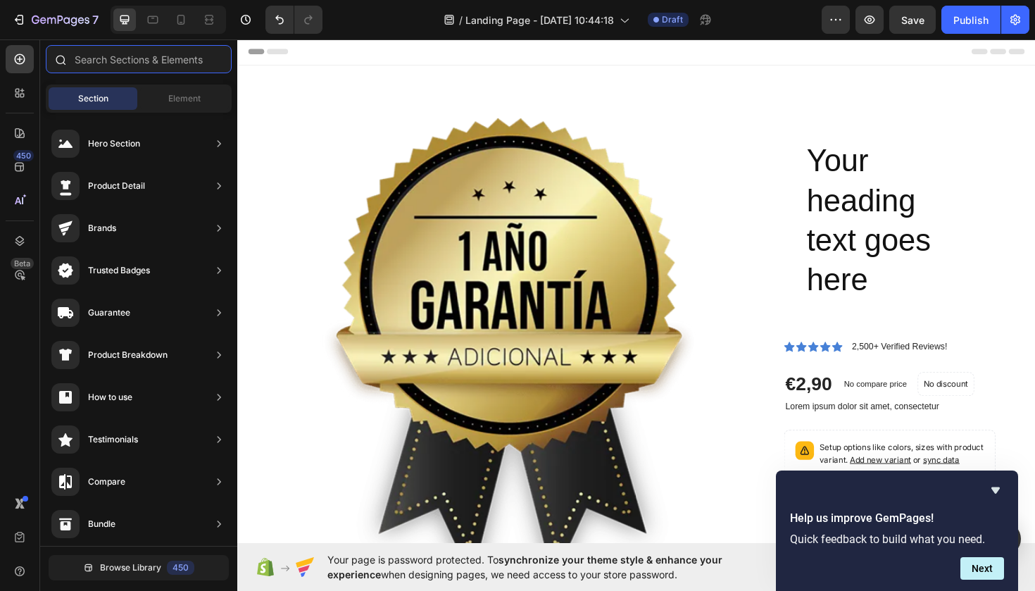
click at [152, 59] on input "text" at bounding box center [139, 59] width 186 height 28
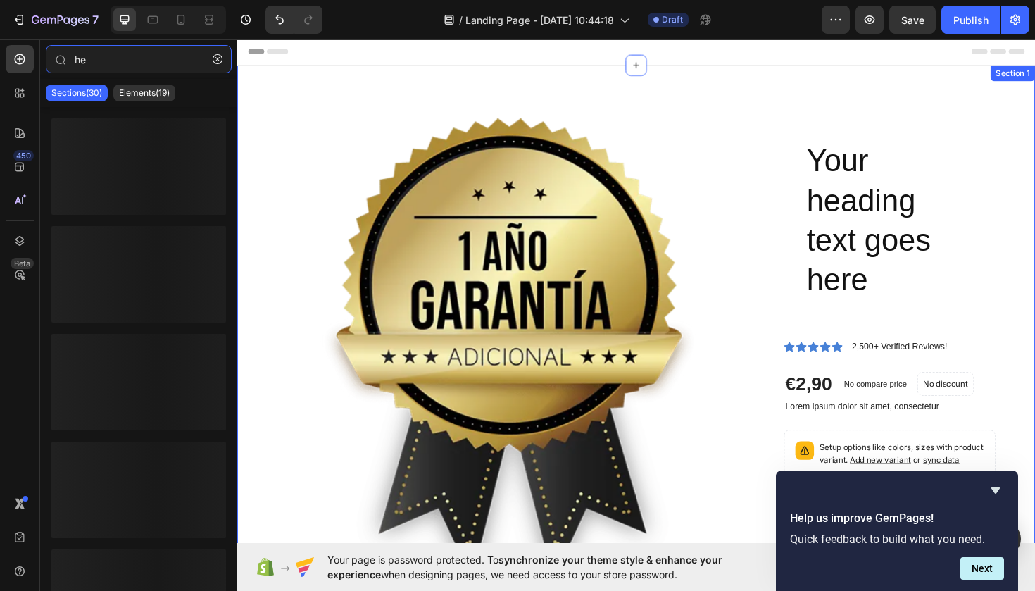
type input "h"
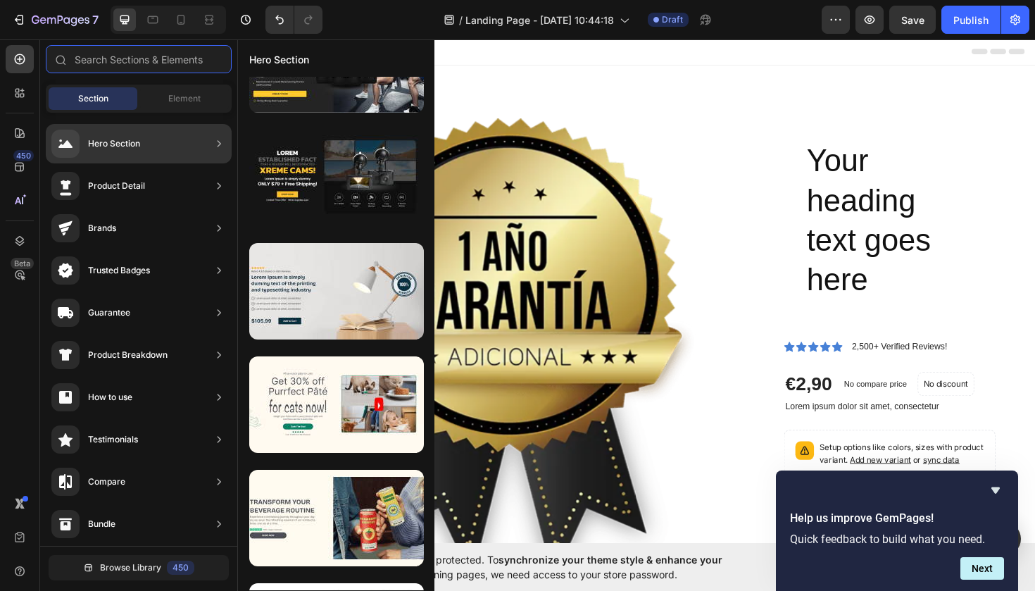
scroll to position [0, 0]
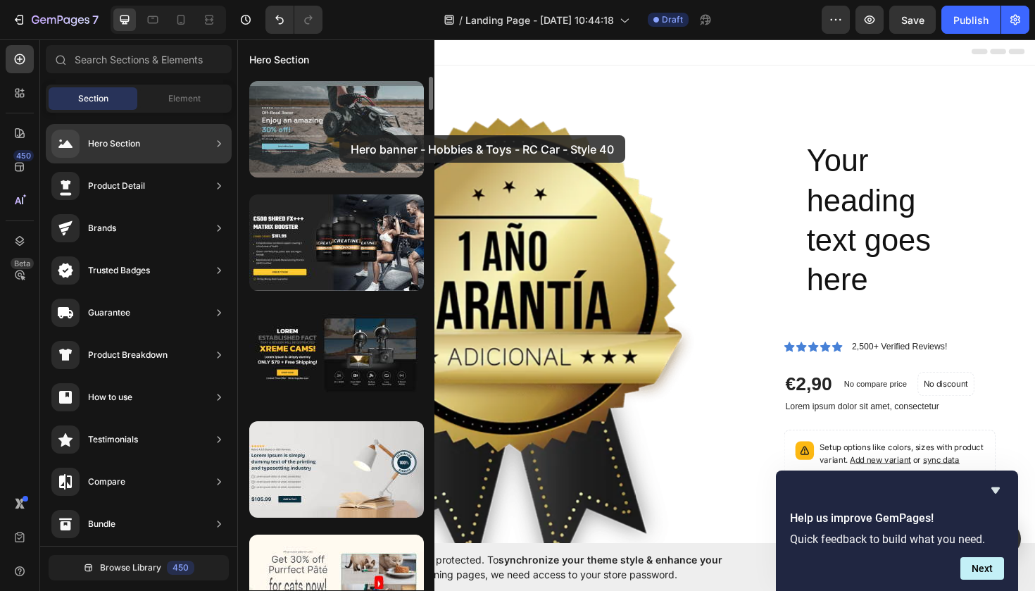
click at [339, 135] on div at bounding box center [336, 129] width 175 height 96
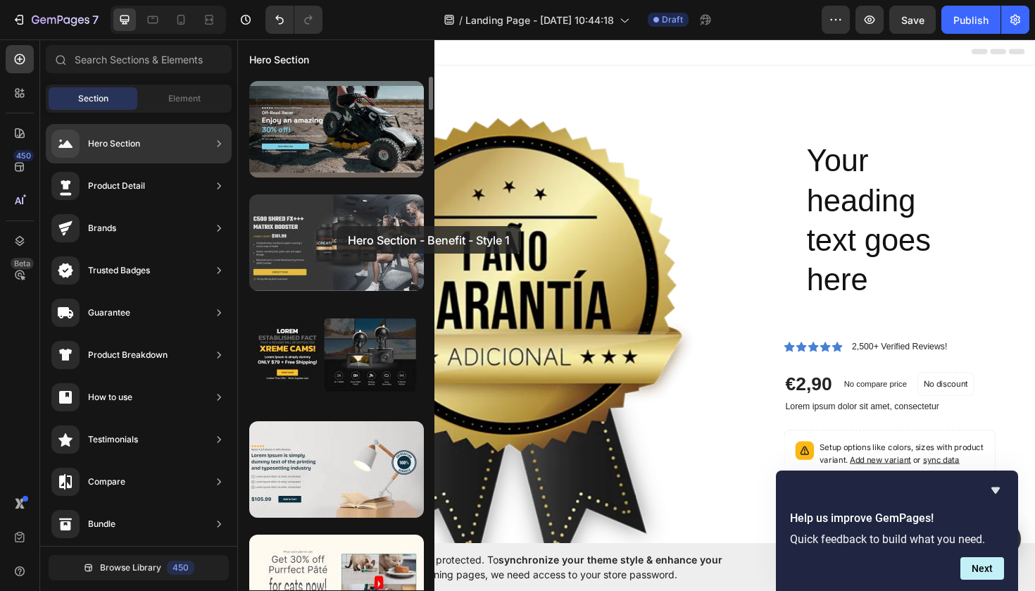
click at [337, 226] on div at bounding box center [336, 242] width 175 height 96
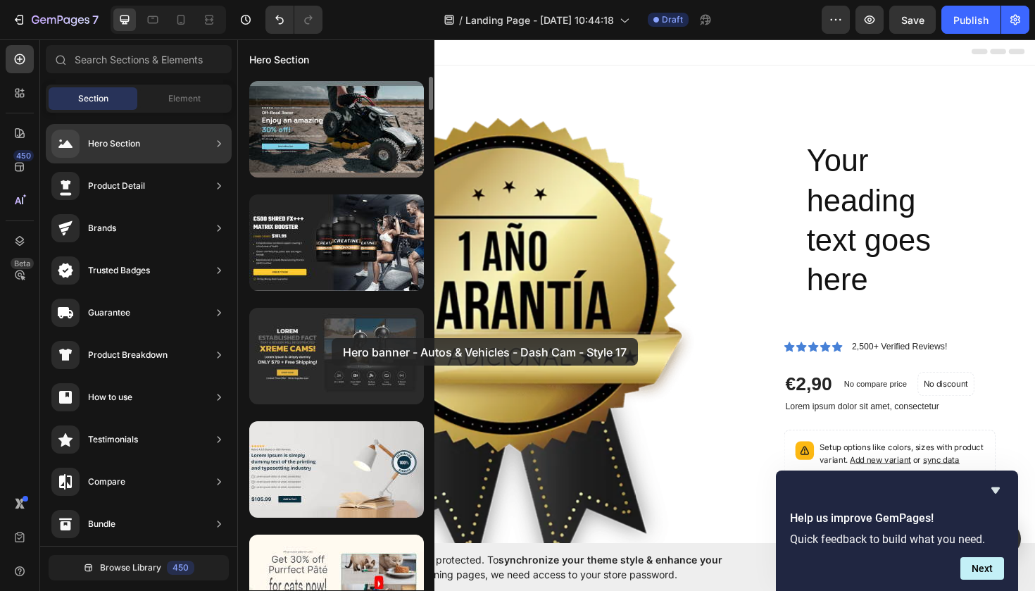
click at [332, 338] on div at bounding box center [336, 356] width 175 height 96
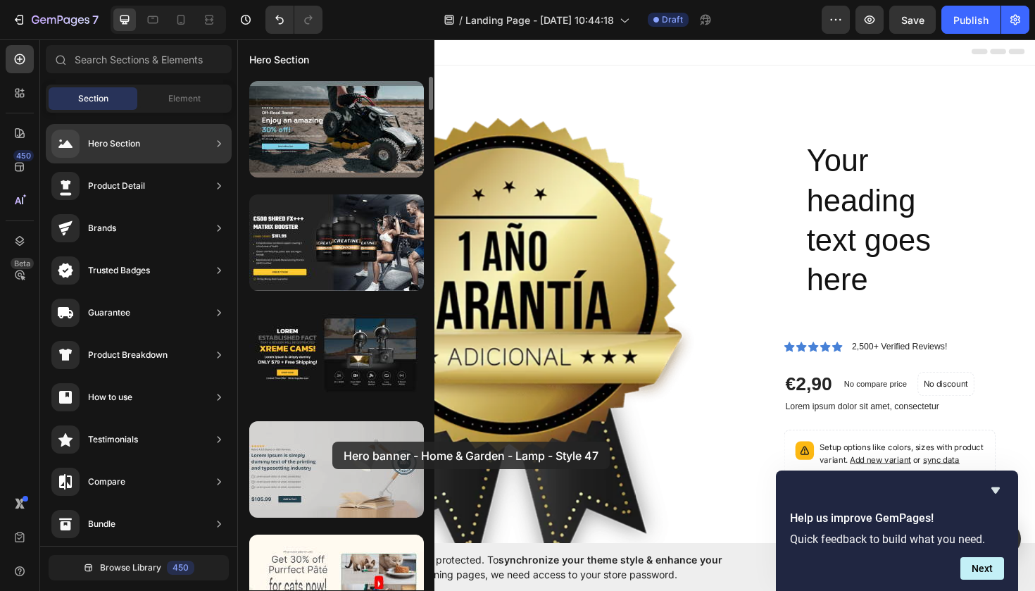
click at [332, 441] on div at bounding box center [336, 469] width 175 height 96
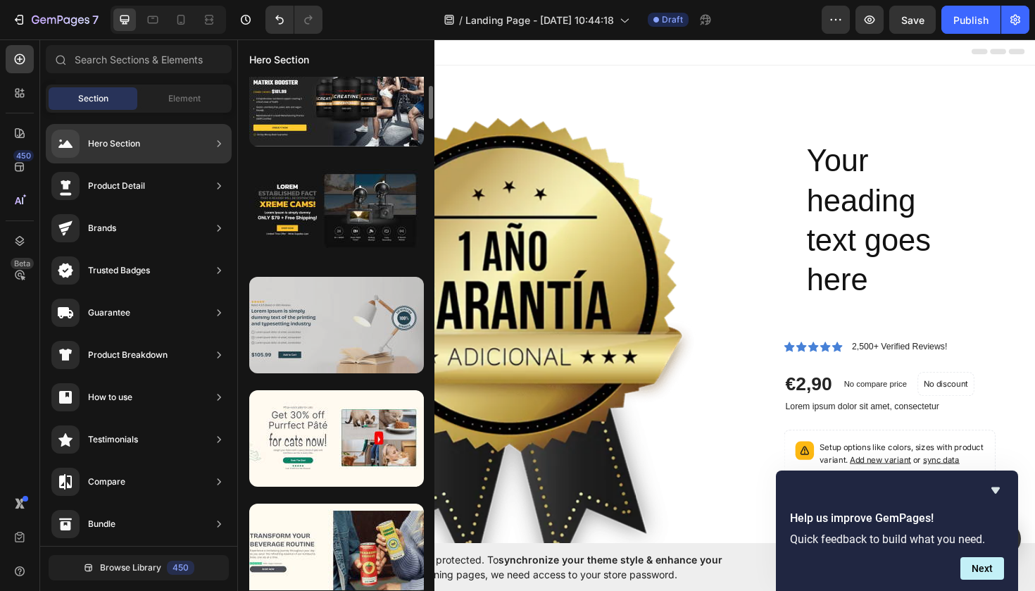
scroll to position [144, 0]
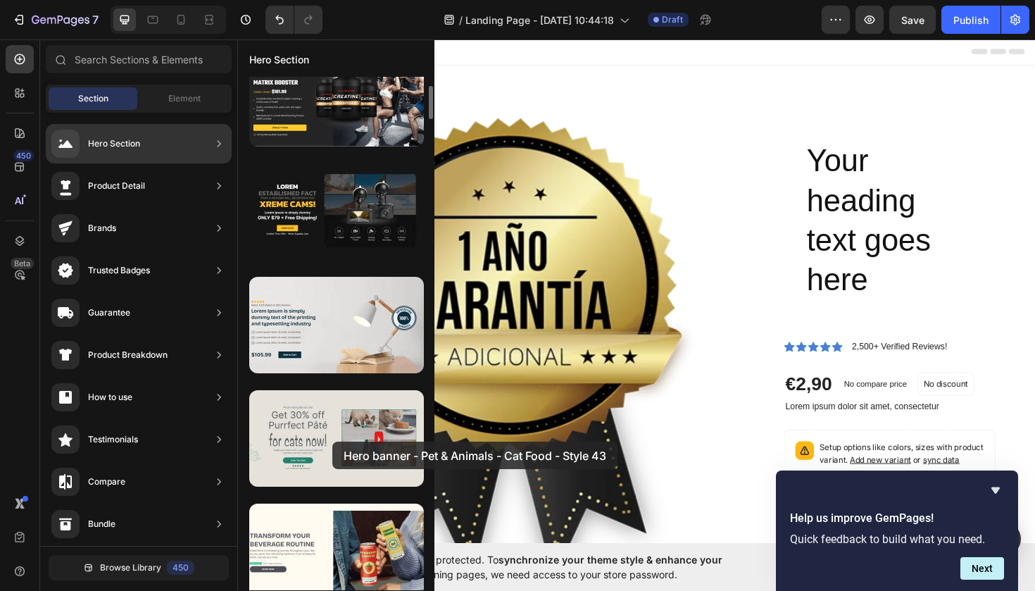
click at [332, 441] on div at bounding box center [336, 438] width 175 height 96
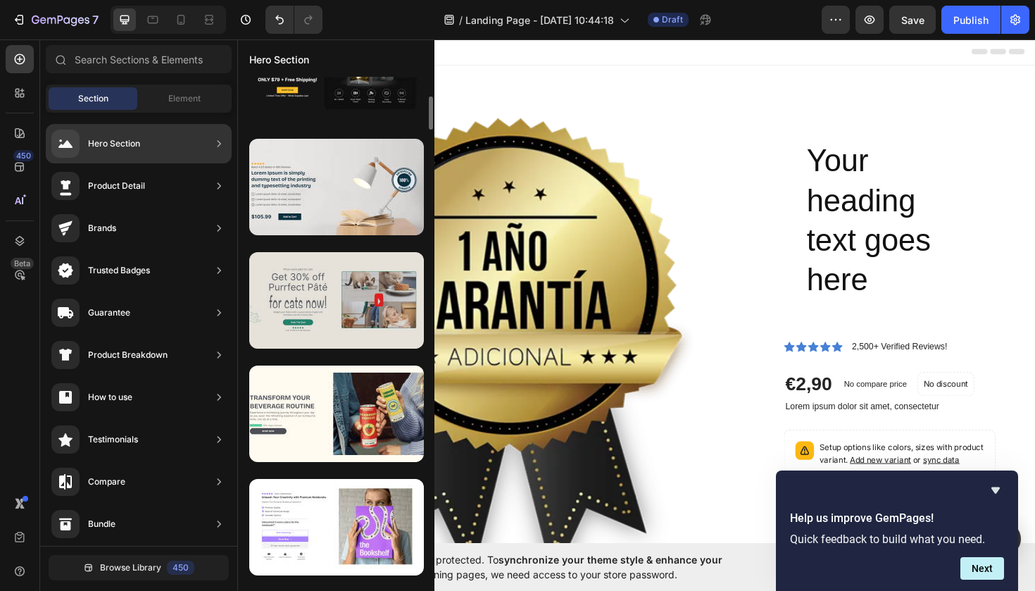
scroll to position [284, 0]
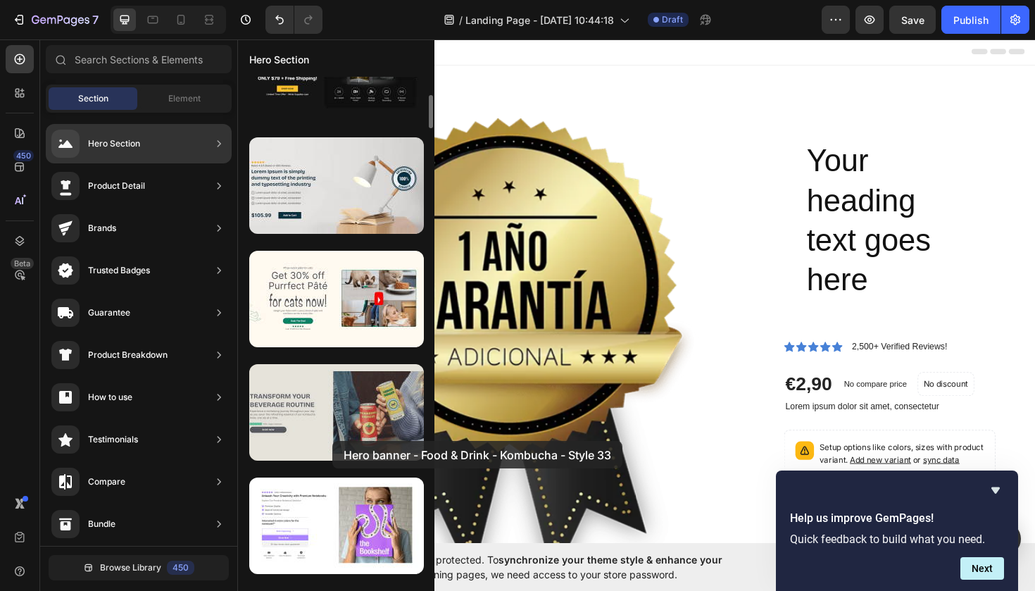
click at [332, 441] on div at bounding box center [336, 412] width 175 height 96
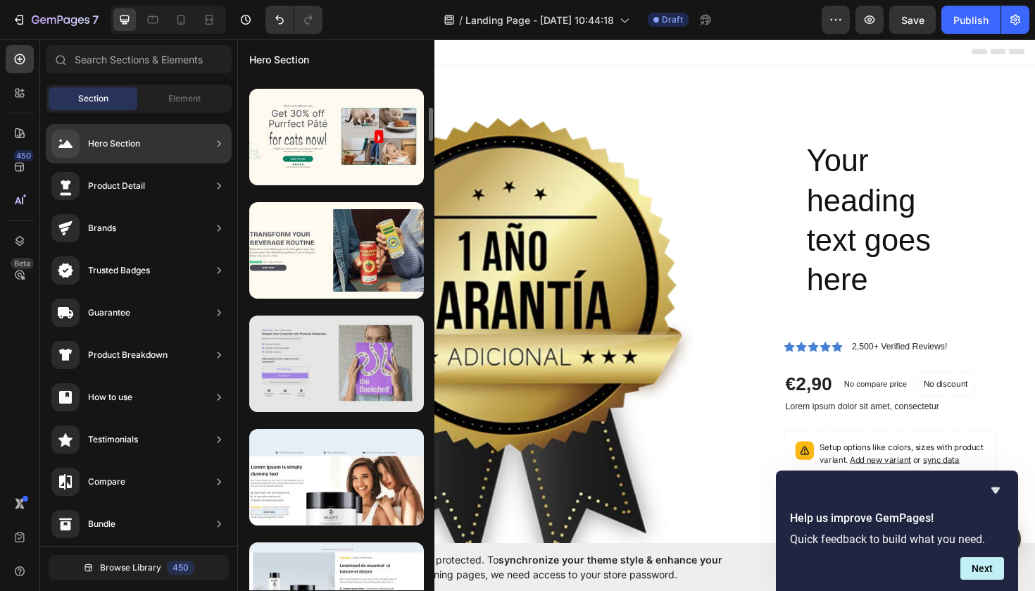
scroll to position [452, 0]
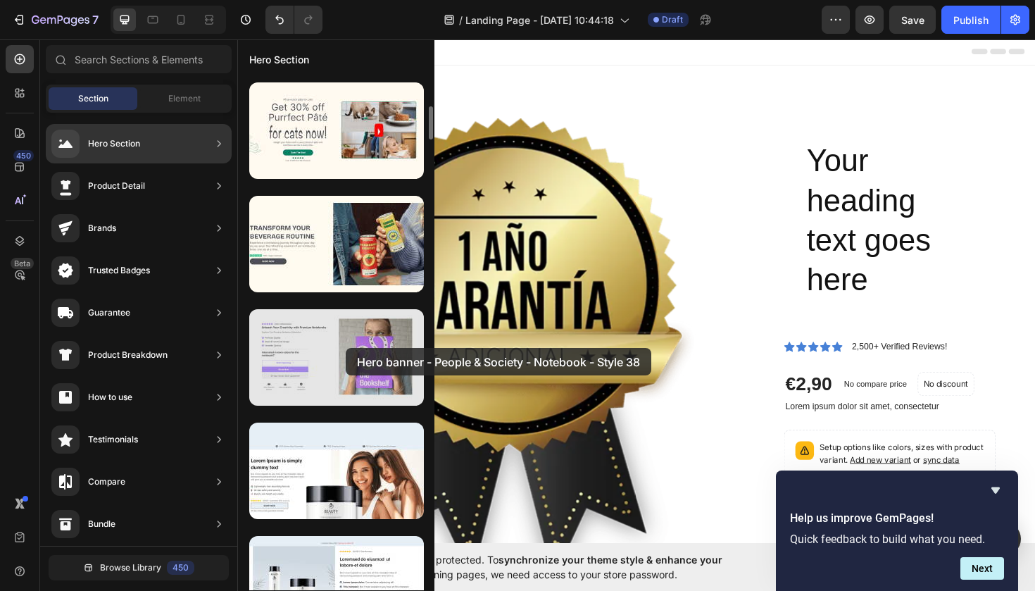
click at [346, 348] on div at bounding box center [336, 357] width 175 height 96
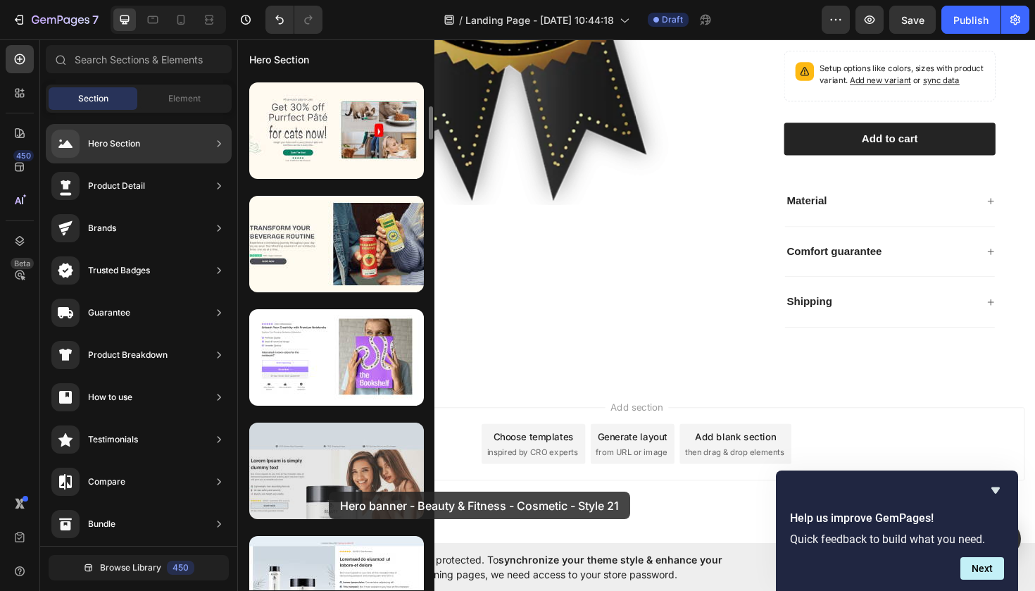
scroll to position [439, 0]
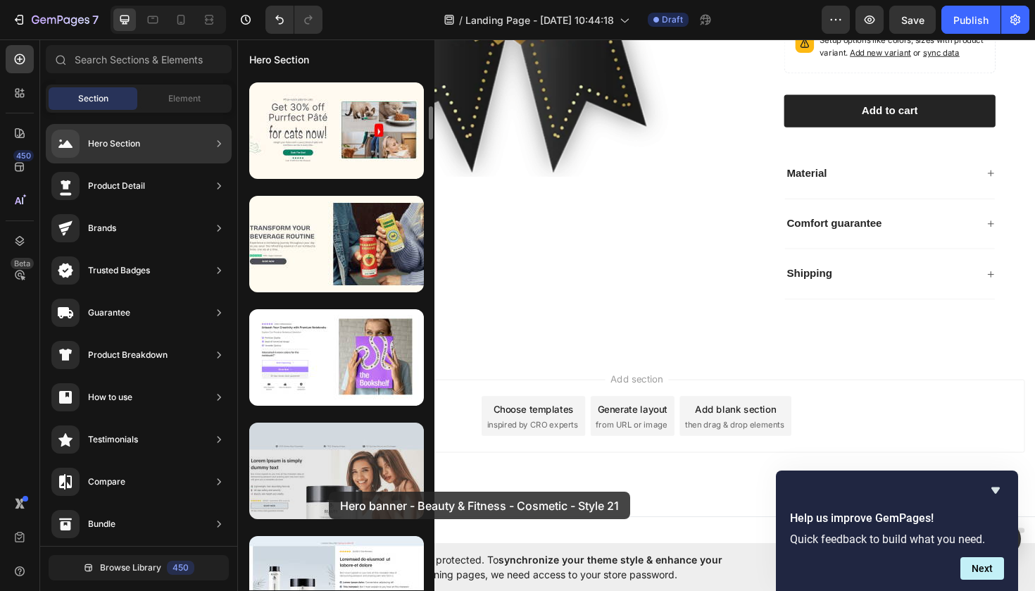
click at [329, 491] on div at bounding box center [336, 470] width 175 height 96
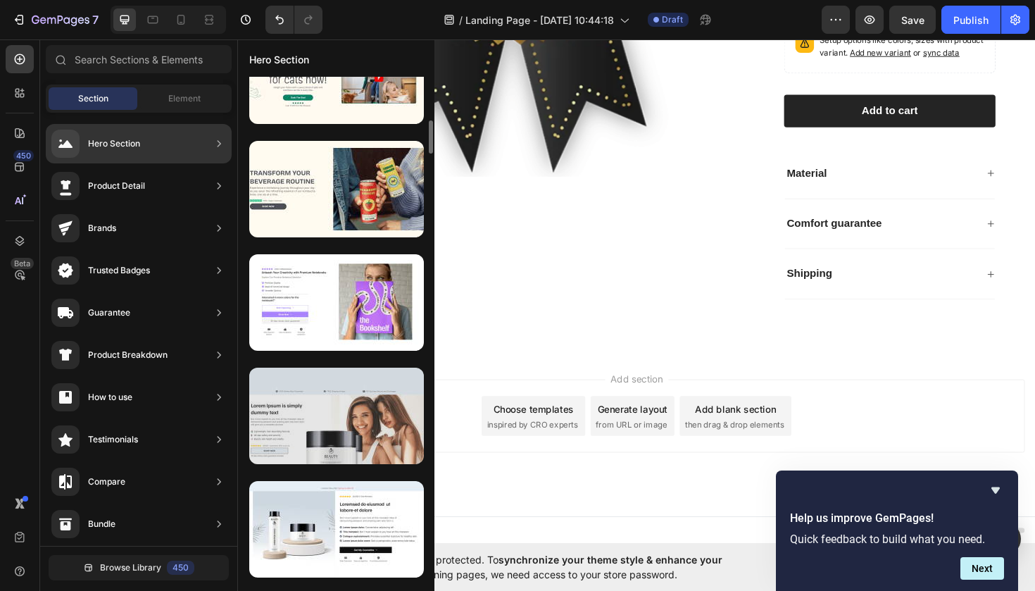
scroll to position [529, 0]
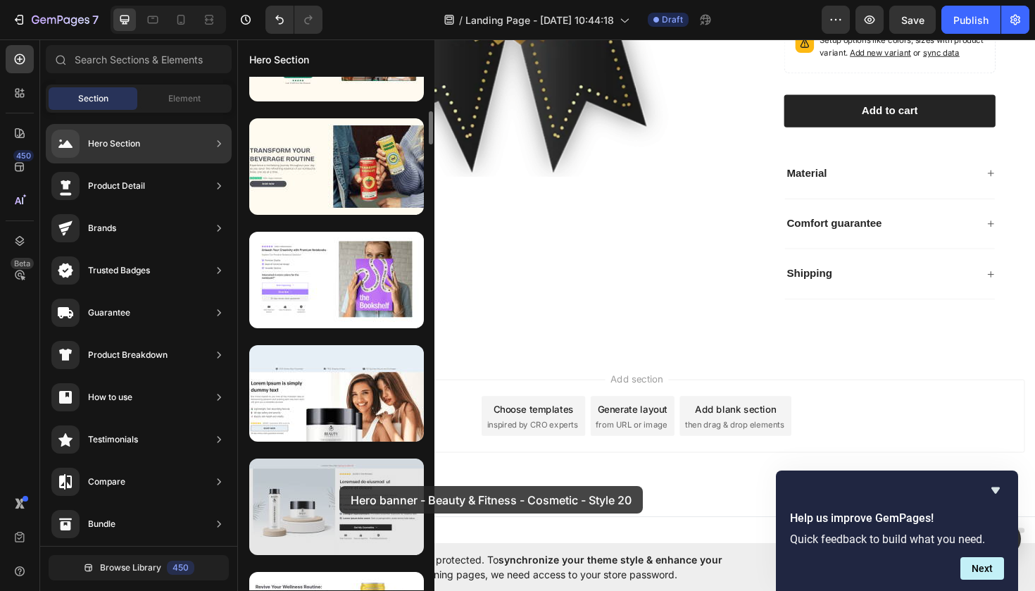
click at [339, 486] on div at bounding box center [336, 506] width 175 height 96
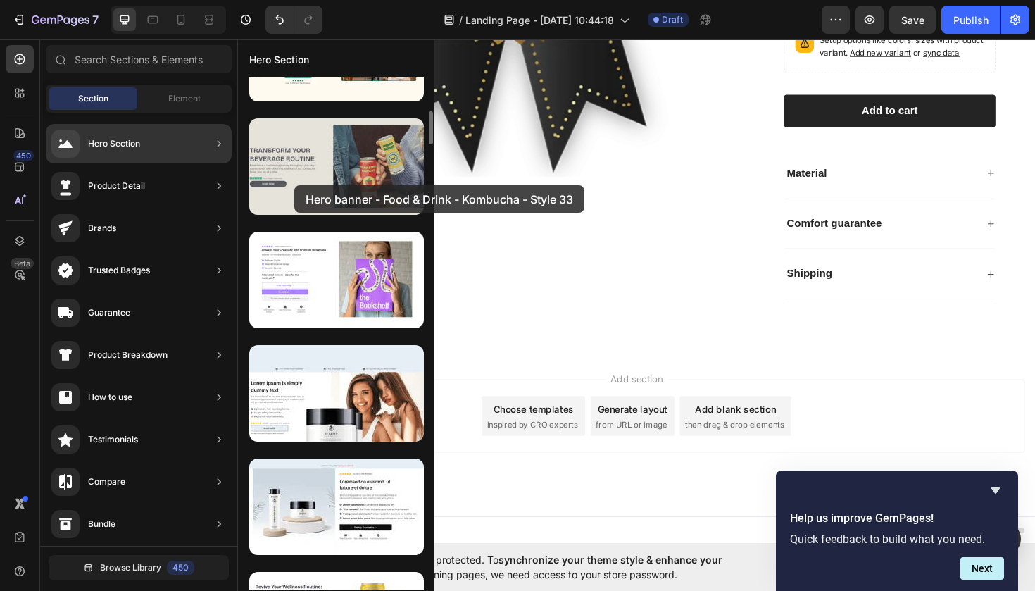
click at [294, 185] on div at bounding box center [336, 166] width 175 height 96
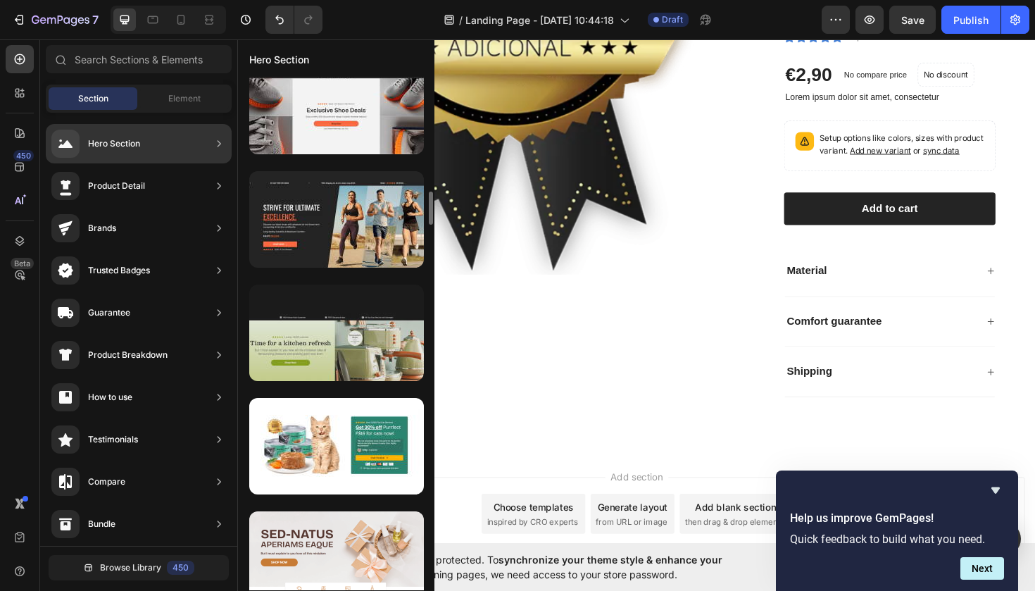
scroll to position [1838, 0]
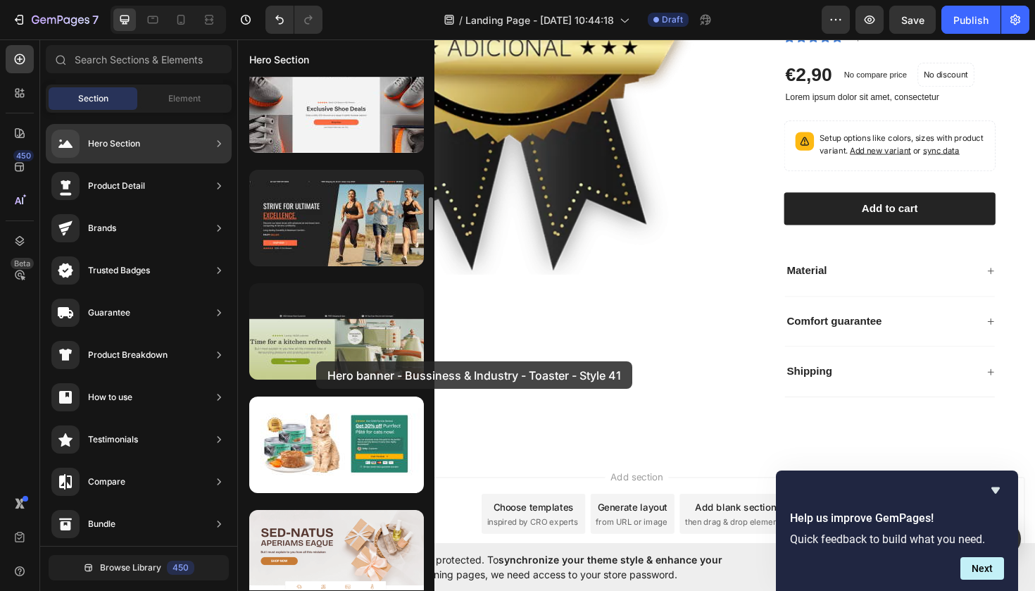
click at [316, 361] on div at bounding box center [336, 331] width 175 height 96
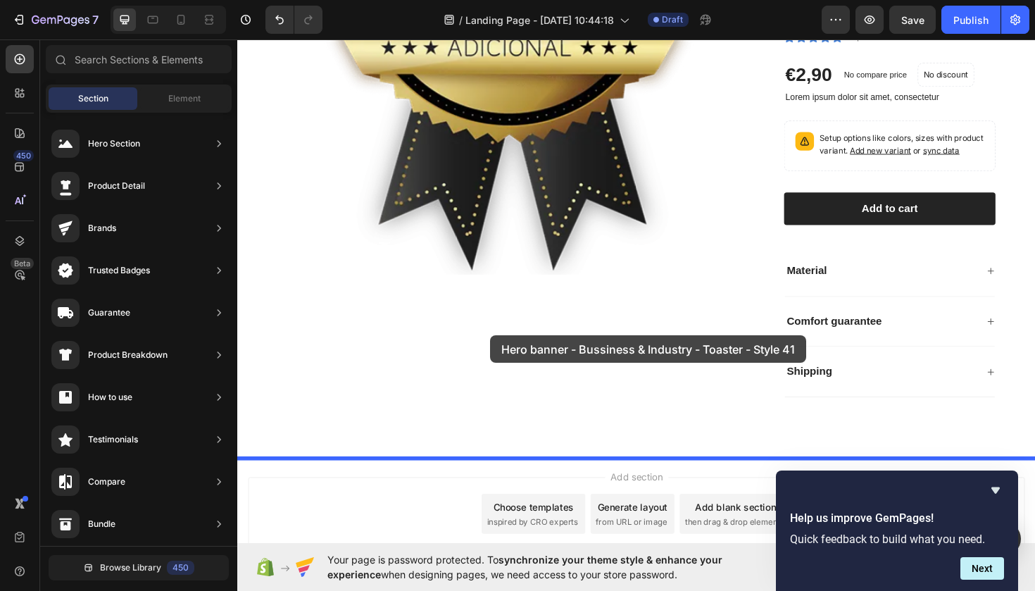
drag, startPoint x: 602, startPoint y: 389, endPoint x: 511, endPoint y: 350, distance: 99.0
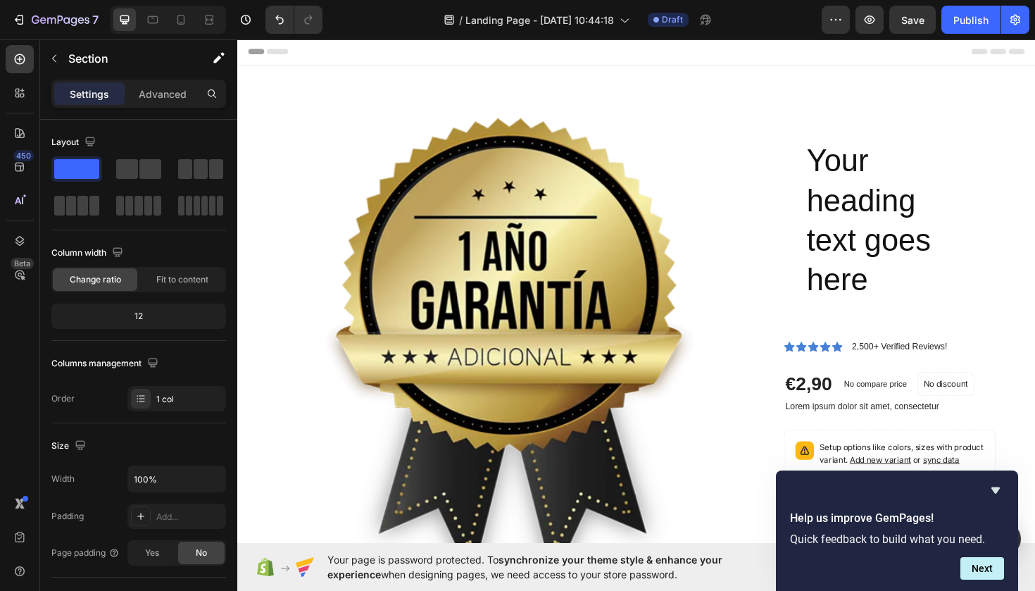
scroll to position [0, 0]
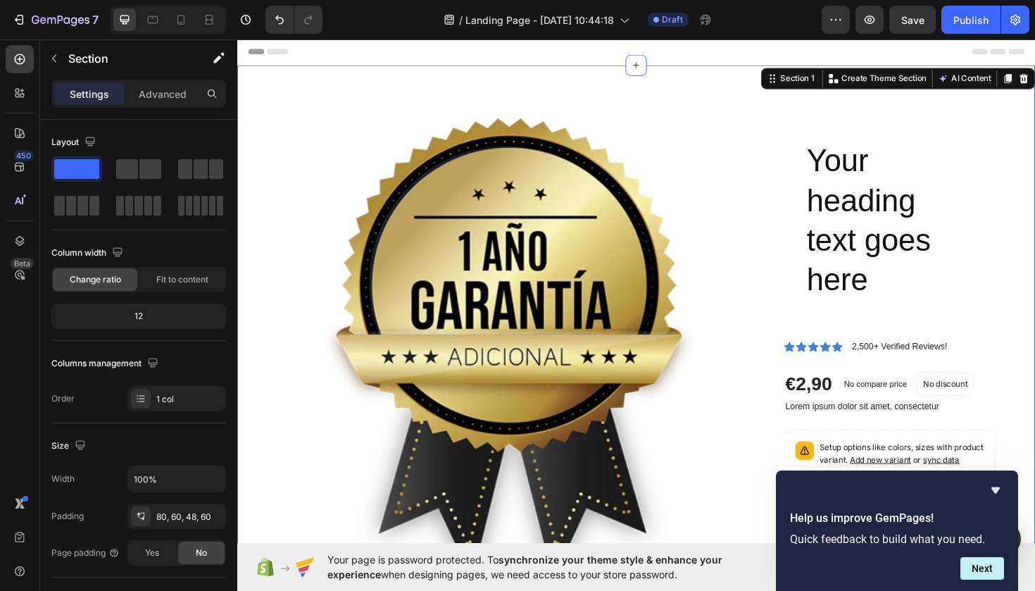
click at [1011, 103] on div "Product Images Your heading text goes here Heading Row Row Icon Icon Icon Icon …" at bounding box center [659, 434] width 845 height 735
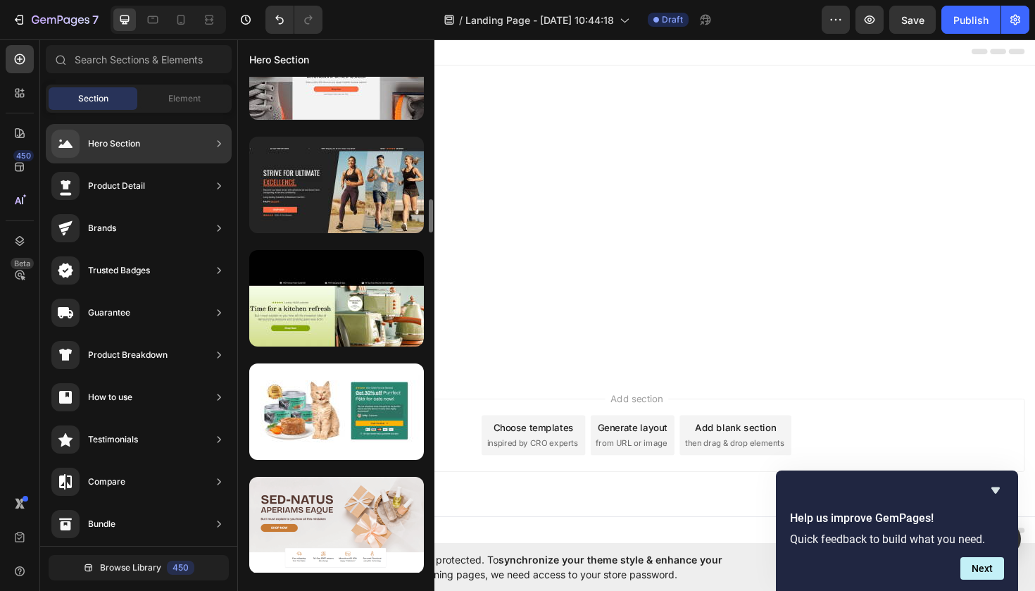
scroll to position [1877, 0]
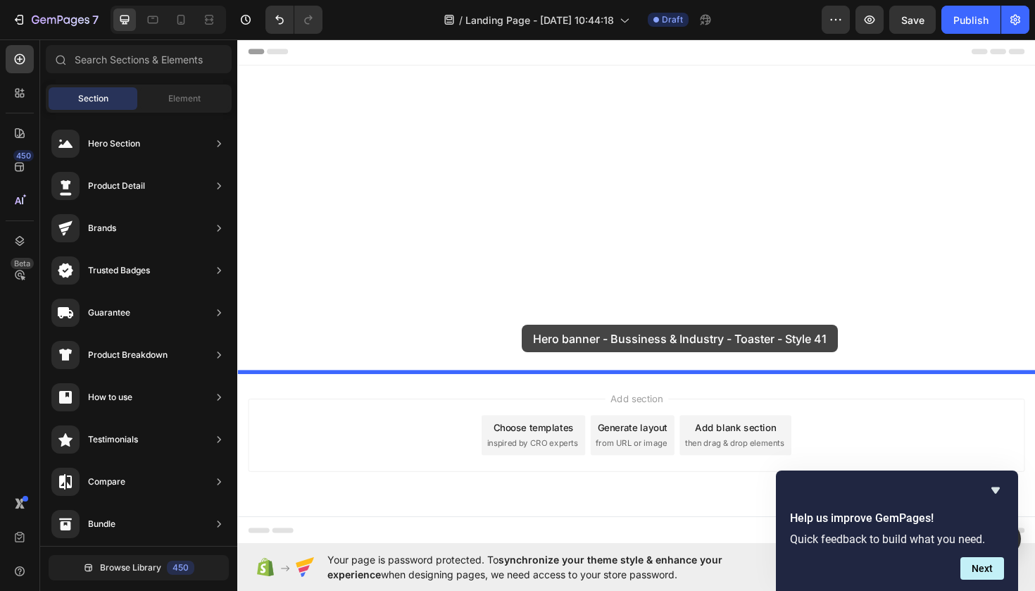
drag, startPoint x: 558, startPoint y: 356, endPoint x: 546, endPoint y: 341, distance: 18.9
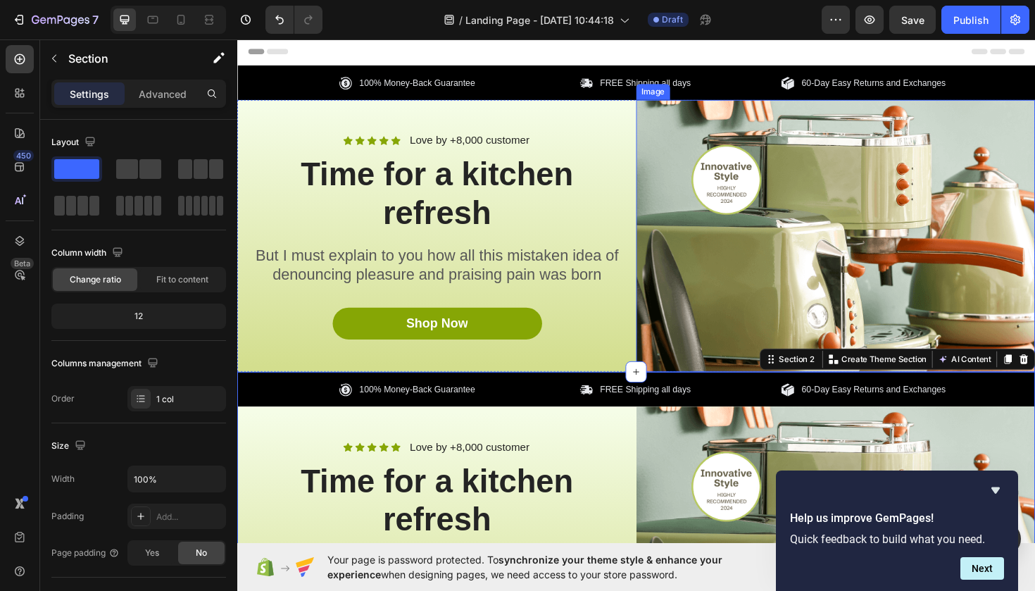
scroll to position [0, 0]
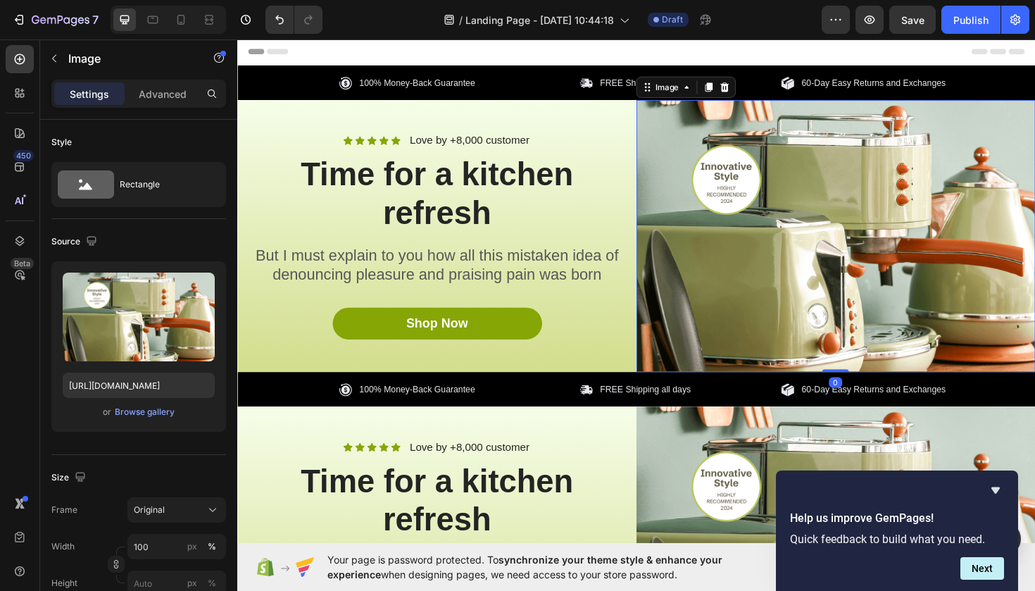
click at [1034, 119] on img at bounding box center [871, 248] width 422 height 289
click at [755, 90] on icon at bounding box center [753, 89] width 11 height 11
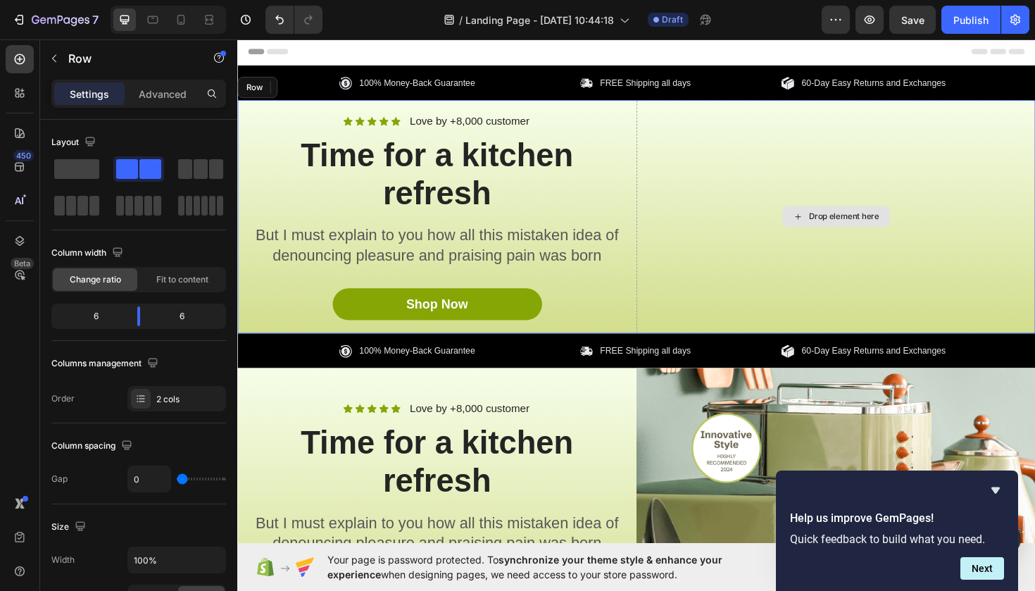
click at [802, 115] on div "Drop element here" at bounding box center [871, 228] width 422 height 248
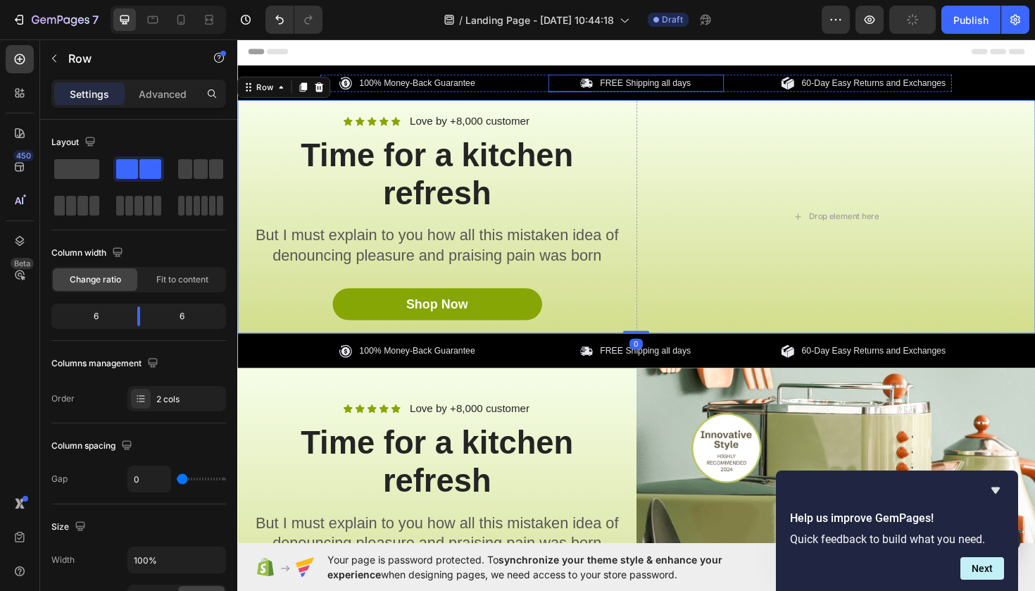
click at [749, 92] on div "FREE Shipping all days" at bounding box center [659, 86] width 185 height 18
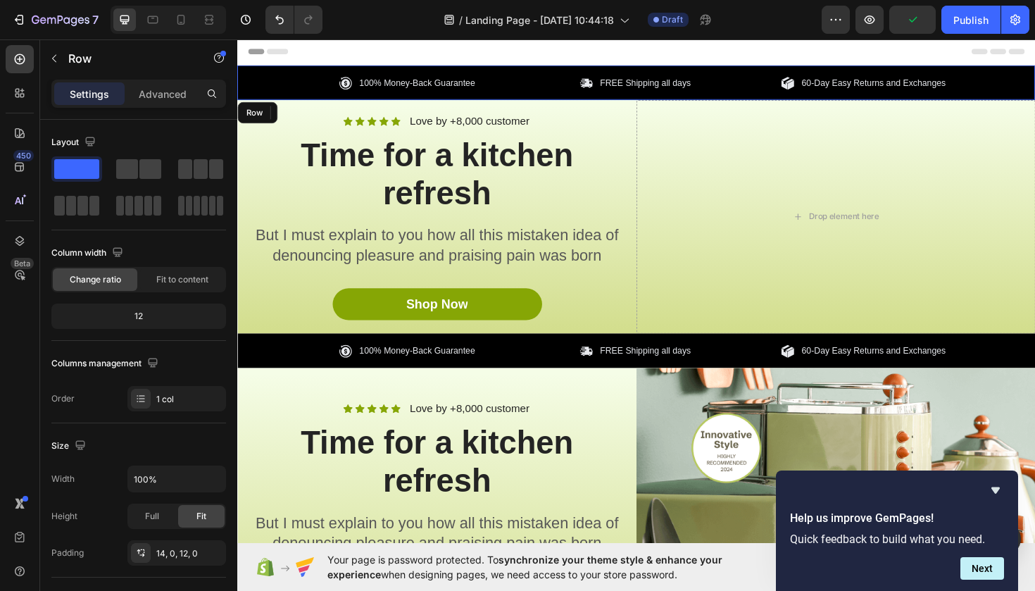
click at [1034, 81] on div "100% Money-Back Guarantee Item List FREE Shipping all days Item List 0 60-Day E…" at bounding box center [659, 86] width 845 height 18
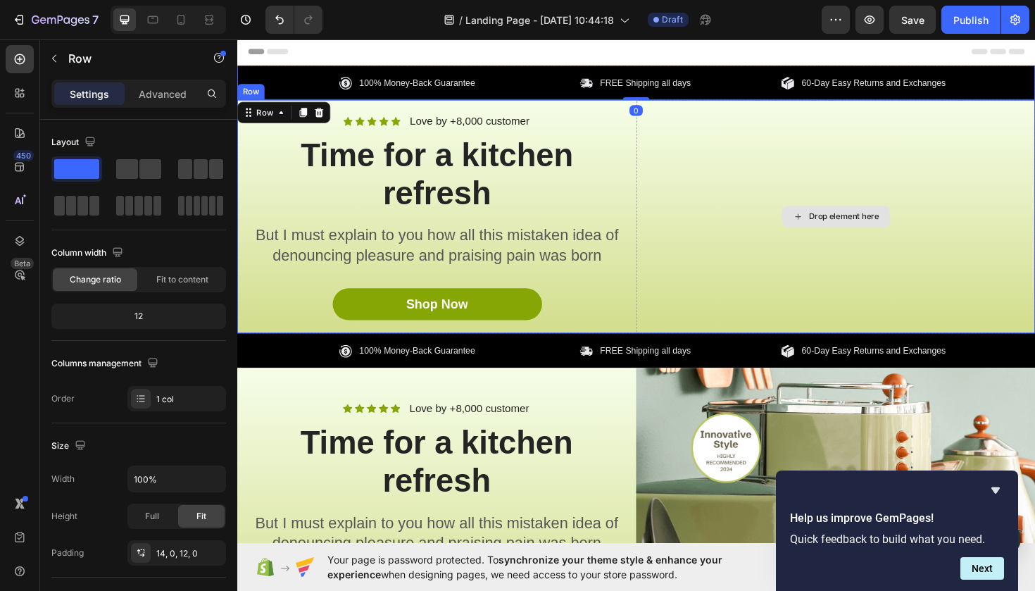
click at [1034, 113] on div "Drop element here" at bounding box center [871, 228] width 422 height 248
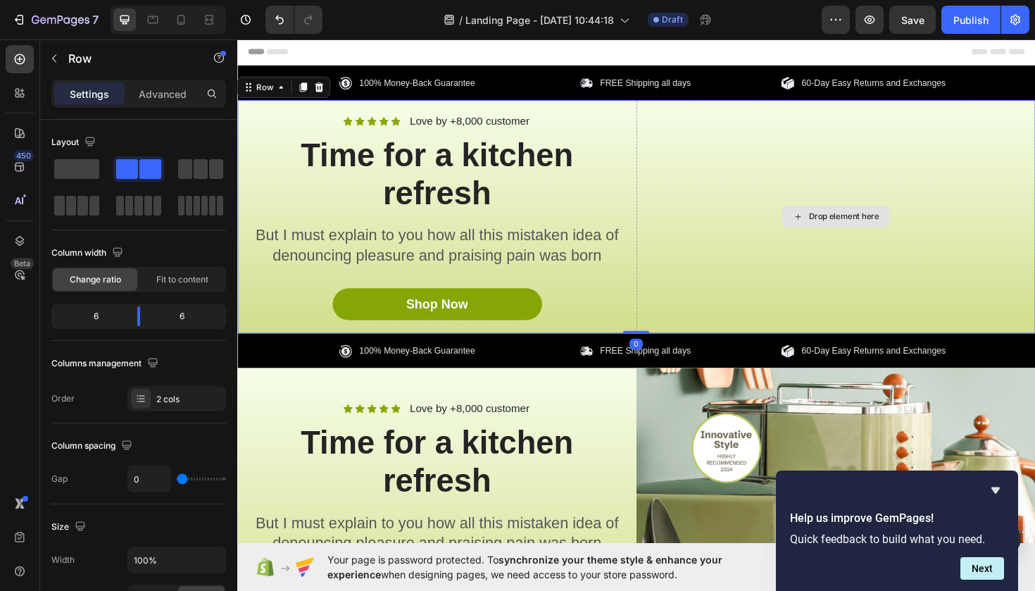
click at [1034, 139] on div "Drop element here" at bounding box center [871, 228] width 422 height 248
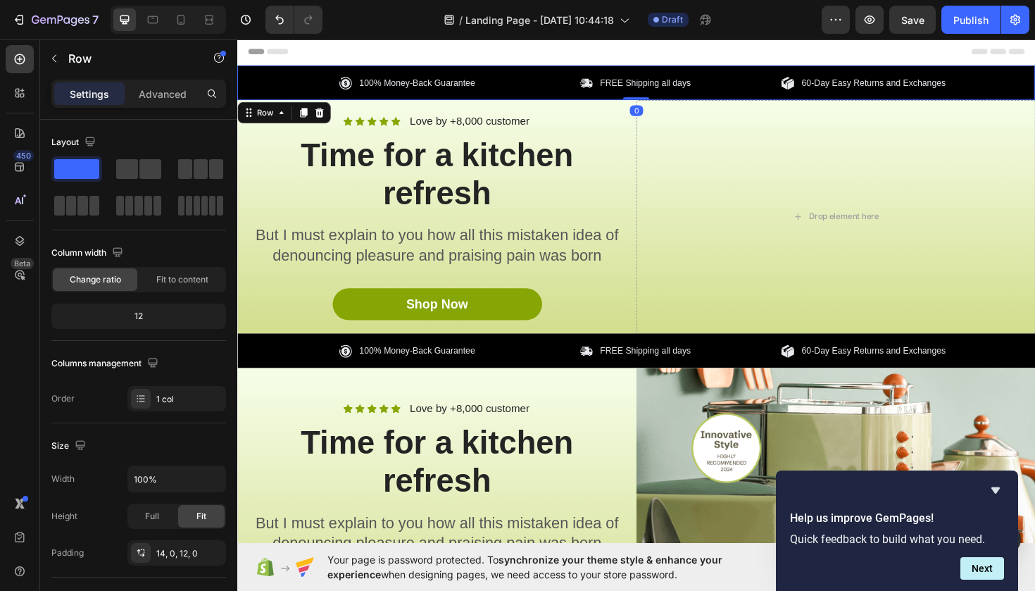
click at [1034, 80] on div "100% Money-Back Guarantee Item List FREE Shipping all days Item List 60-Day Eas…" at bounding box center [659, 86] width 845 height 18
click at [322, 116] on icon at bounding box center [323, 116] width 11 height 11
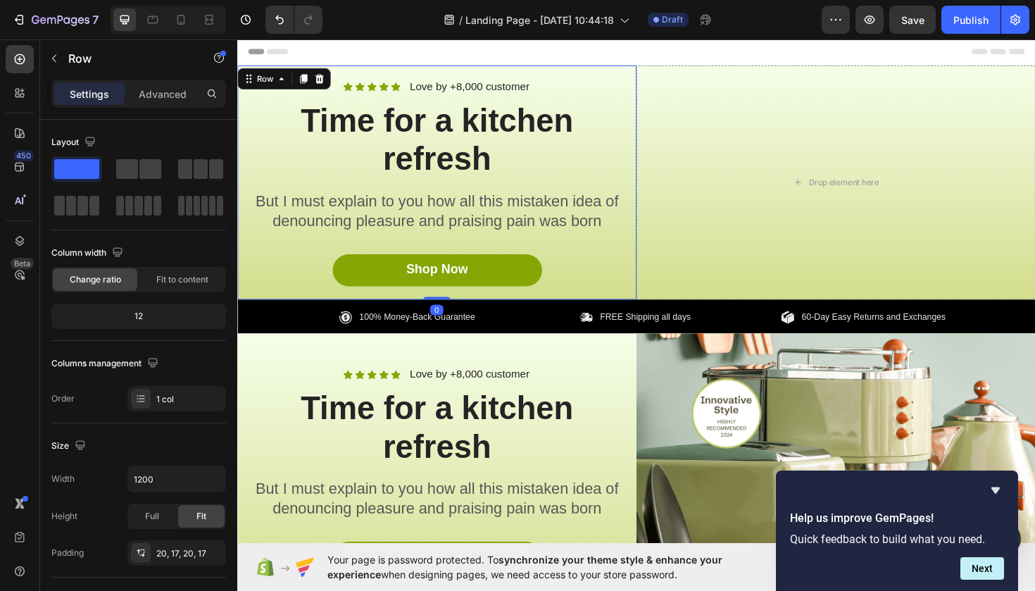
click at [619, 77] on div "Icon Icon Icon Icon Icon Icon List Love by +8,000 customer Text Block Row Time …" at bounding box center [448, 191] width 422 height 248
click at [321, 85] on icon at bounding box center [324, 81] width 9 height 10
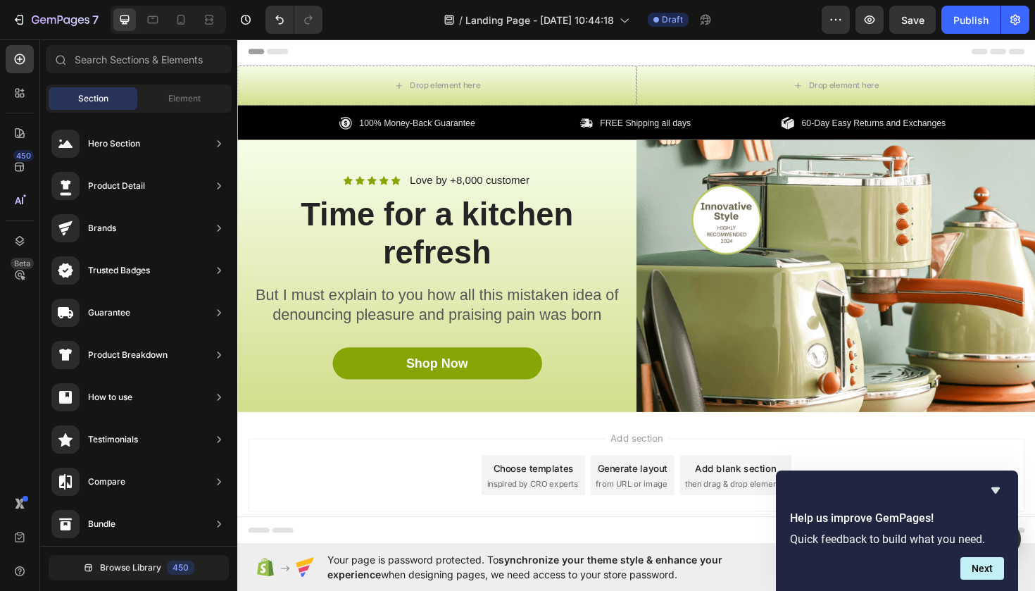
click at [610, 54] on div "Header" at bounding box center [660, 52] width 822 height 28
click at [607, 79] on div "Drop element here" at bounding box center [448, 88] width 422 height 42
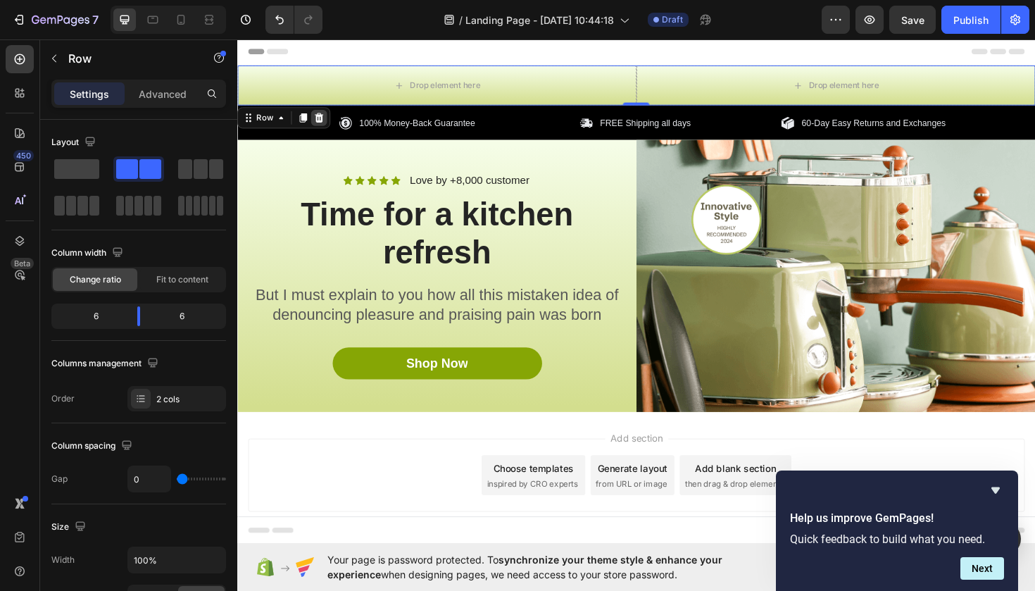
click at [322, 123] on icon at bounding box center [323, 122] width 11 height 11
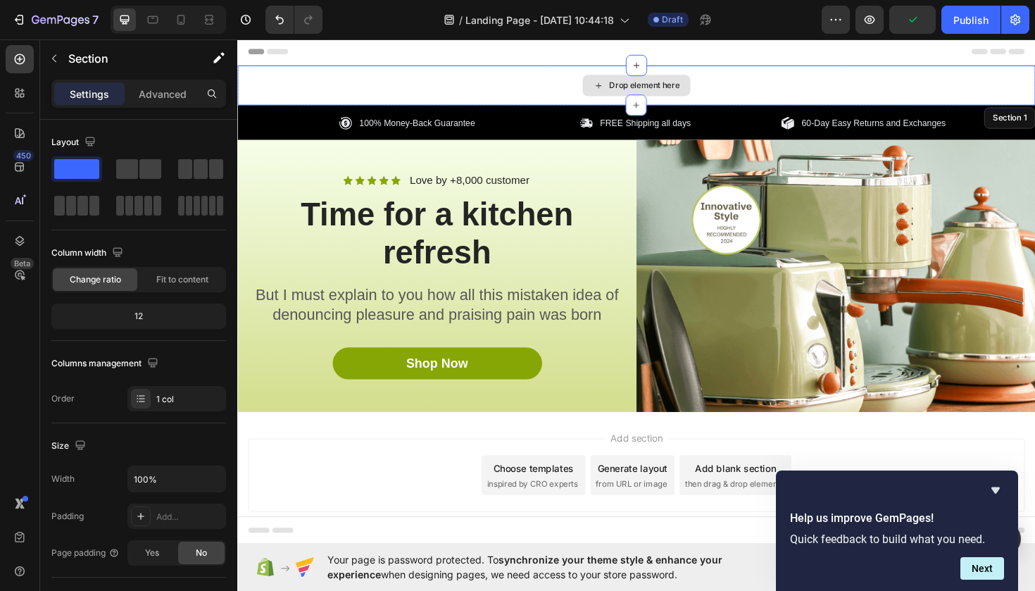
click at [1009, 83] on div "Drop element here" at bounding box center [659, 88] width 845 height 42
click at [1002, 82] on div "Drop element here" at bounding box center [659, 88] width 845 height 42
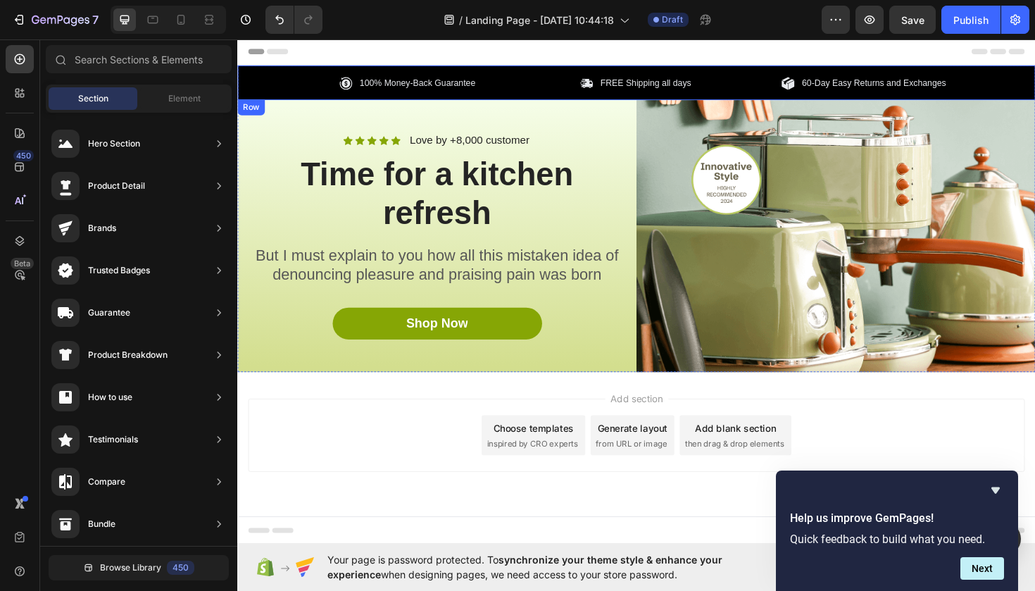
click at [1034, 82] on div "100% Money-Back Guarantee Item List FREE Shipping all days Item List 60-Day Eas…" at bounding box center [659, 86] width 845 height 18
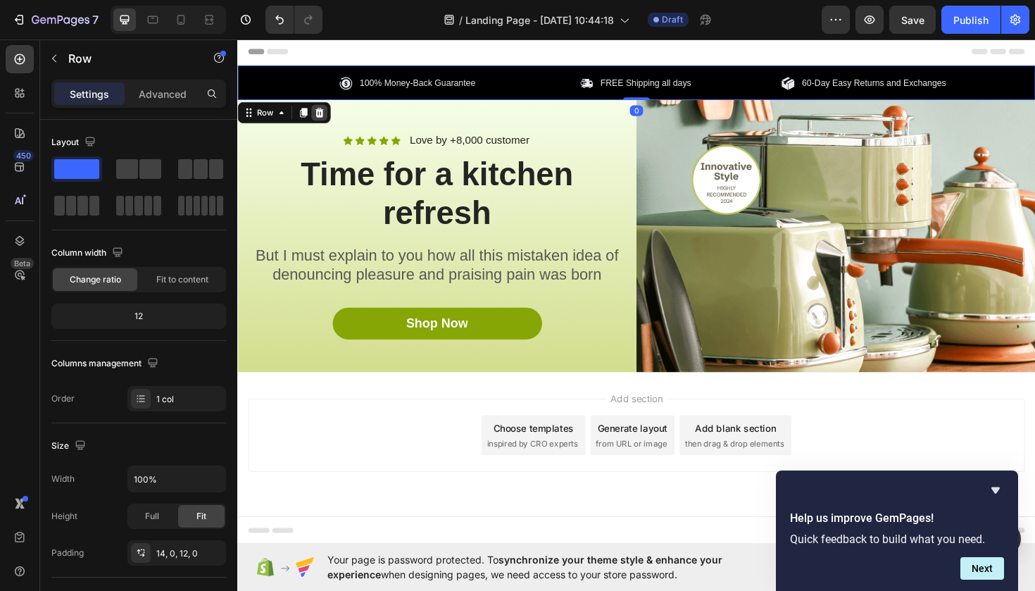
click at [328, 118] on icon at bounding box center [323, 116] width 11 height 11
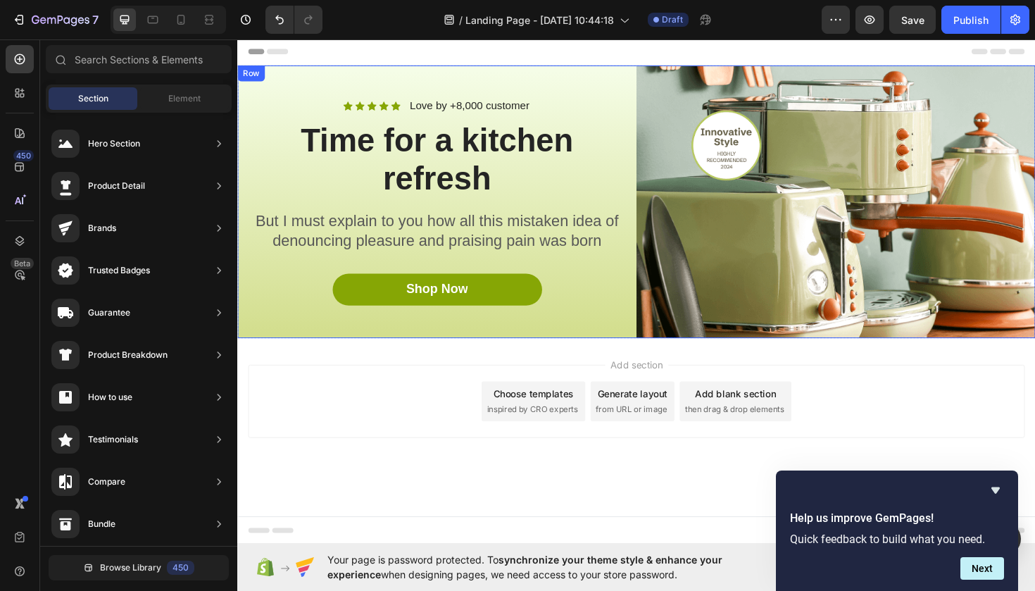
click at [314, 84] on div "Icon Icon Icon Icon Icon Icon List Love by +8,000 customer Text Block Row Time …" at bounding box center [659, 211] width 845 height 289
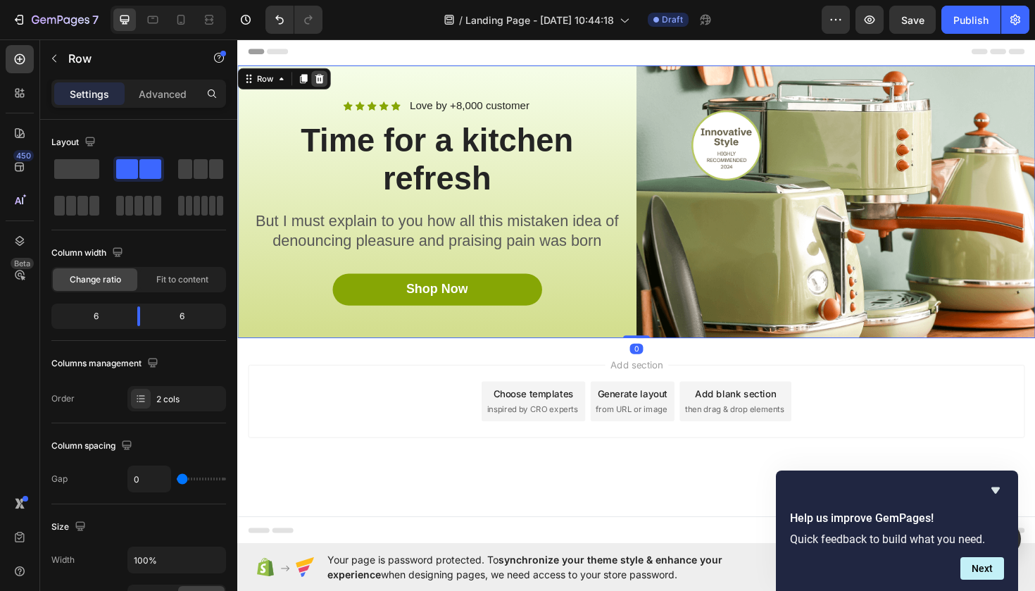
click at [327, 82] on icon at bounding box center [324, 81] width 9 height 10
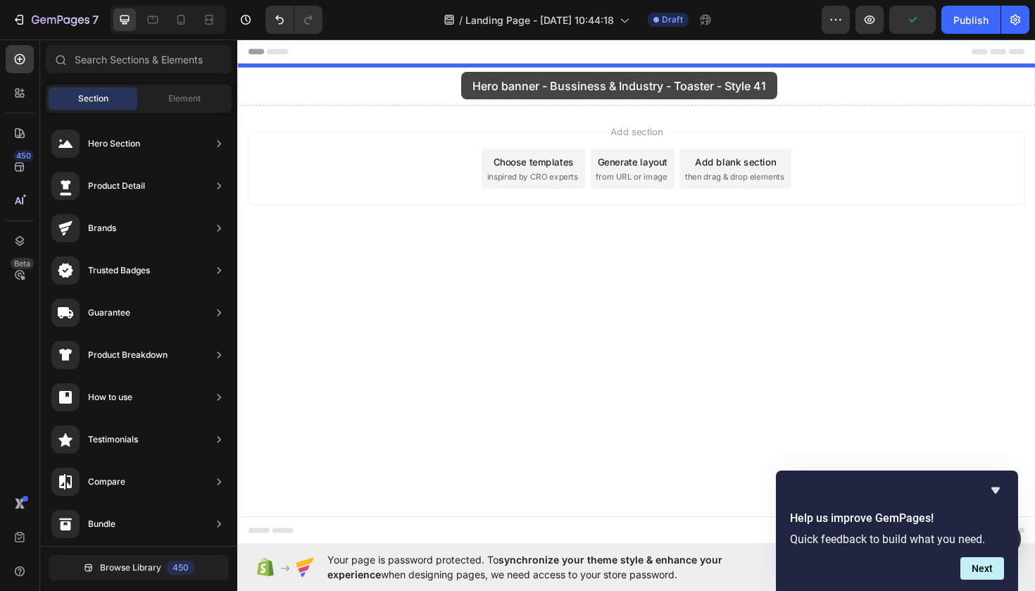
drag, startPoint x: 547, startPoint y: 332, endPoint x: 475, endPoint y: 74, distance: 268.4
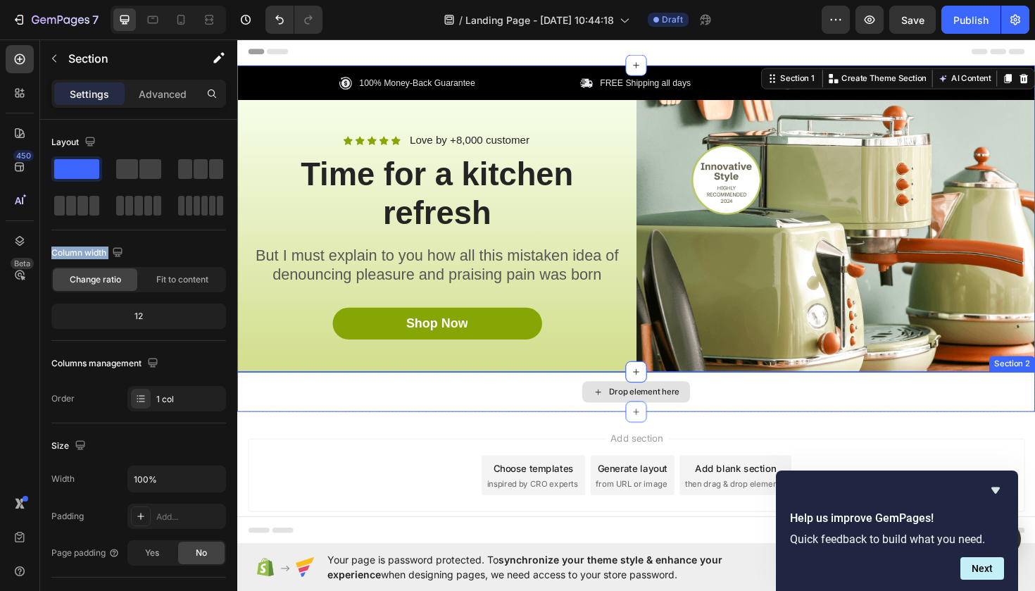
drag, startPoint x: 318, startPoint y: 246, endPoint x: 415, endPoint y: 412, distance: 192.9
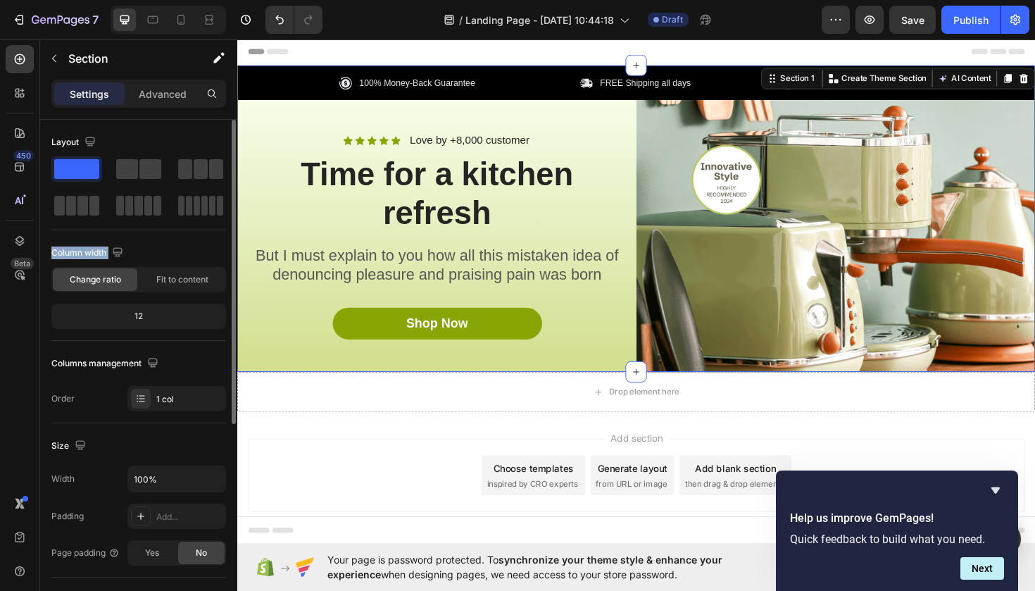
click at [79, 188] on div at bounding box center [138, 187] width 175 height 62
click at [75, 211] on span at bounding box center [71, 206] width 11 height 20
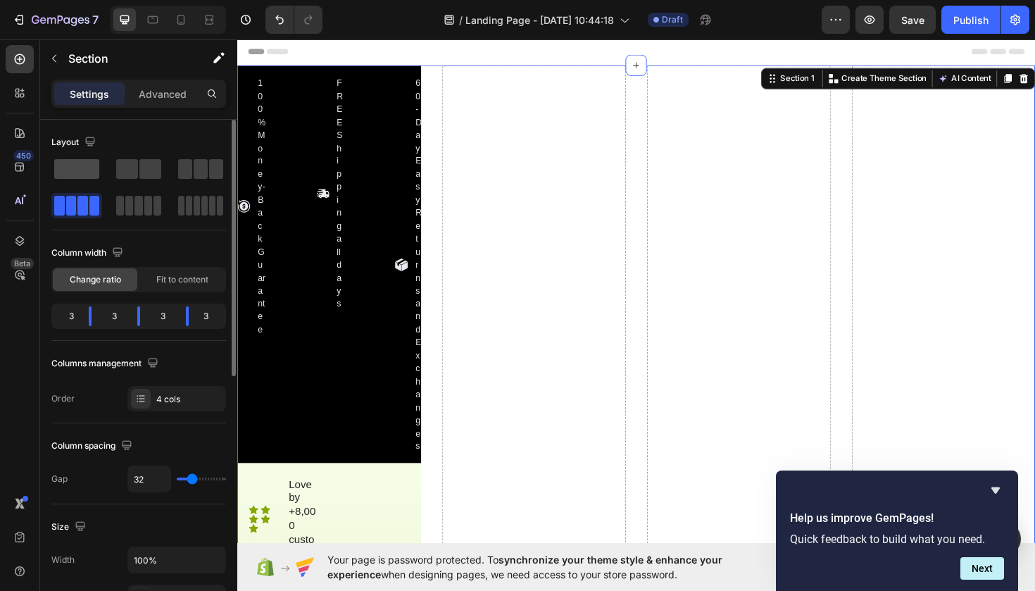
click at [55, 170] on span at bounding box center [76, 169] width 45 height 20
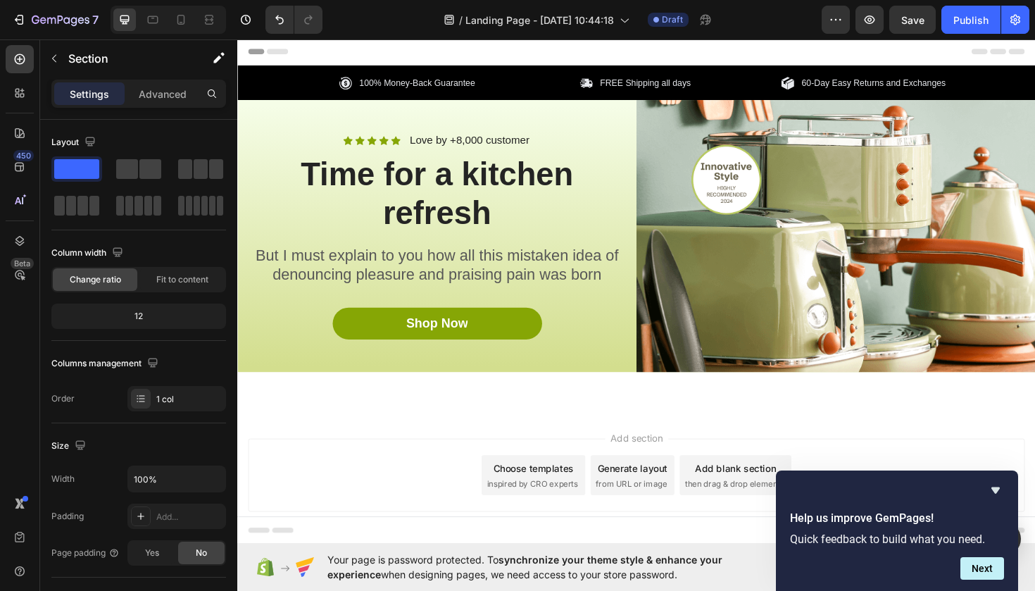
click at [429, 406] on div at bounding box center [659, 412] width 845 height 42
click at [74, 61] on p "Section" at bounding box center [125, 58] width 115 height 17
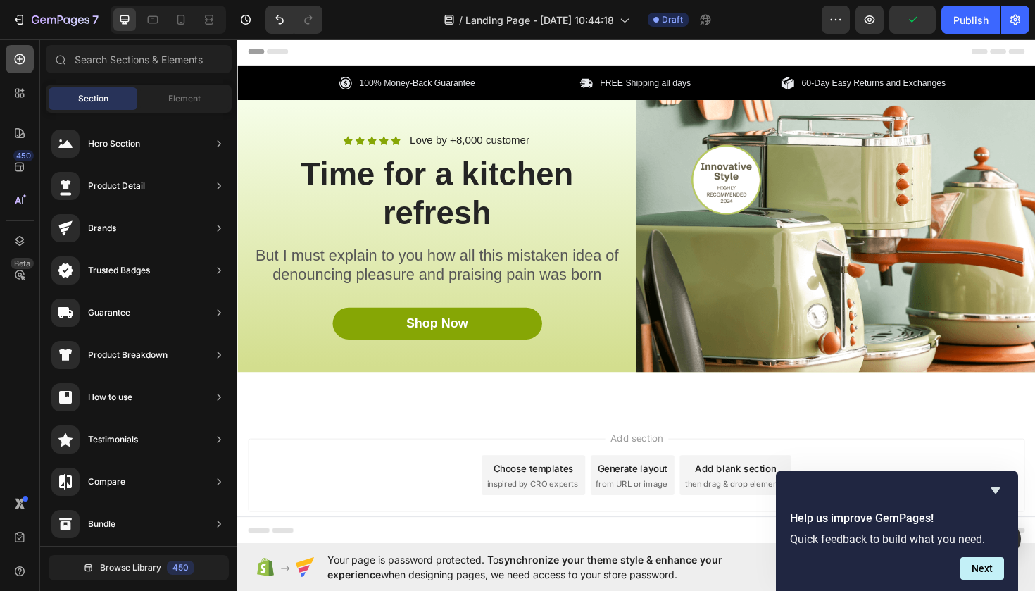
click at [16, 58] on icon at bounding box center [20, 59] width 14 height 14
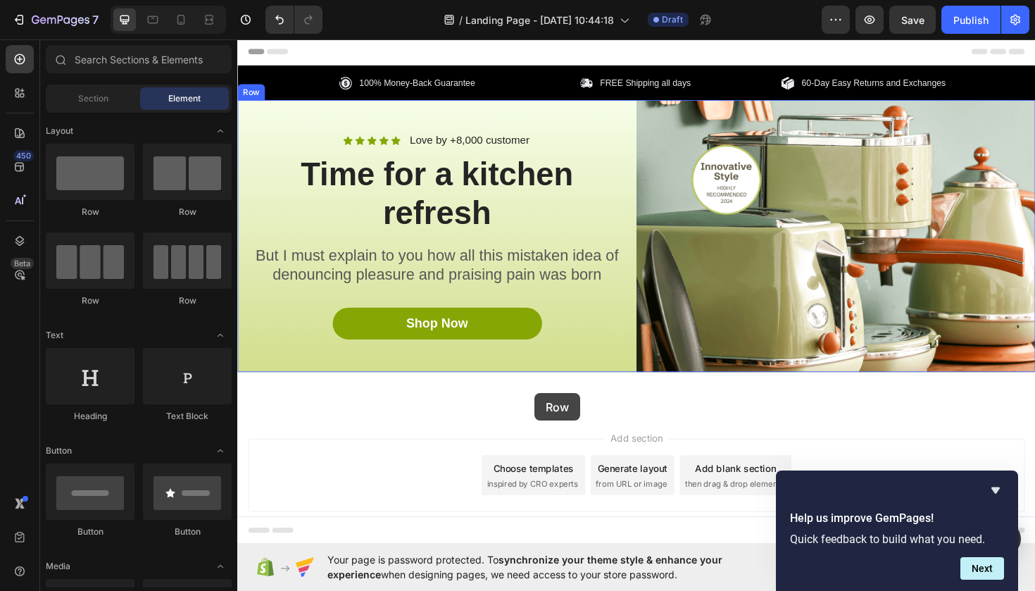
drag, startPoint x: 332, startPoint y: 213, endPoint x: 552, endPoint y: 413, distance: 297.1
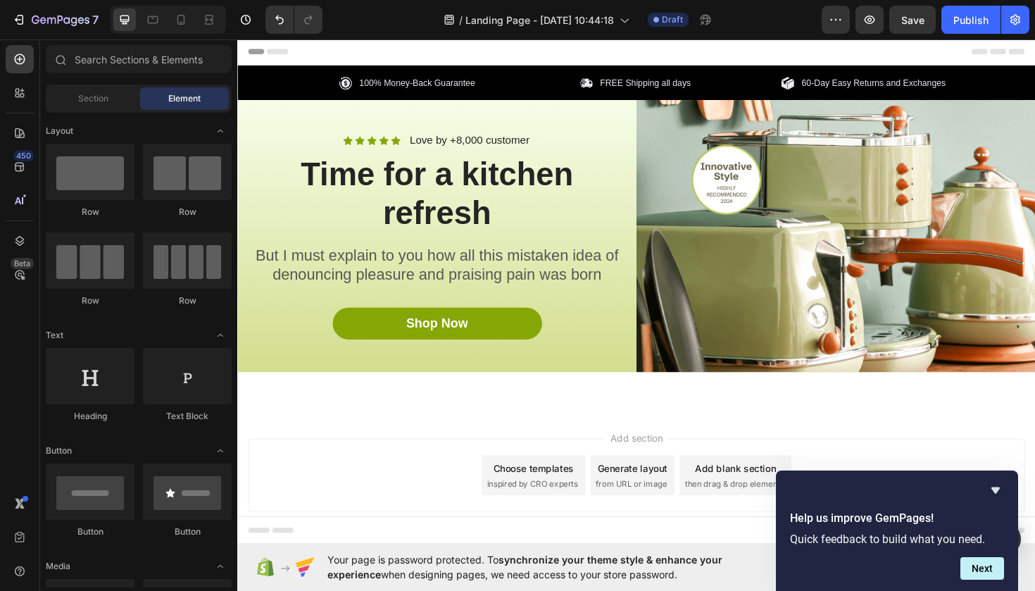
click at [544, 441] on div "Add section Choose templates inspired by CRO experts Generate layout from URL o…" at bounding box center [659, 520] width 845 height 173
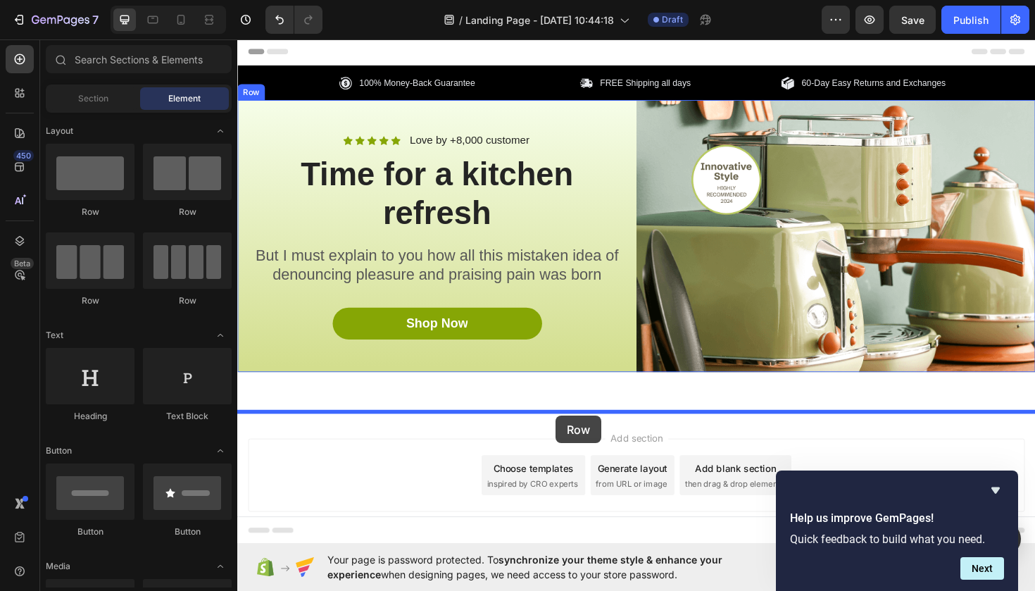
drag, startPoint x: 330, startPoint y: 199, endPoint x: 575, endPoint y: 438, distance: 342.1
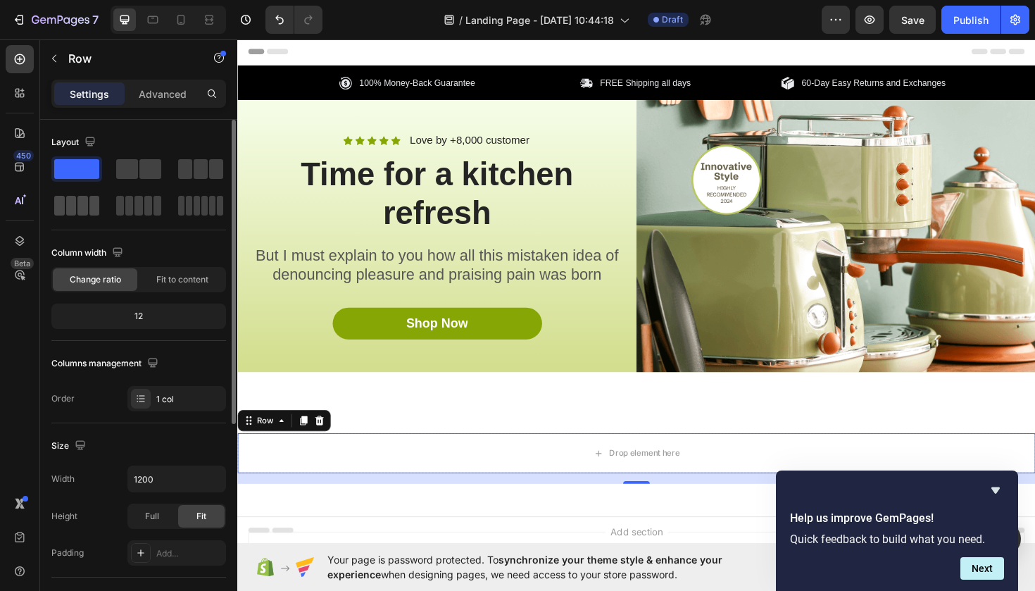
click at [82, 207] on span at bounding box center [82, 206] width 11 height 20
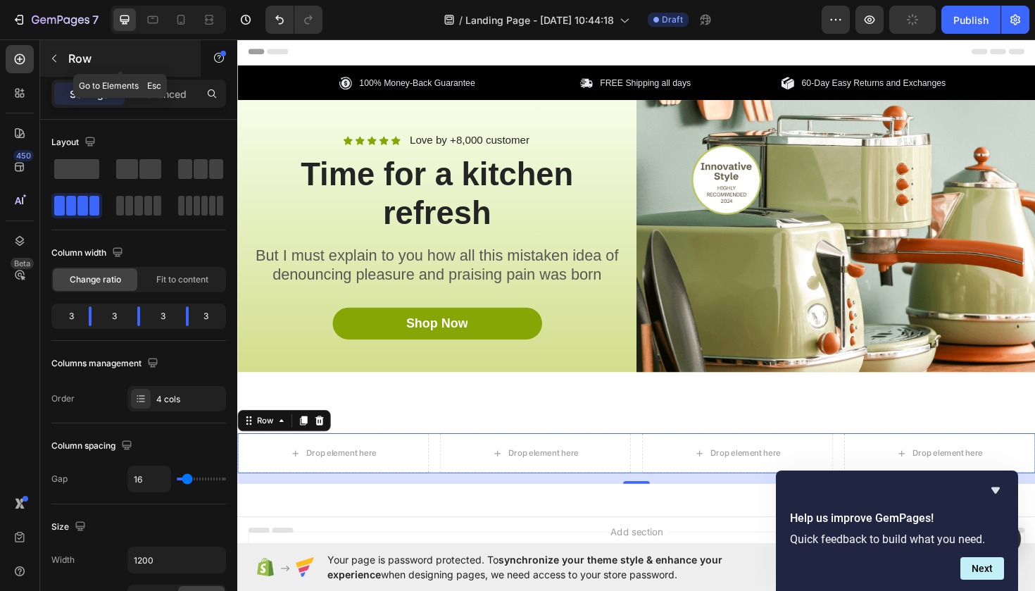
click at [60, 54] on button "button" at bounding box center [54, 58] width 23 height 23
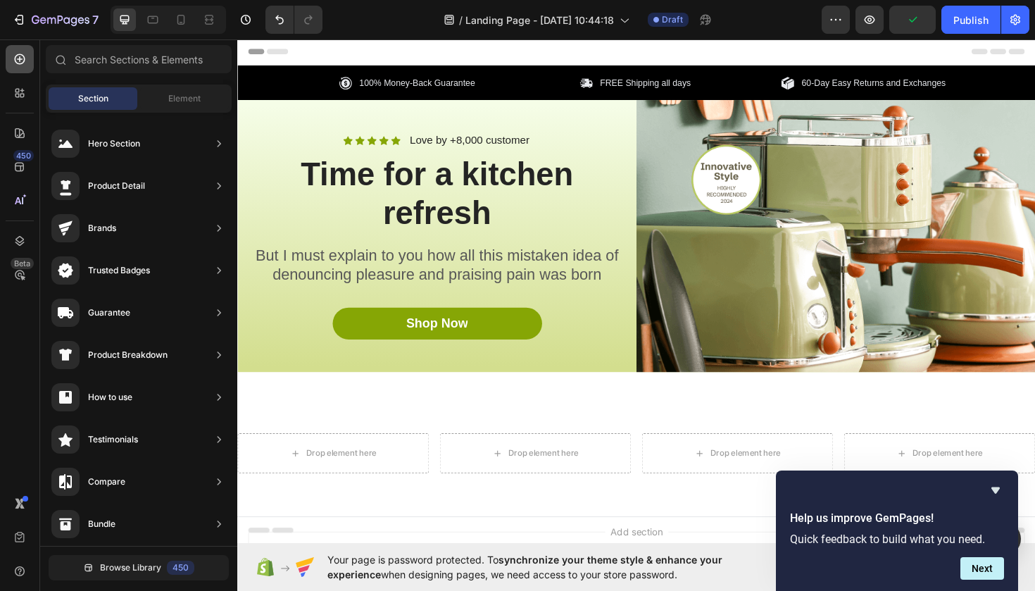
click at [20, 70] on div at bounding box center [20, 59] width 28 height 28
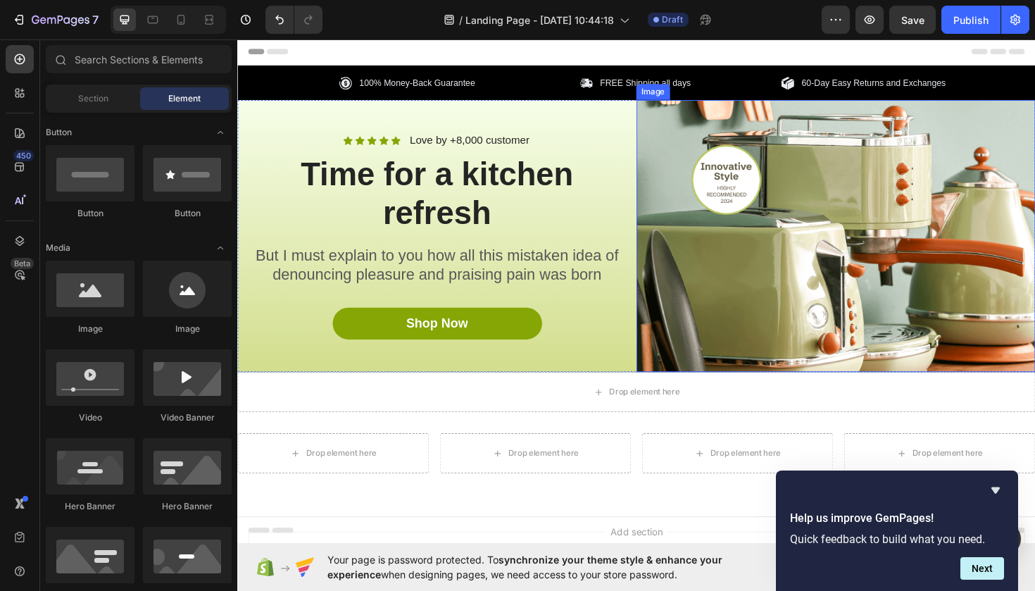
click at [772, 202] on img at bounding box center [871, 248] width 422 height 289
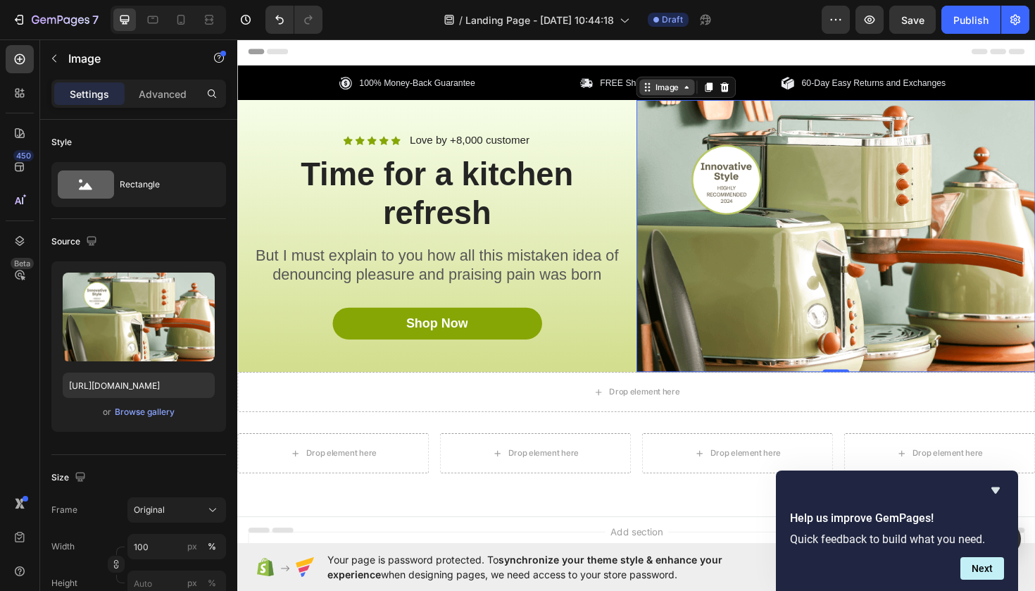
click at [696, 88] on div "Image" at bounding box center [692, 90] width 30 height 13
click at [848, 171] on img at bounding box center [871, 248] width 422 height 289
click at [754, 93] on icon at bounding box center [753, 89] width 9 height 10
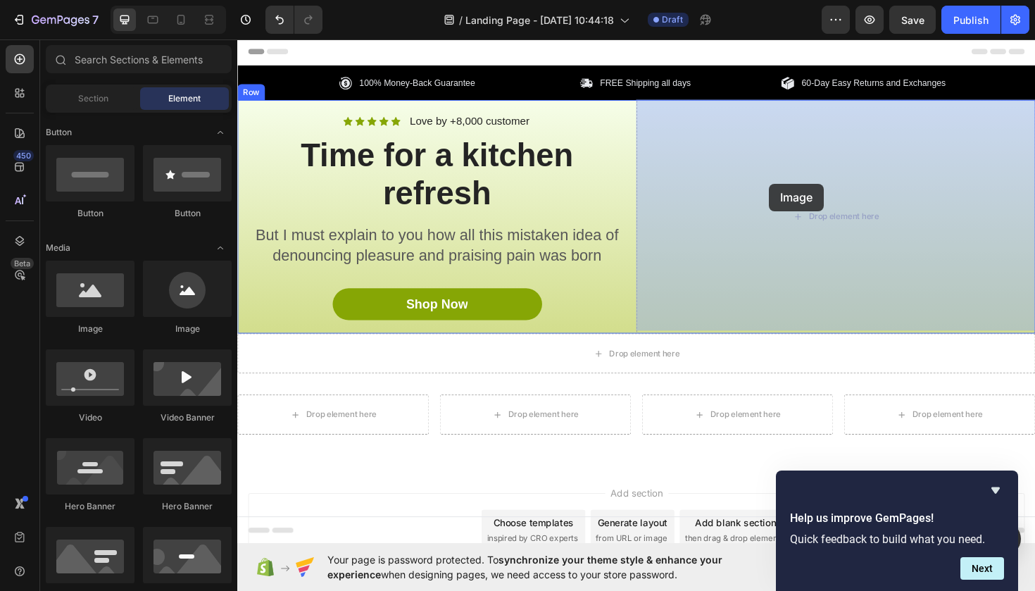
drag, startPoint x: 346, startPoint y: 344, endPoint x: 801, endPoint y: 192, distance: 479.6
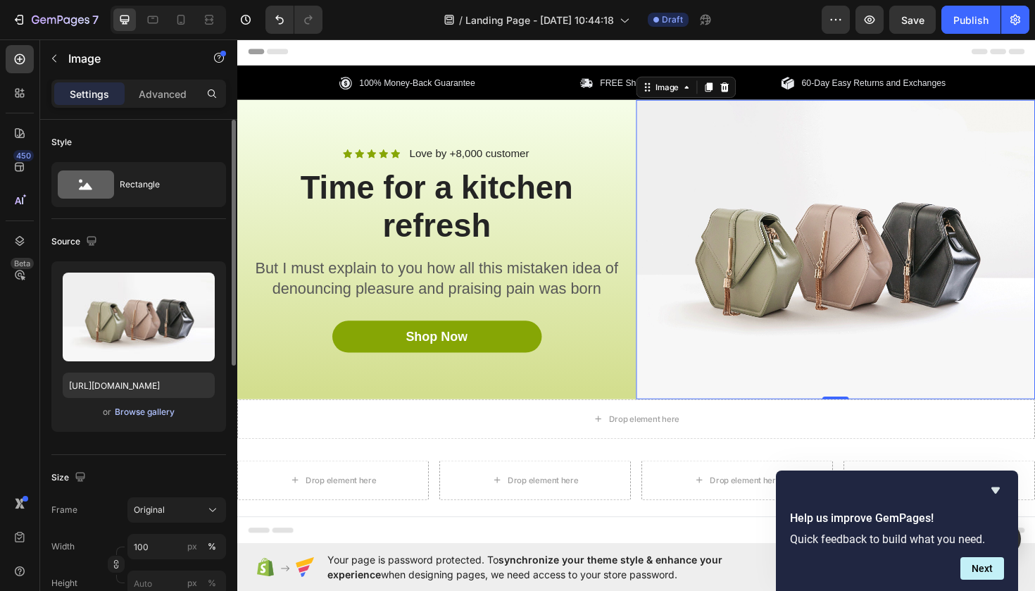
click at [128, 413] on div "Browse gallery" at bounding box center [145, 412] width 60 height 13
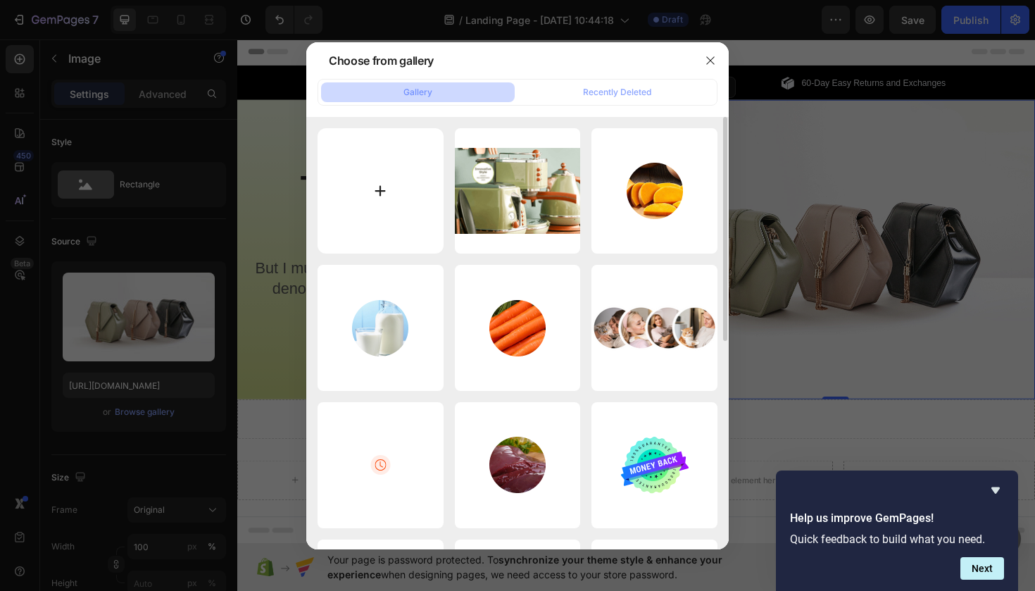
click at [389, 191] on input "file" at bounding box center [381, 191] width 126 height 126
type input "C:\fakepath\20250927_1128_Escena de Cocina Minimalista_simple_compose_01k657yyt…"
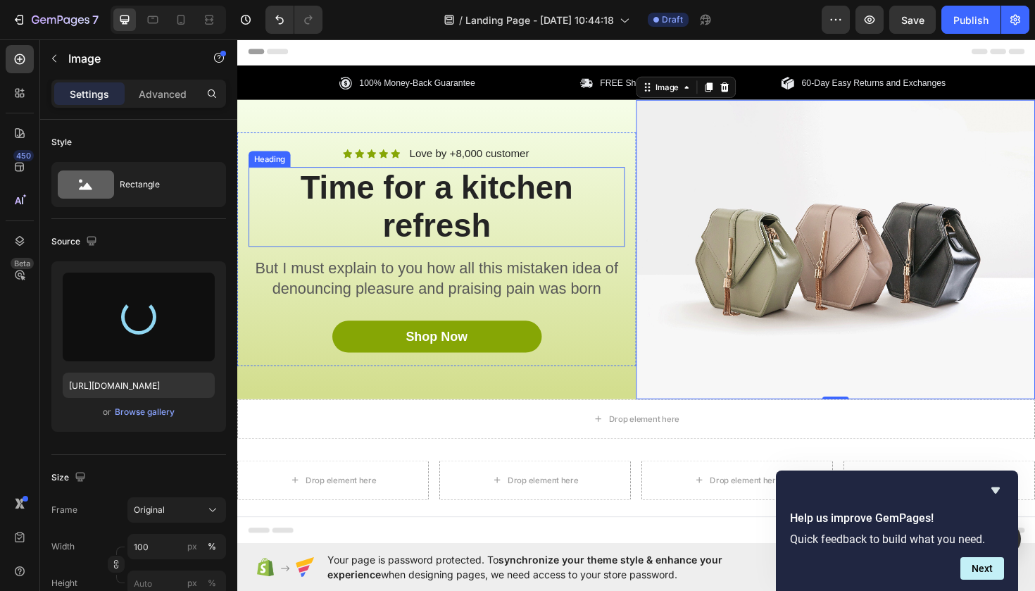
type input "[URL][DOMAIN_NAME]"
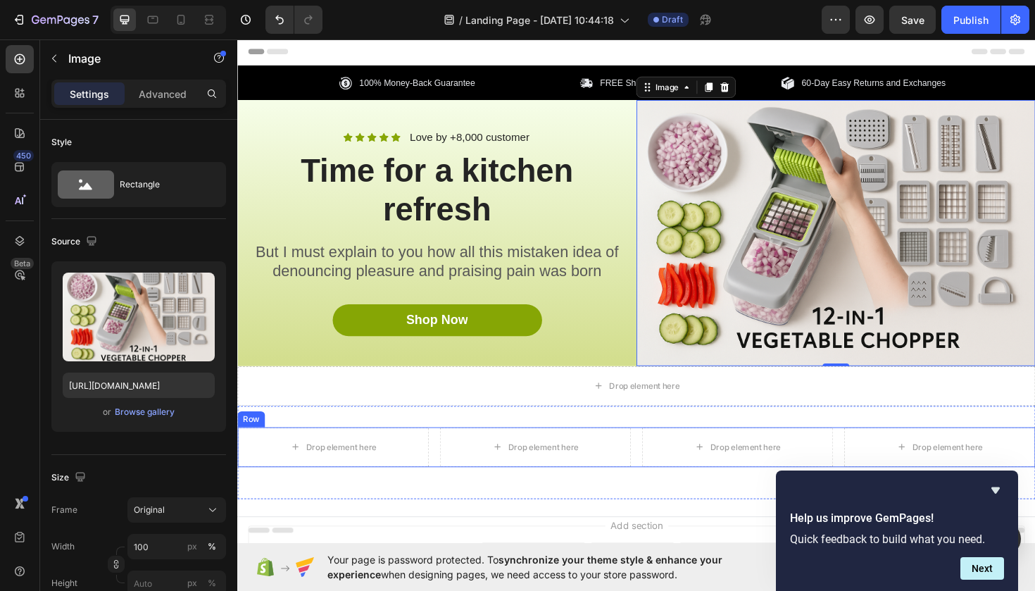
drag, startPoint x: 660, startPoint y: 425, endPoint x: 656, endPoint y: 477, distance: 51.6
click at [656, 478] on div "100% Money-Back Guarantee Item List FREE Shipping all days Item List 60-Day Eas…" at bounding box center [659, 296] width 845 height 459
drag, startPoint x: 659, startPoint y: 427, endPoint x: 658, endPoint y: 469, distance: 41.5
click at [658, 469] on div "100% Money-Back Guarantee Item List FREE Shipping all days Item List 60-Day Eas…" at bounding box center [659, 296] width 845 height 459
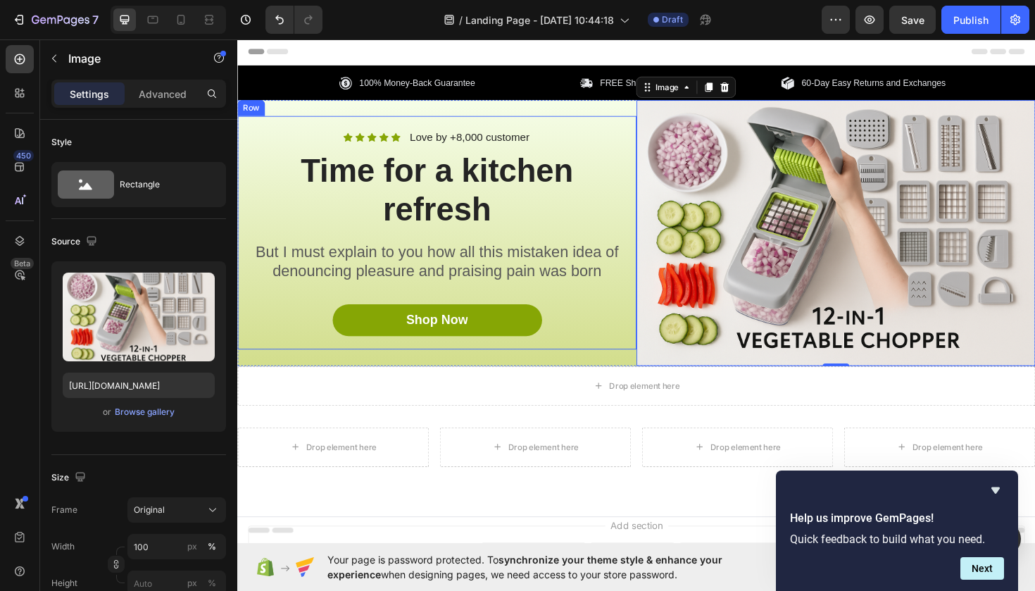
click at [468, 365] on div "Icon Icon Icon Icon Icon Icon List Love by +8,000 customer Text Block Row Time …" at bounding box center [448, 244] width 422 height 248
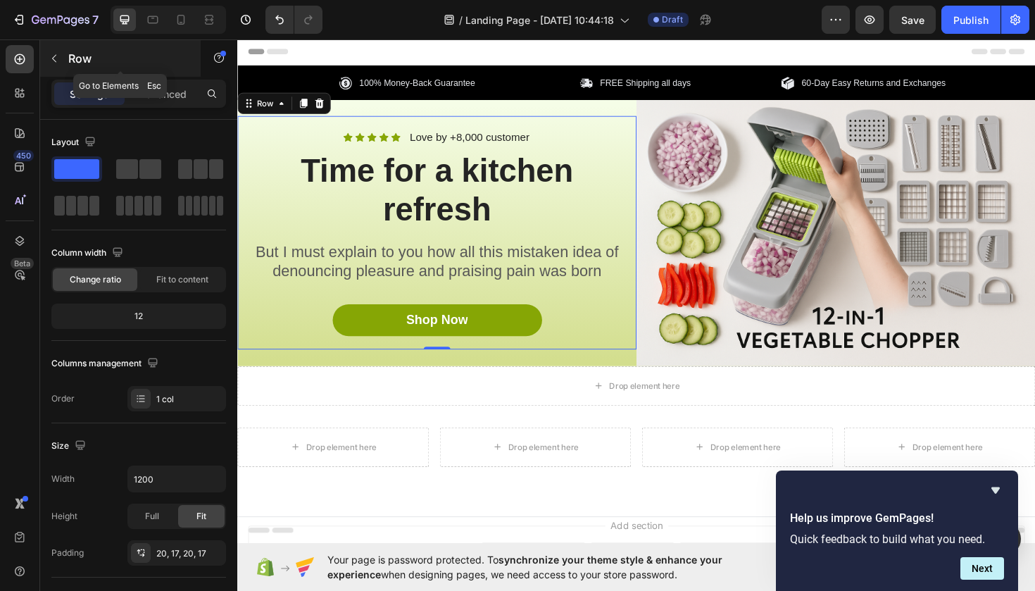
click at [54, 54] on icon "button" at bounding box center [54, 58] width 11 height 11
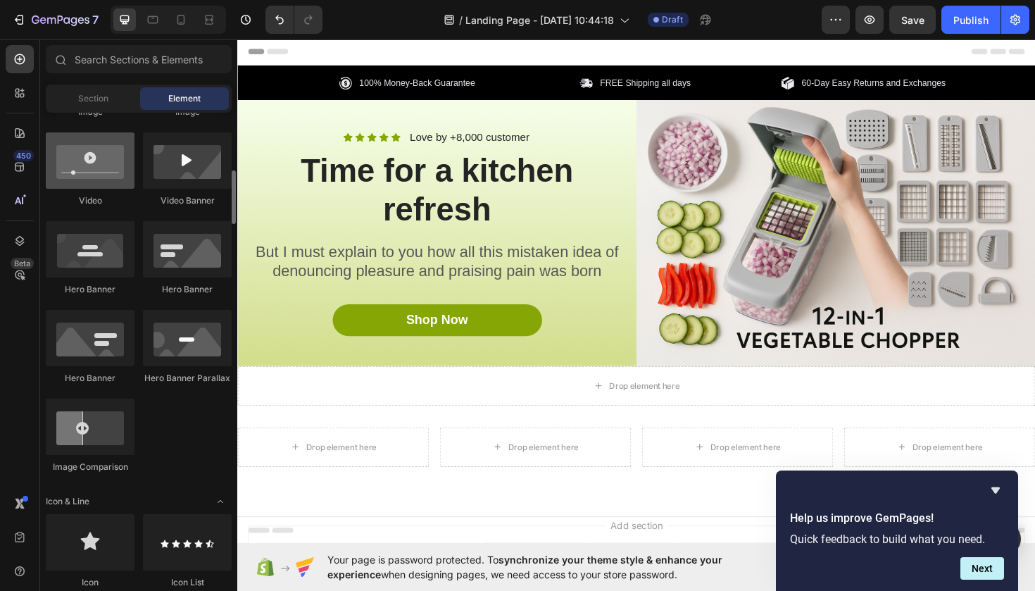
scroll to position [535, 0]
click at [182, 25] on icon at bounding box center [181, 20] width 8 height 10
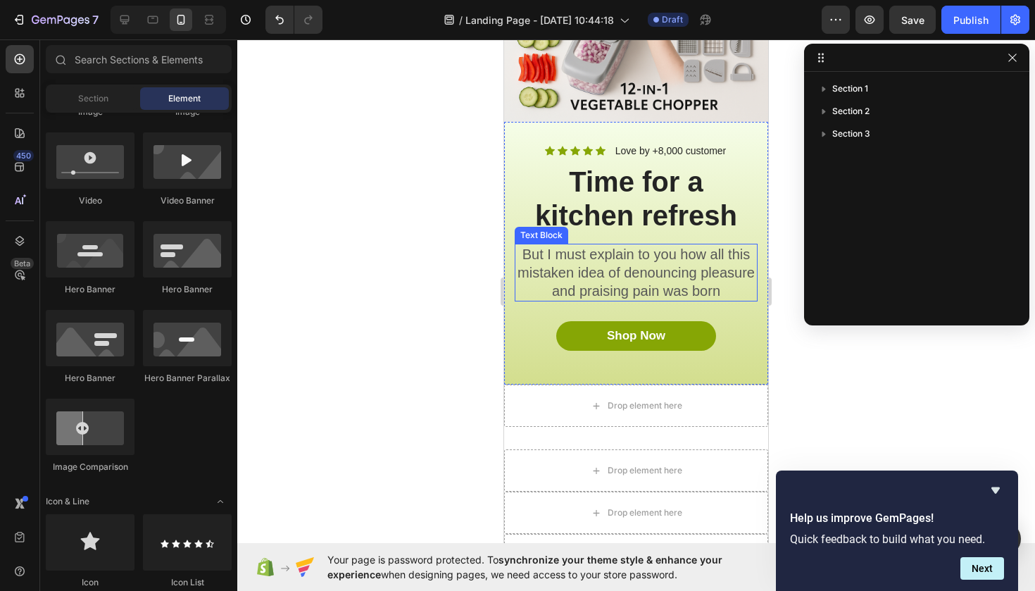
scroll to position [155, 0]
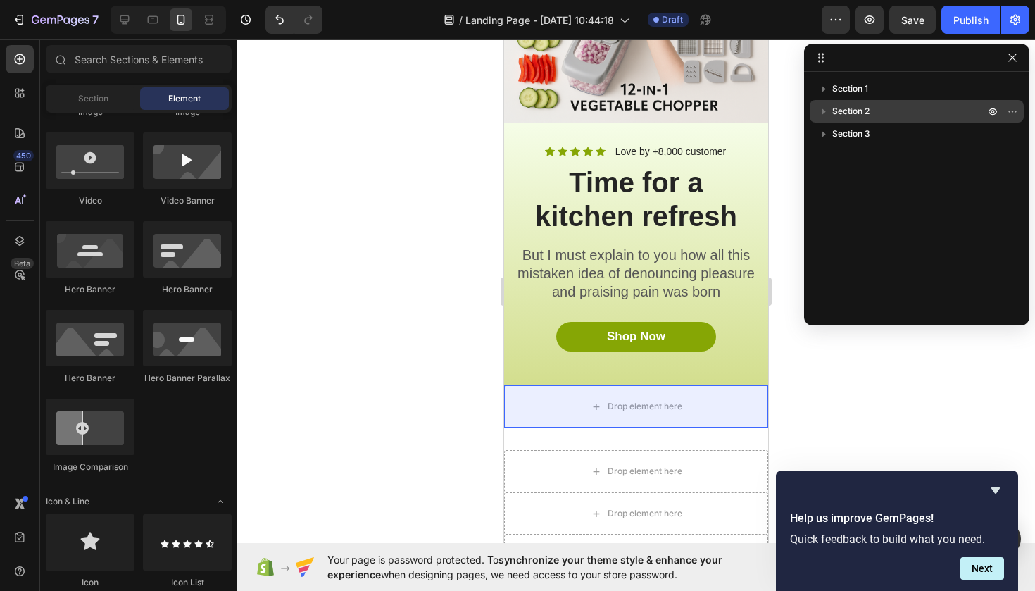
click at [844, 108] on span "Section 2" at bounding box center [850, 111] width 37 height 14
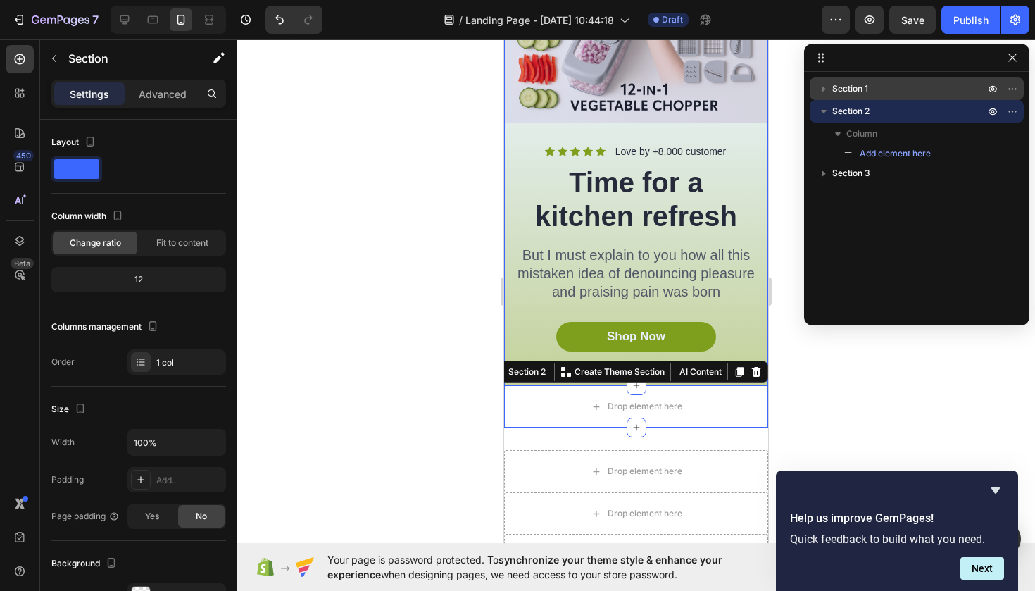
click at [851, 82] on span "Section 1" at bounding box center [850, 89] width 36 height 14
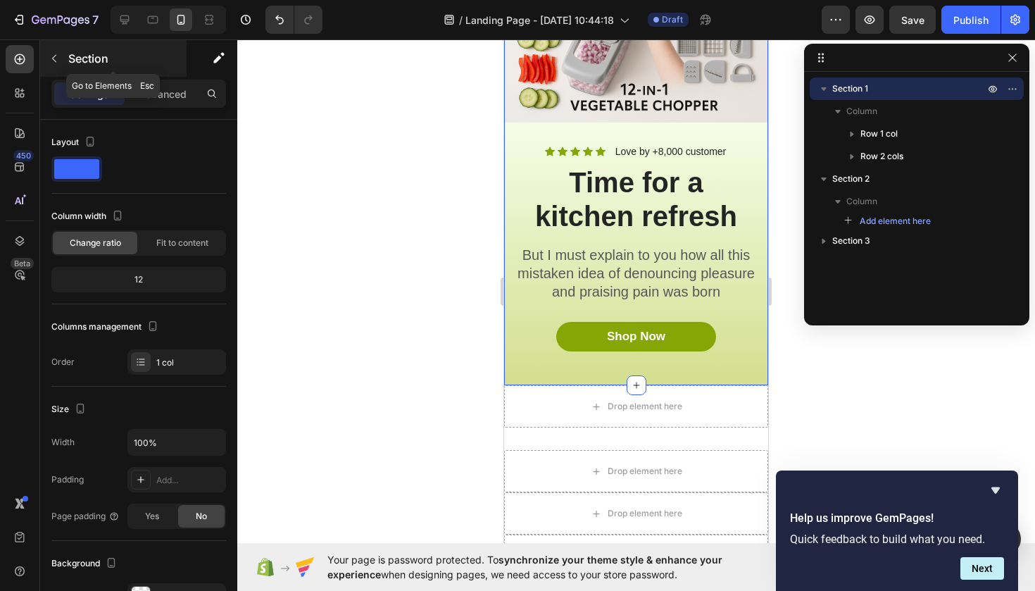
click at [57, 54] on icon "button" at bounding box center [54, 58] width 11 height 11
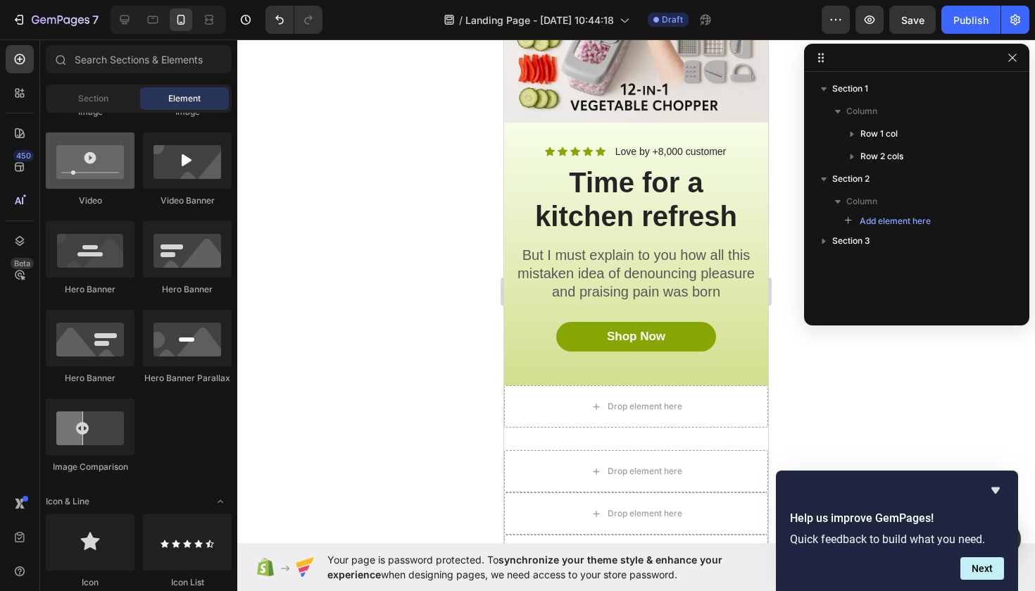
scroll to position [0, 0]
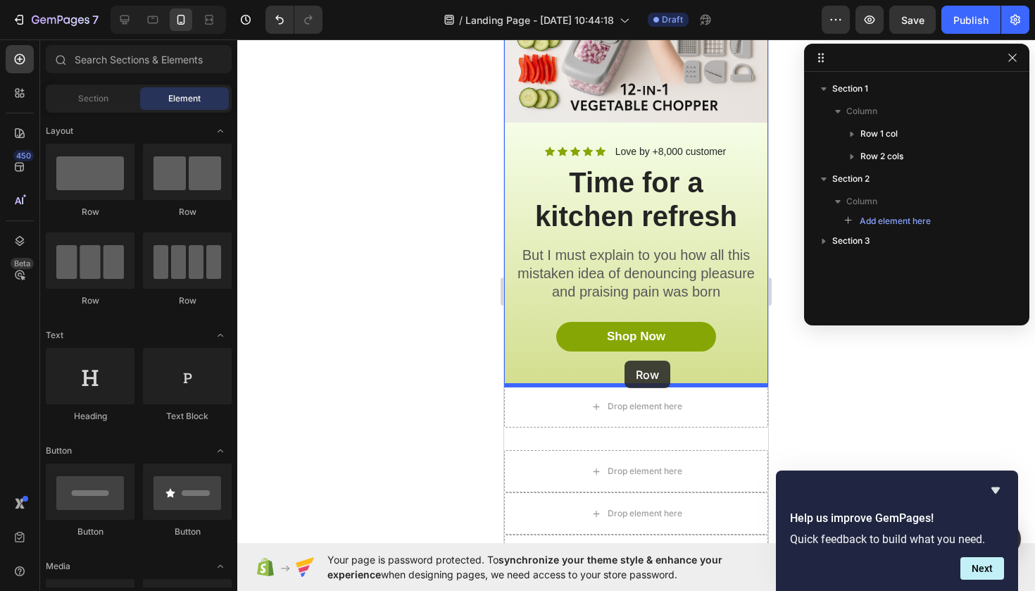
drag, startPoint x: 595, startPoint y: 224, endPoint x: 625, endPoint y: 361, distance: 139.8
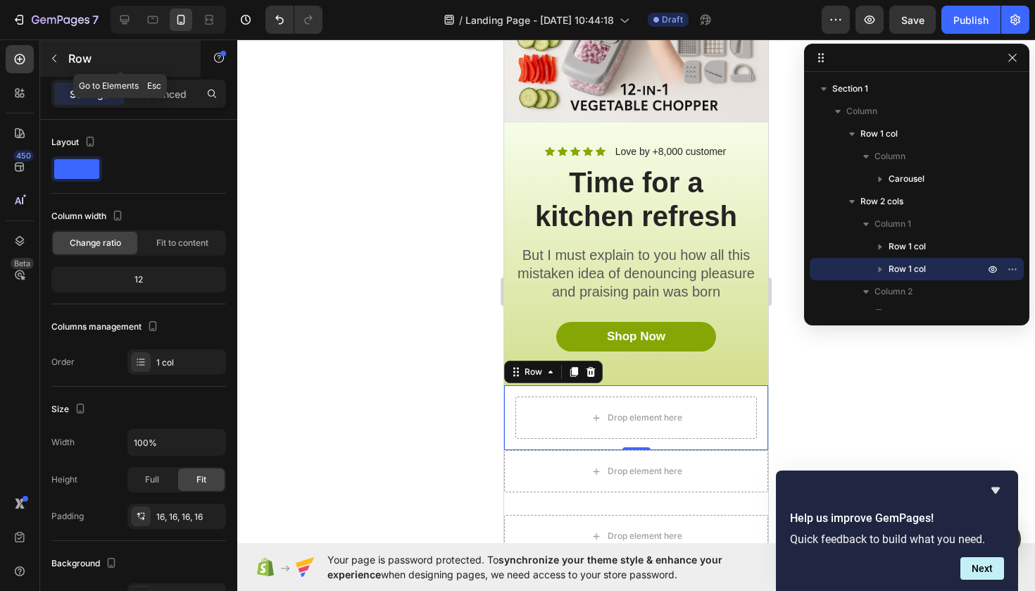
click at [71, 56] on p "Row" at bounding box center [128, 58] width 120 height 17
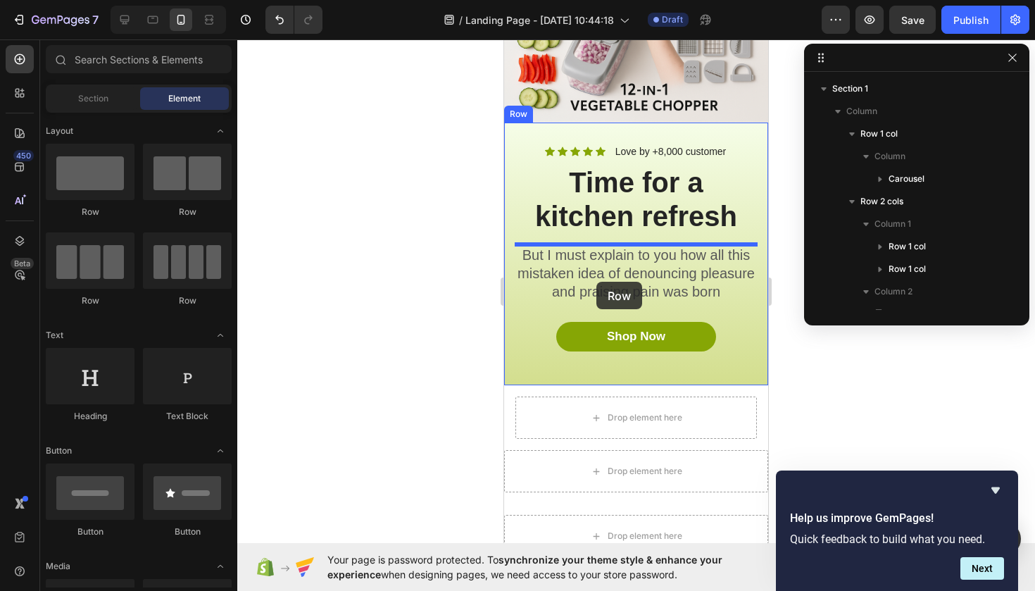
drag, startPoint x: 594, startPoint y: 213, endPoint x: 596, endPoint y: 282, distance: 68.4
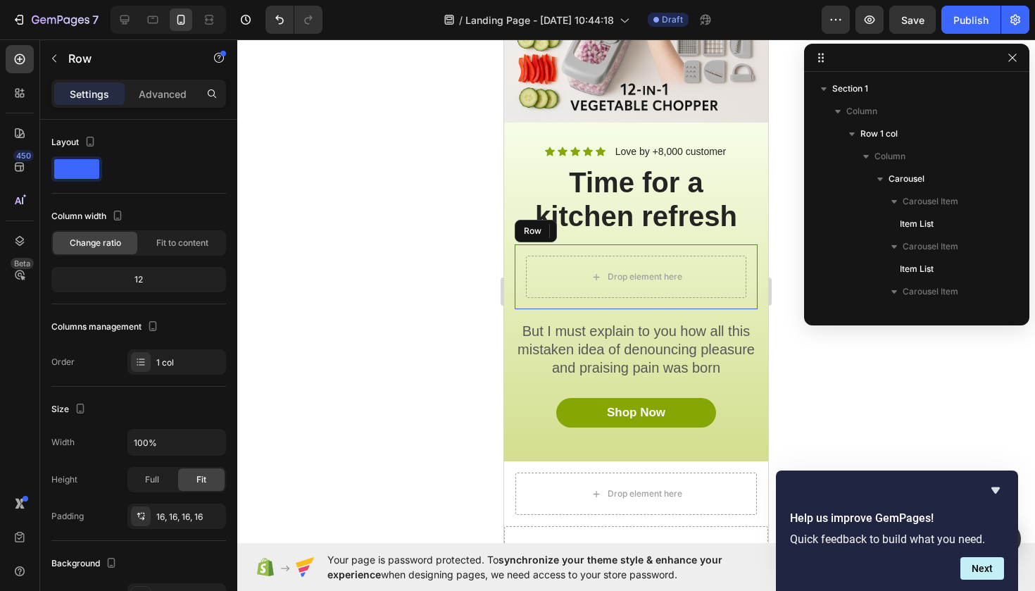
scroll to position [289, 0]
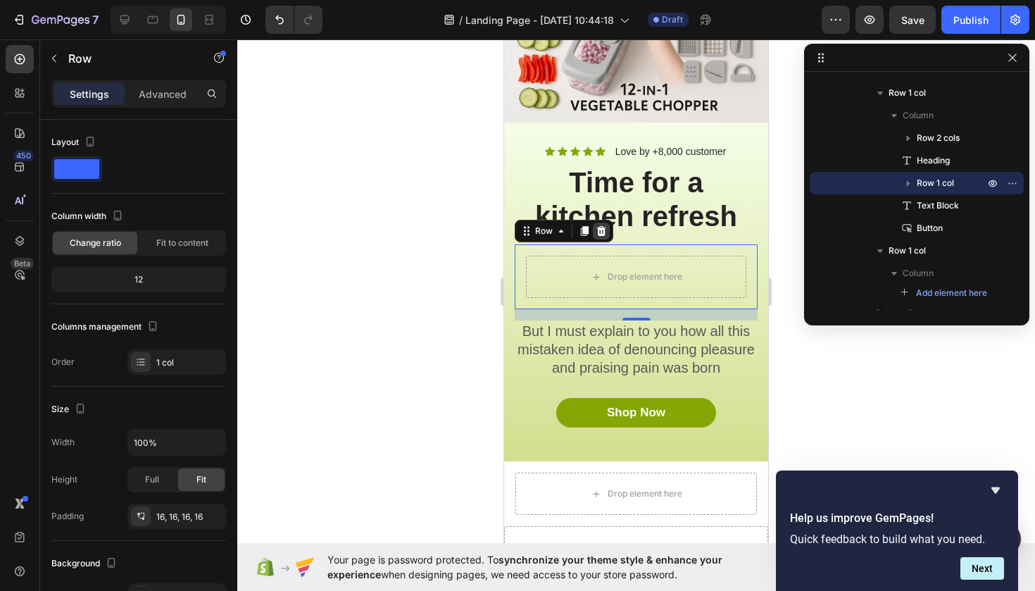
click at [601, 229] on icon at bounding box center [601, 231] width 9 height 10
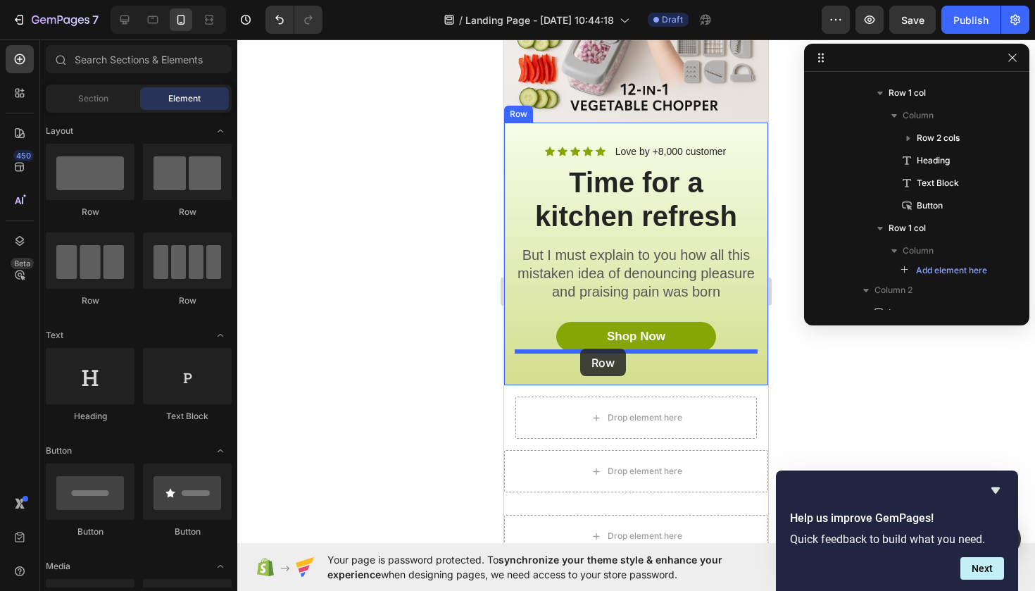
drag, startPoint x: 613, startPoint y: 227, endPoint x: 580, endPoint y: 349, distance: 126.2
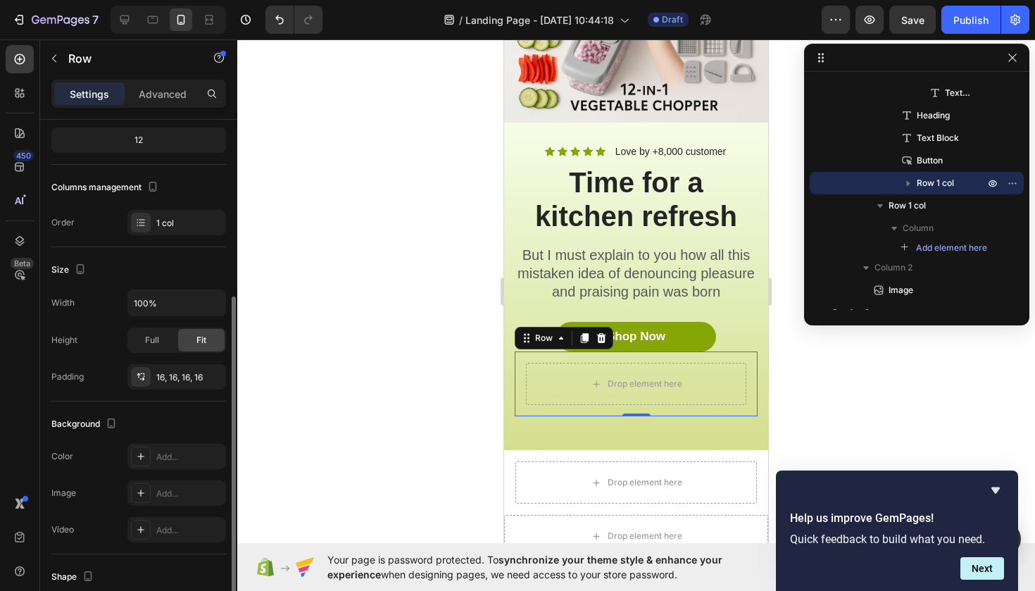
scroll to position [0, 0]
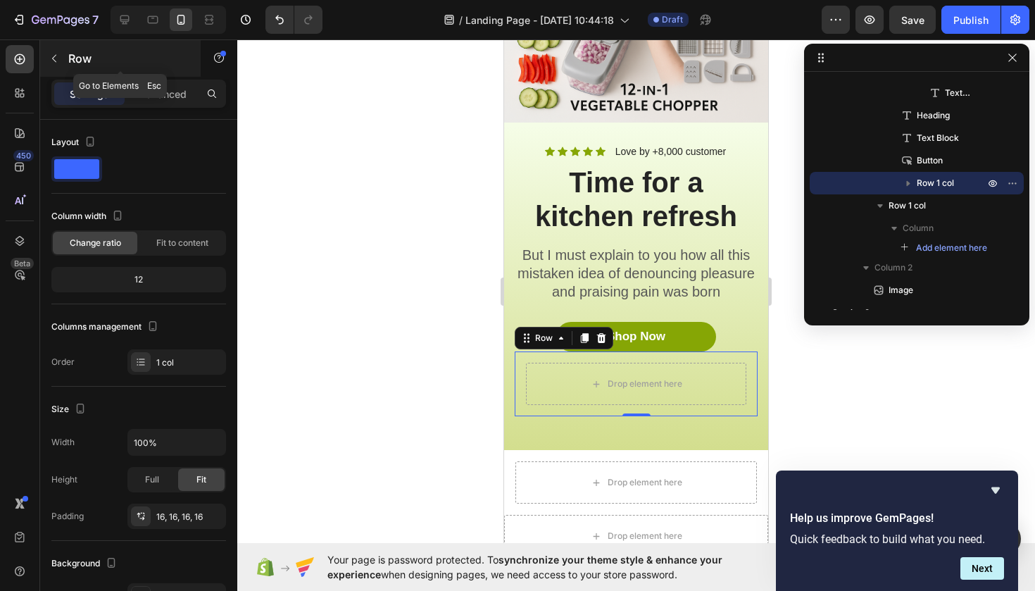
click at [54, 61] on icon "button" at bounding box center [54, 58] width 11 height 11
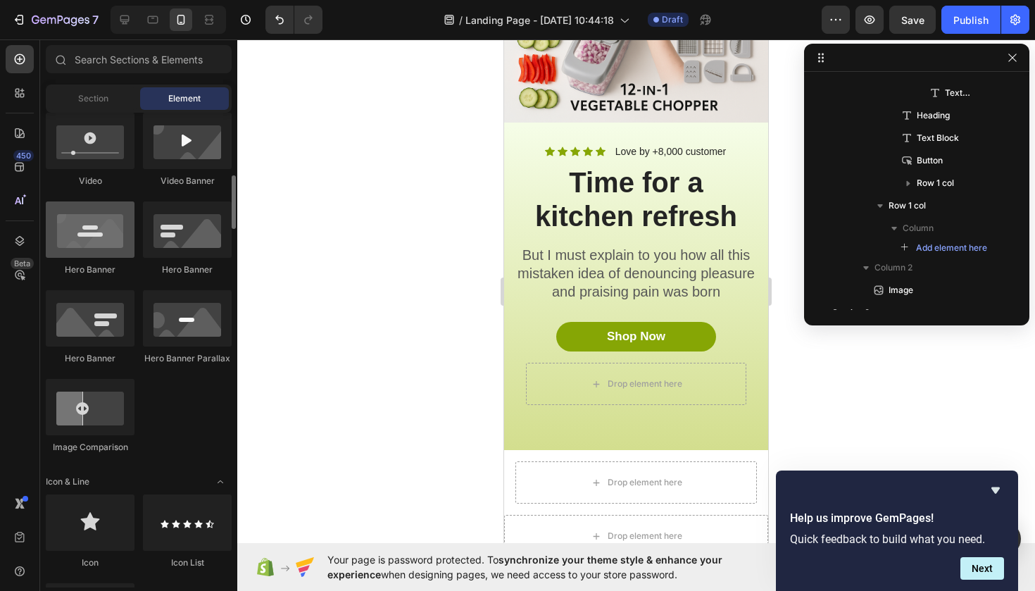
scroll to position [555, 0]
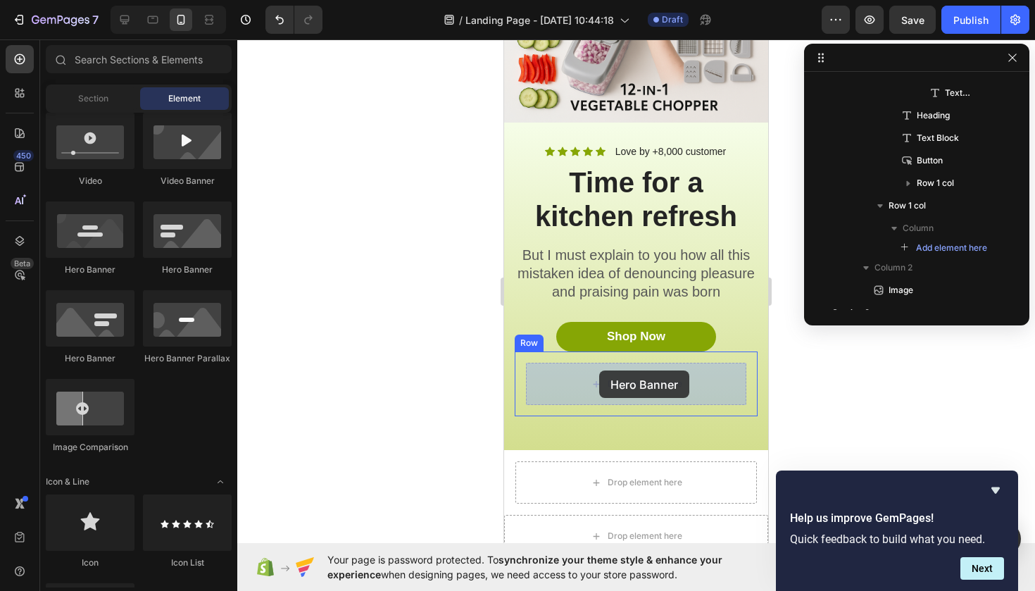
drag, startPoint x: 607, startPoint y: 272, endPoint x: 599, endPoint y: 374, distance: 101.7
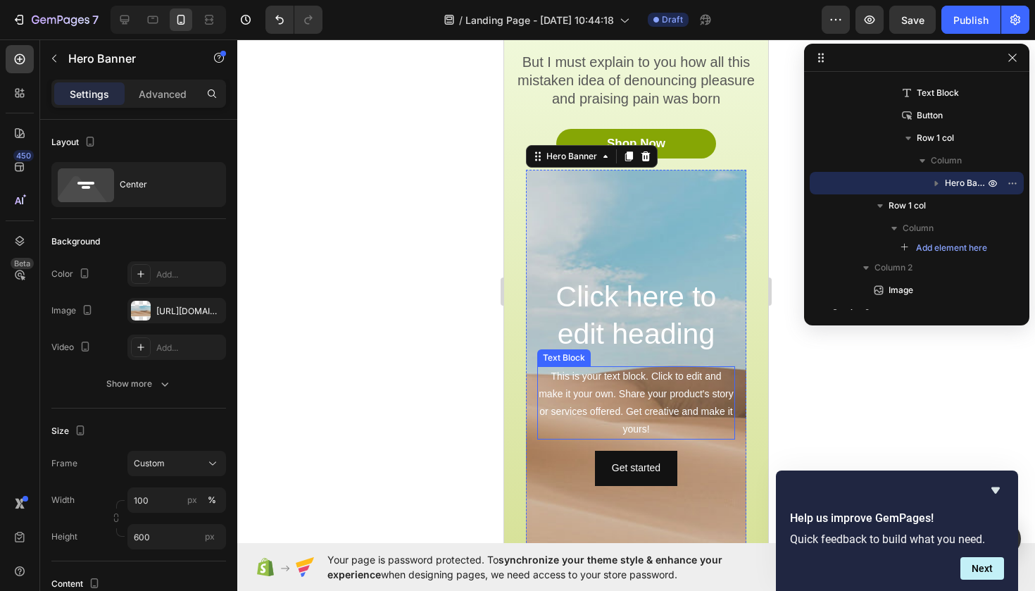
scroll to position [364, 0]
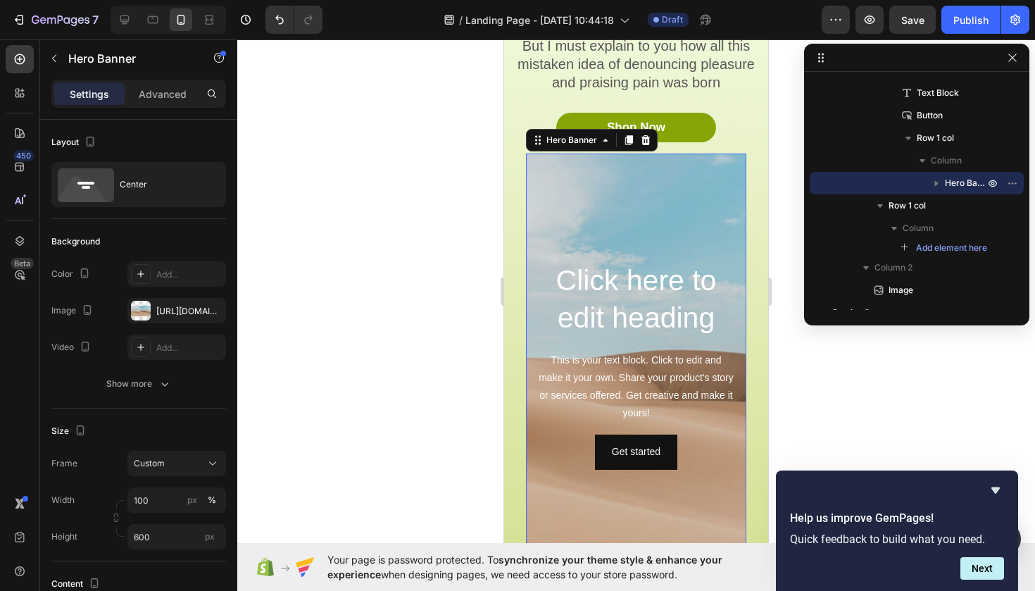
click at [618, 203] on div "Background Image" at bounding box center [636, 364] width 220 height 422
click at [647, 139] on icon at bounding box center [645, 139] width 11 height 11
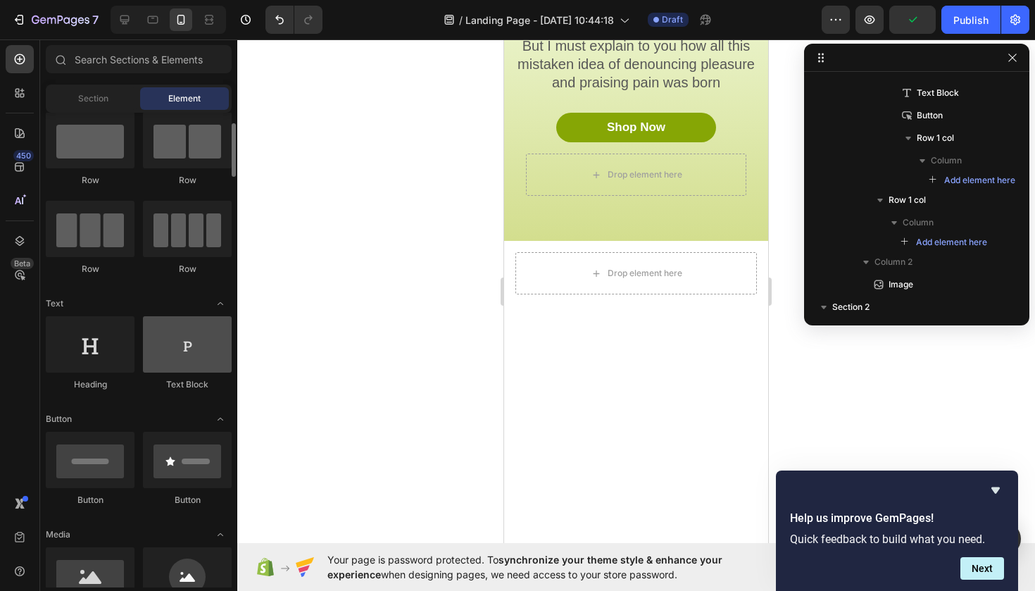
scroll to position [0, 0]
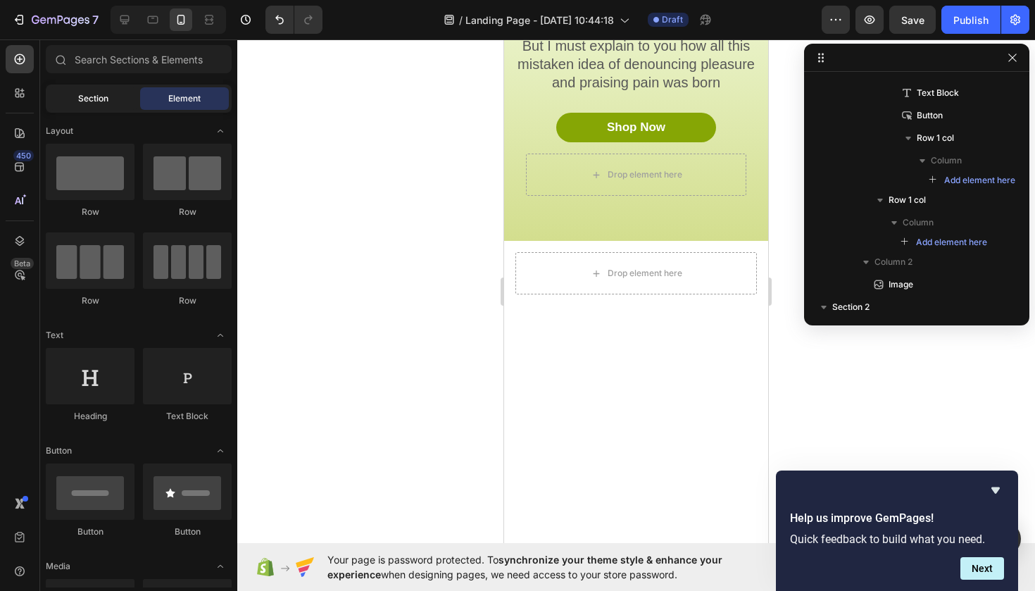
click at [87, 99] on span "Section" at bounding box center [93, 98] width 30 height 13
